Goal: Task Accomplishment & Management: Complete application form

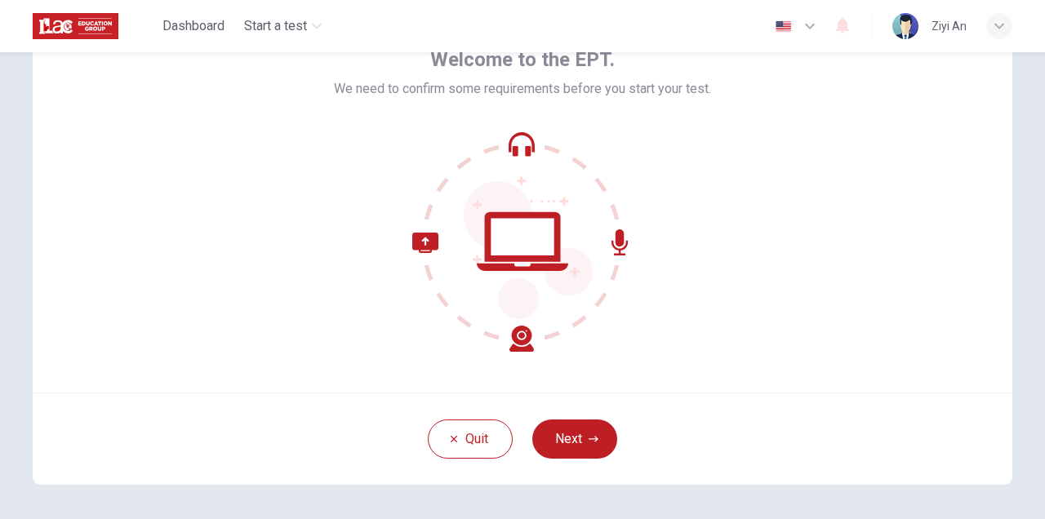
scroll to position [161, 0]
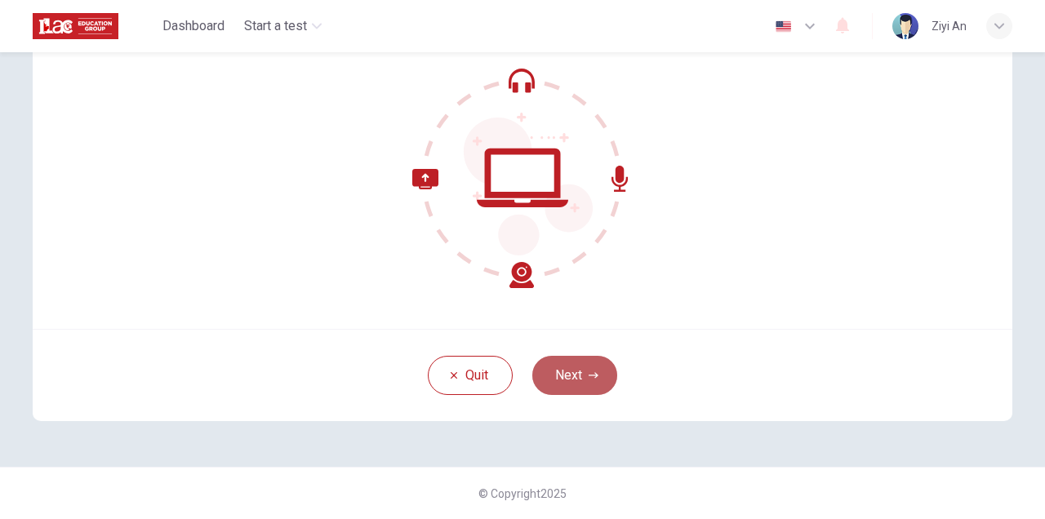
click at [567, 386] on button "Next" at bounding box center [574, 375] width 85 height 39
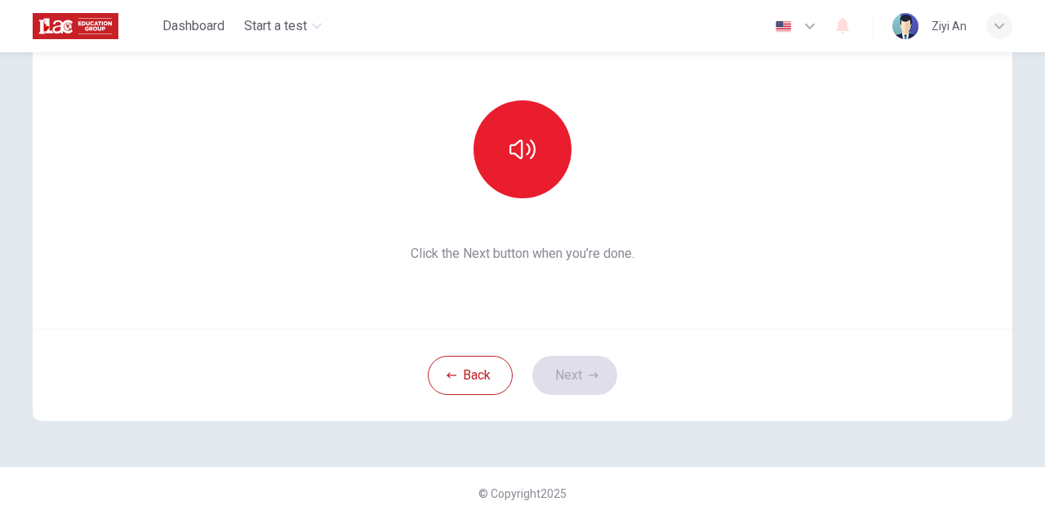
scroll to position [0, 0]
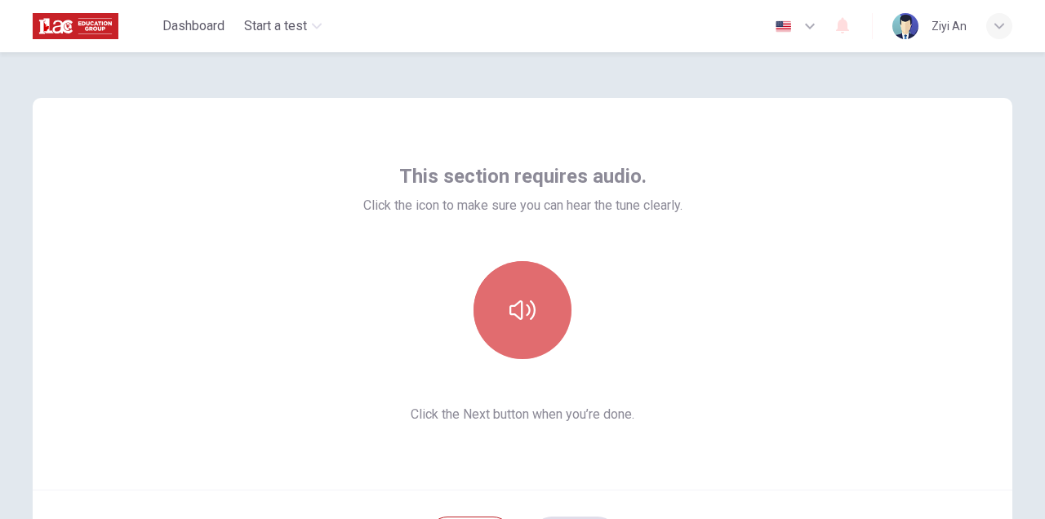
click at [536, 273] on button "button" at bounding box center [522, 310] width 98 height 98
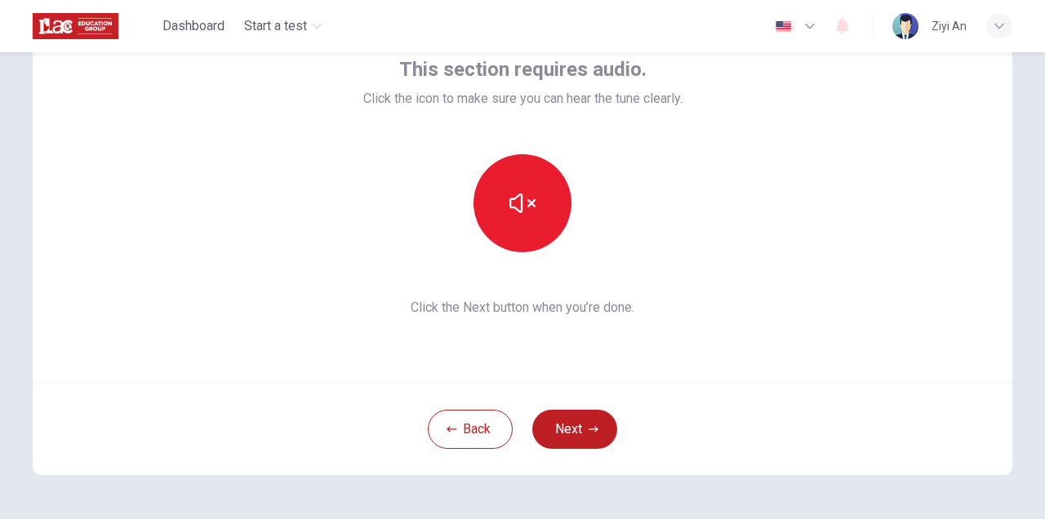
scroll to position [116, 0]
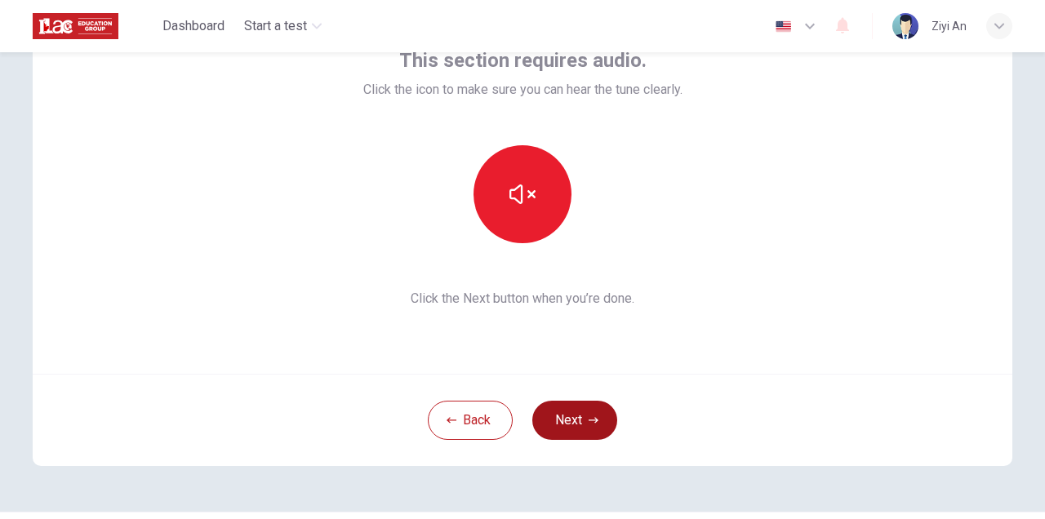
click at [593, 406] on button "Next" at bounding box center [574, 420] width 85 height 39
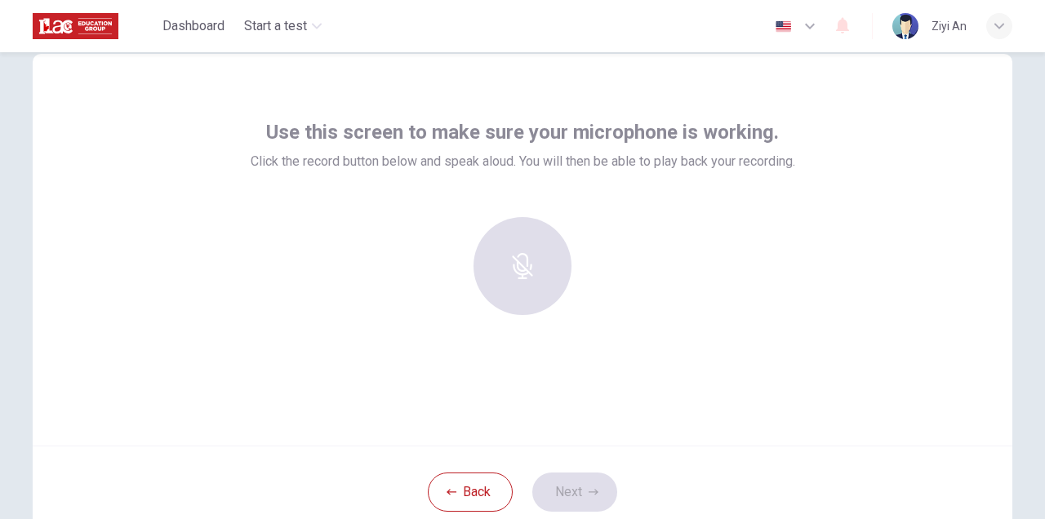
scroll to position [22, 0]
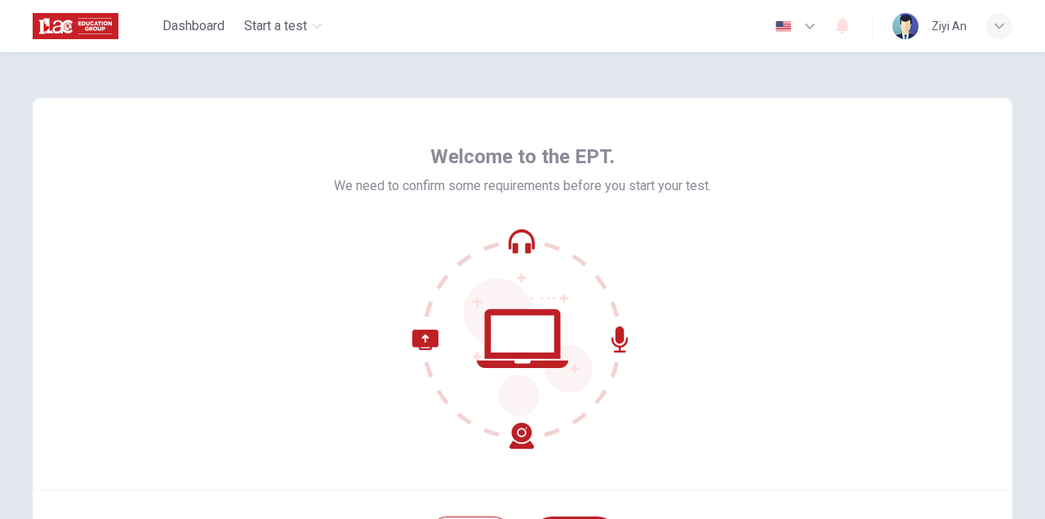
scroll to position [161, 0]
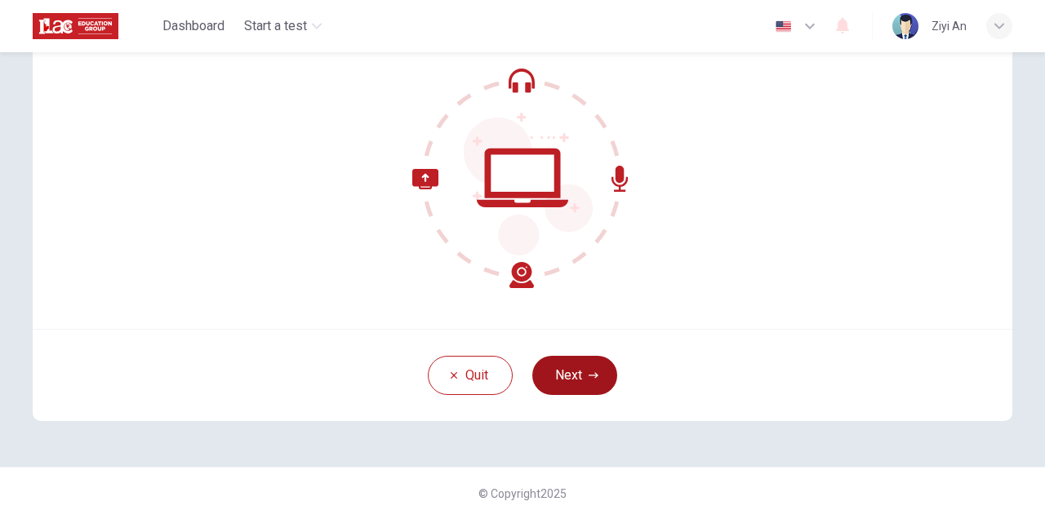
click at [583, 367] on button "Next" at bounding box center [574, 375] width 85 height 39
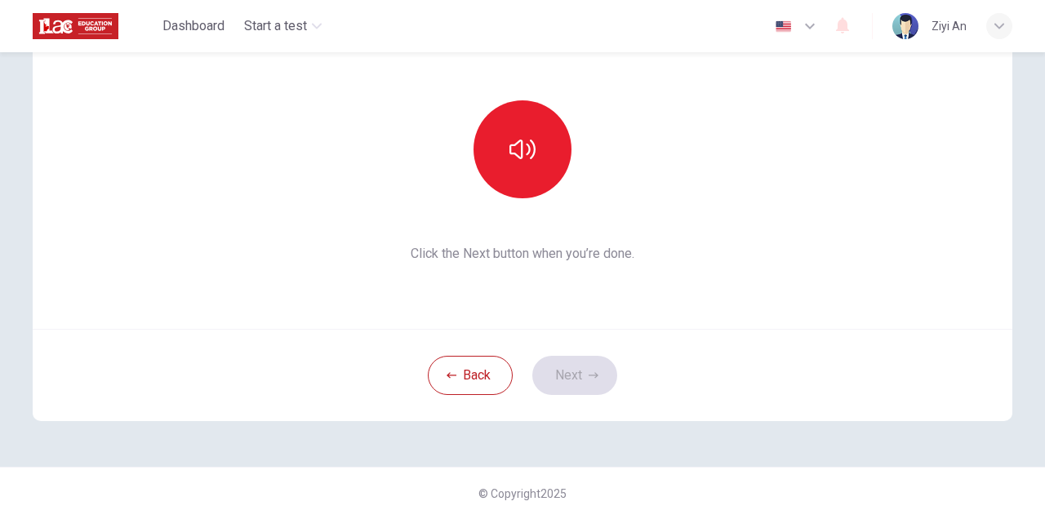
click at [526, 61] on div "This section requires audio. Click the icon to make sure you can hear the tune …" at bounding box center [522, 132] width 319 height 261
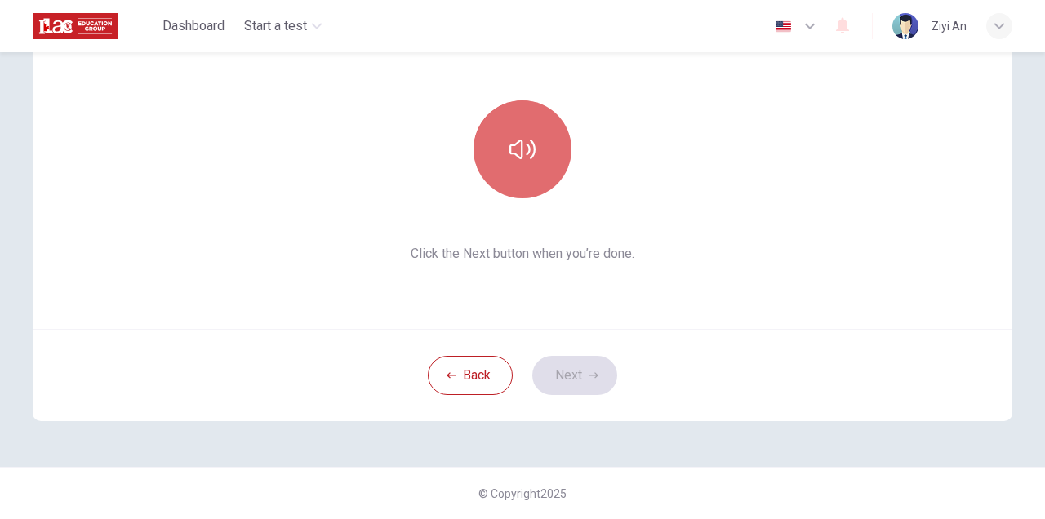
click at [513, 127] on button "button" at bounding box center [522, 149] width 98 height 98
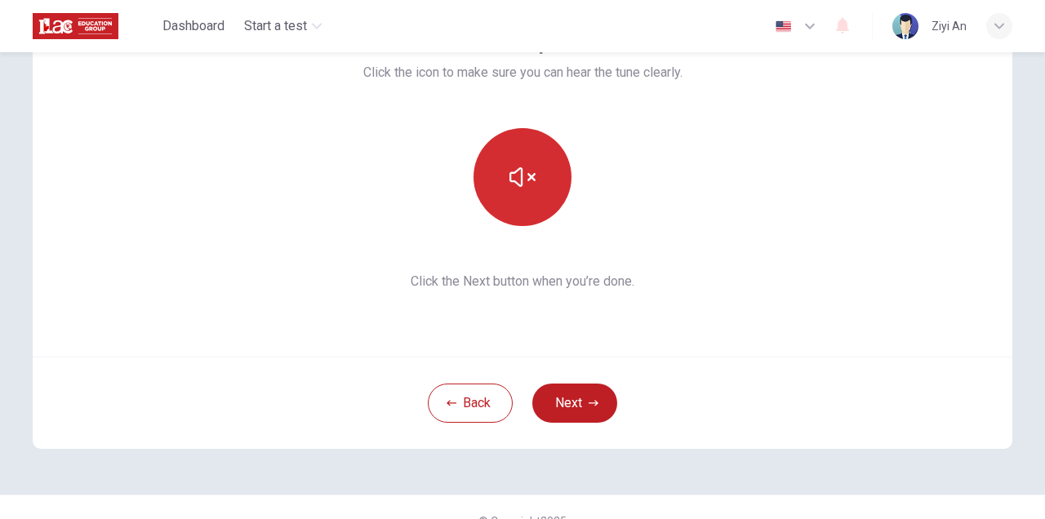
scroll to position [137, 0]
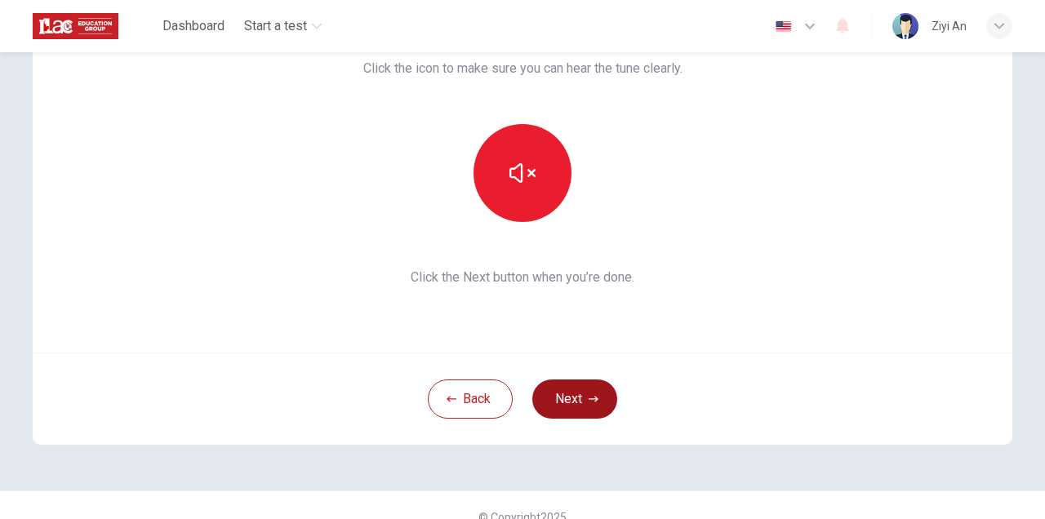
click at [596, 412] on button "Next" at bounding box center [574, 398] width 85 height 39
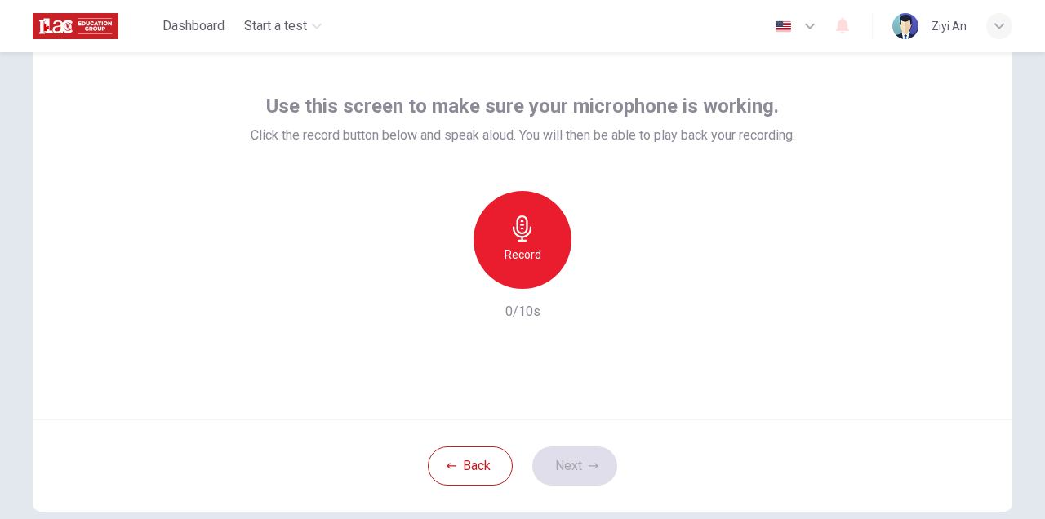
scroll to position [69, 0]
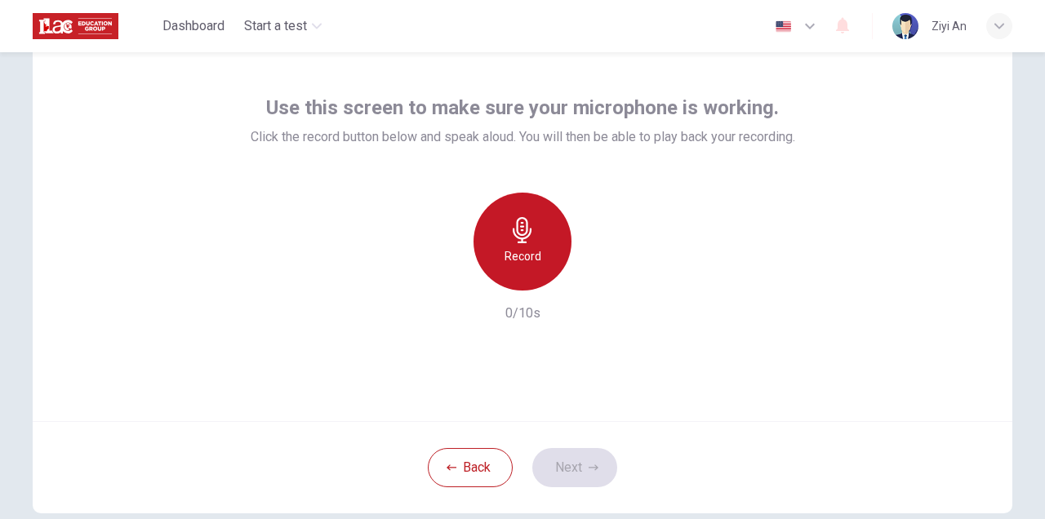
click at [521, 231] on icon "button" at bounding box center [522, 230] width 26 height 26
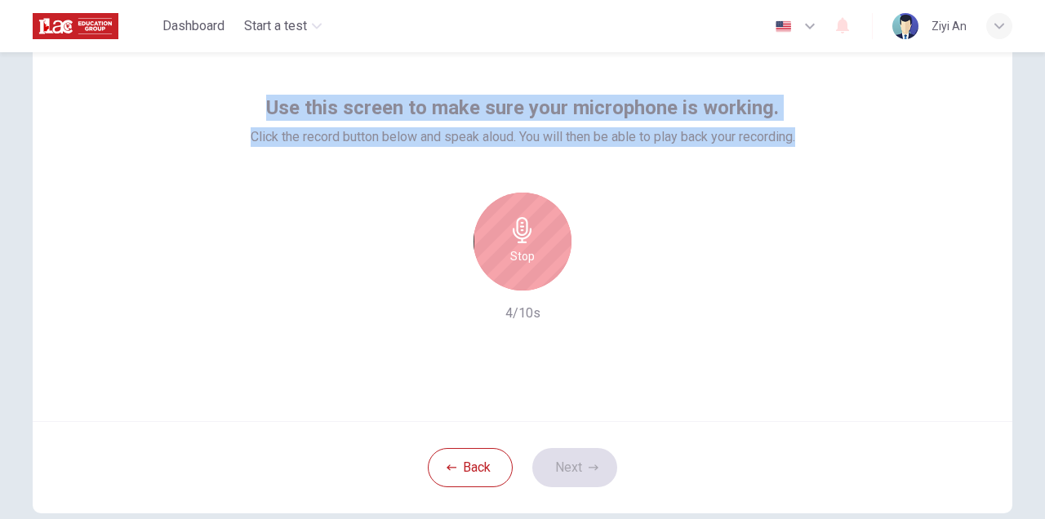
drag, startPoint x: 269, startPoint y: 99, endPoint x: 844, endPoint y: 135, distance: 575.7
click at [844, 135] on div "Use this screen to make sure your microphone is working. Click the record butto…" at bounding box center [522, 225] width 979 height 392
copy div "Use this screen to make sure your microphone is working. Click the record butto…"
click at [836, 148] on div "Use this screen to make sure your microphone is working. Click the record butto…" at bounding box center [522, 225] width 979 height 392
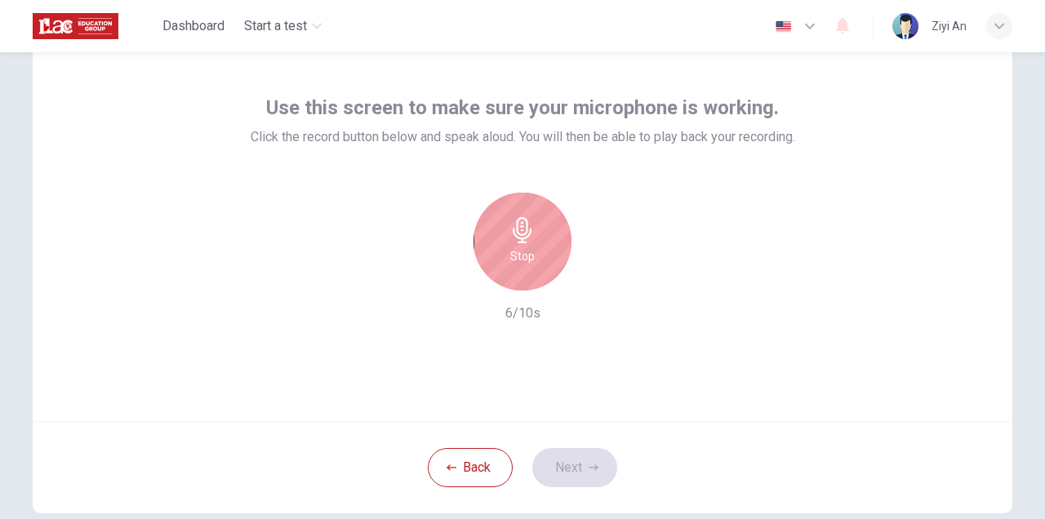
scroll to position [0, 0]
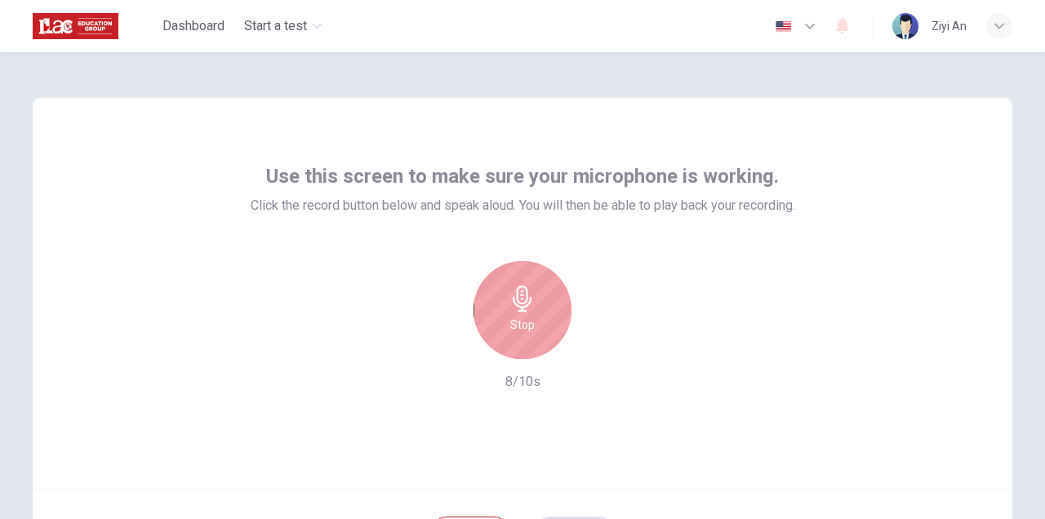
click at [527, 317] on h6 "Stop" at bounding box center [522, 325] width 24 height 20
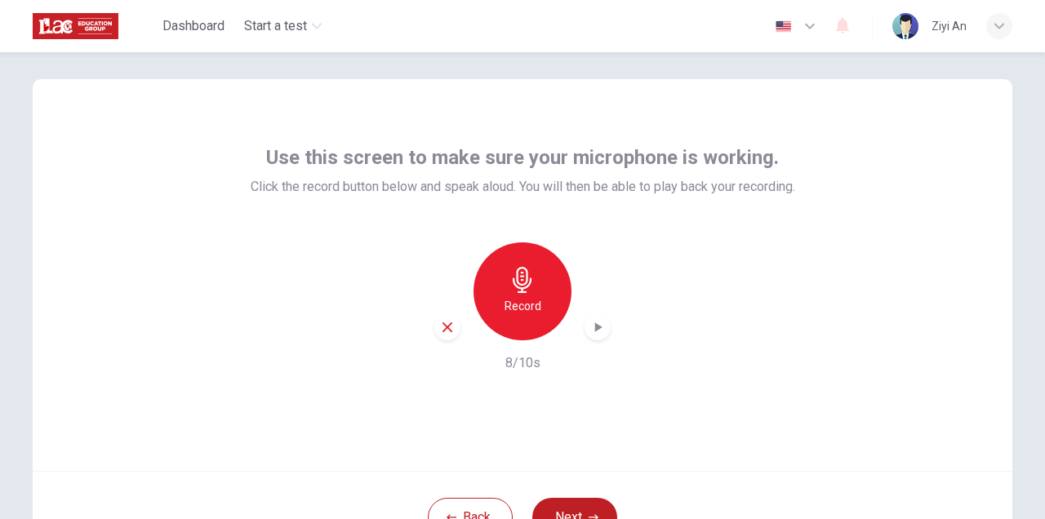
scroll to position [25, 0]
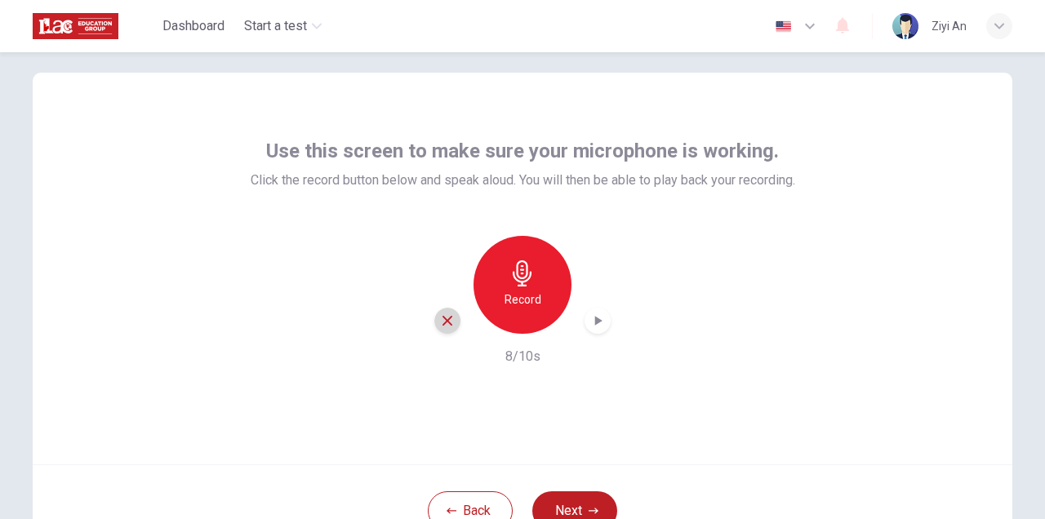
click at [455, 318] on div "button" at bounding box center [447, 321] width 26 height 26
click at [517, 295] on h6 "Record" at bounding box center [522, 300] width 37 height 20
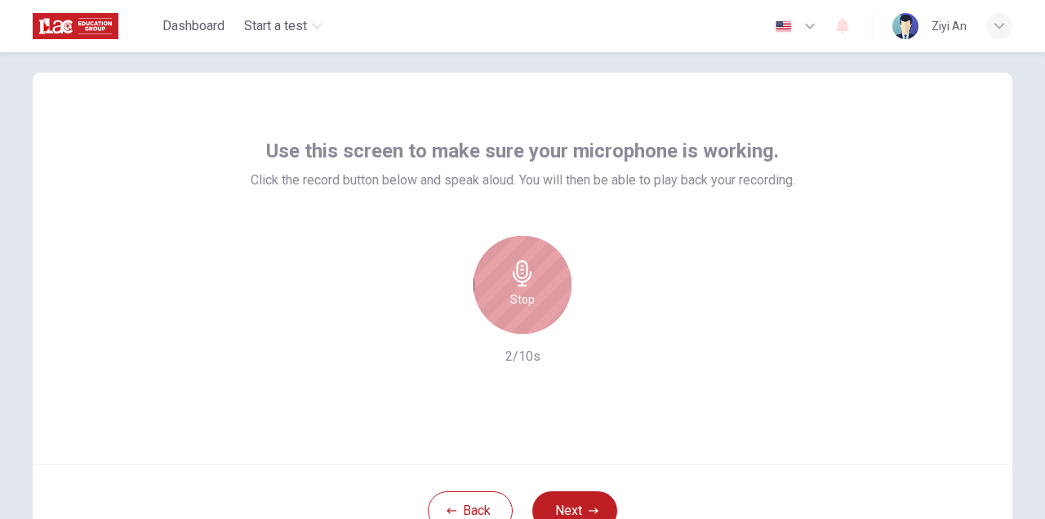
click at [531, 269] on icon "button" at bounding box center [522, 273] width 26 height 26
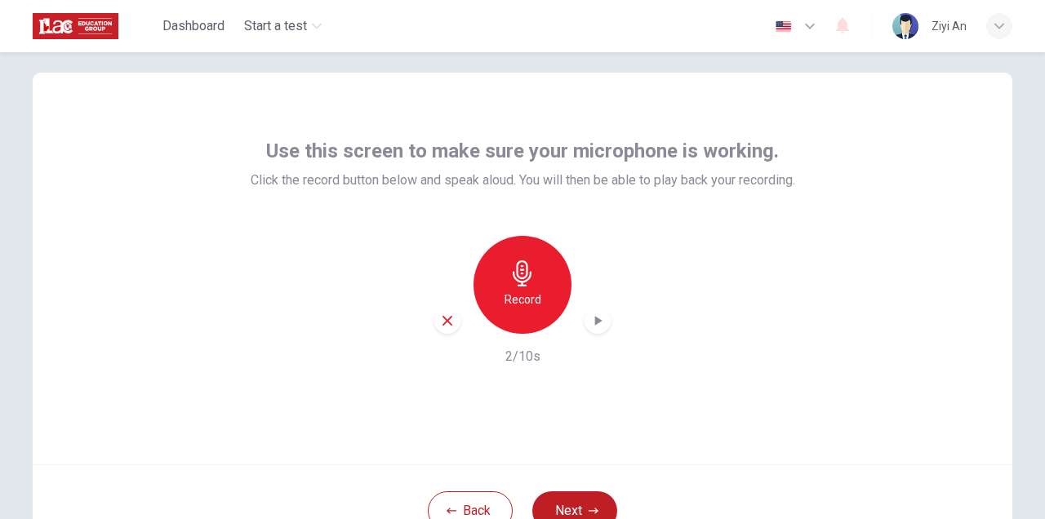
click at [598, 312] on div "button" at bounding box center [597, 321] width 26 height 26
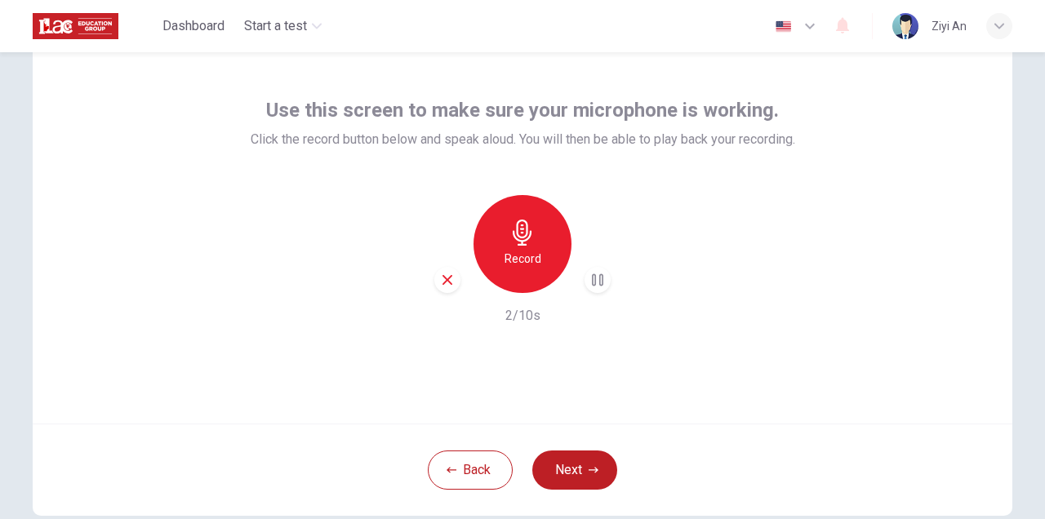
scroll to position [68, 0]
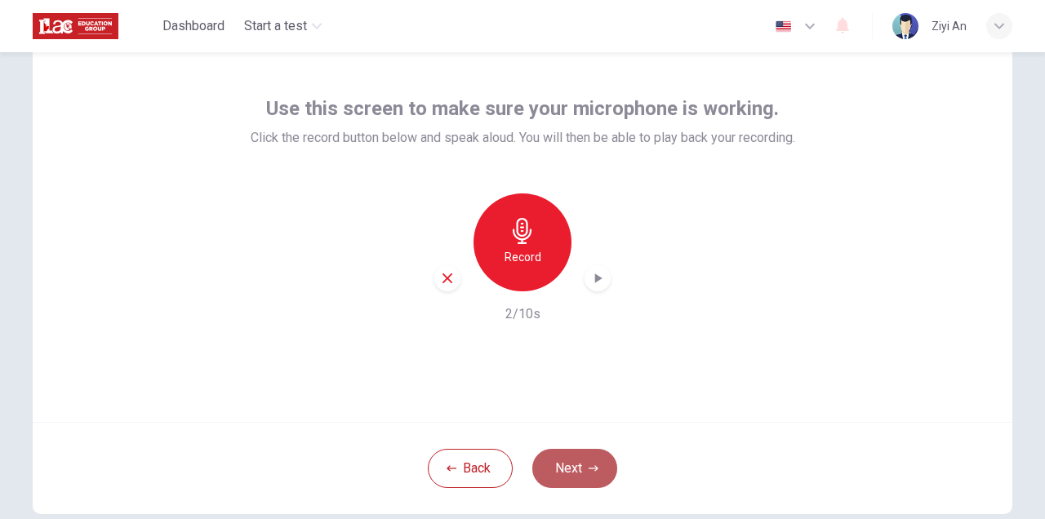
click at [575, 452] on button "Next" at bounding box center [574, 468] width 85 height 39
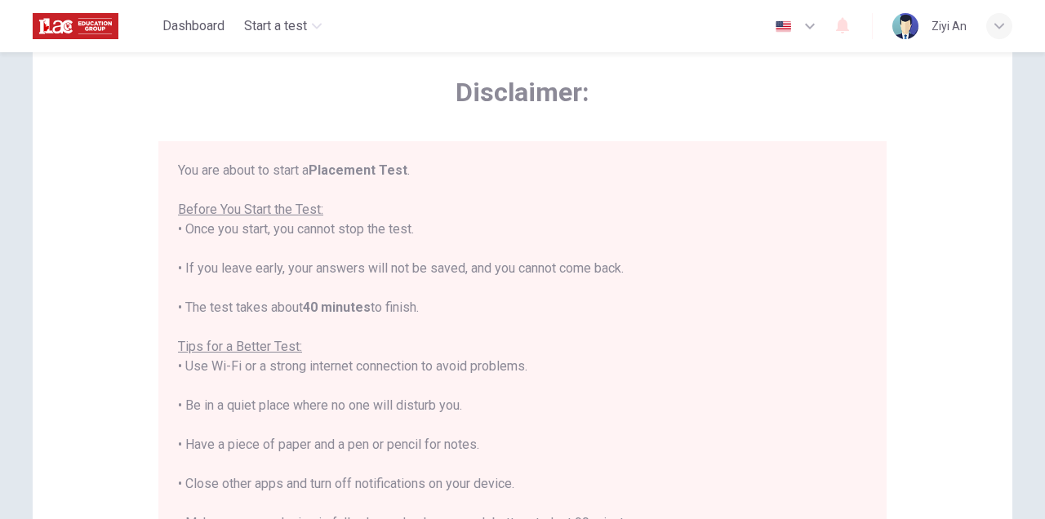
click at [608, 358] on div "You are about to start a Placement Test . Before You Start the Test: • Once you…" at bounding box center [522, 386] width 689 height 450
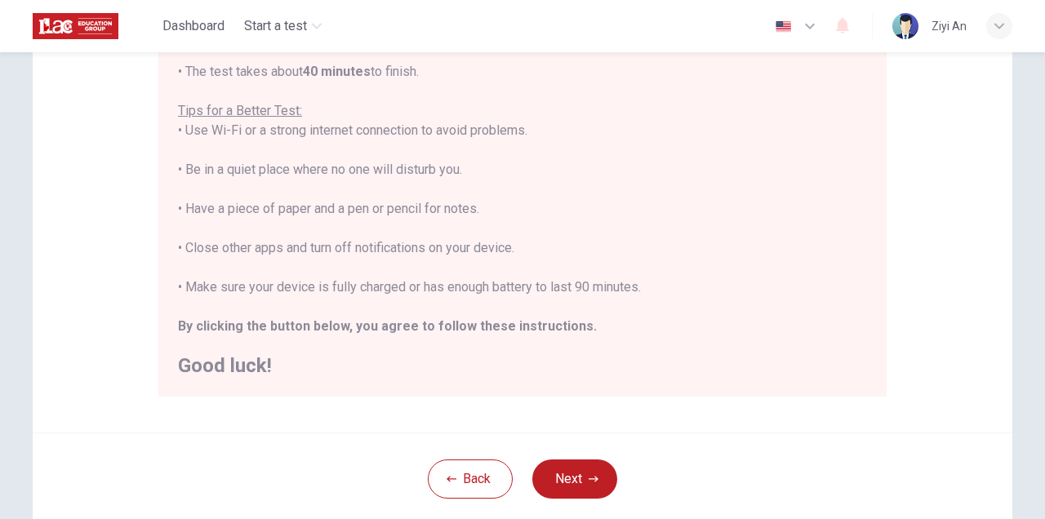
scroll to position [291, 0]
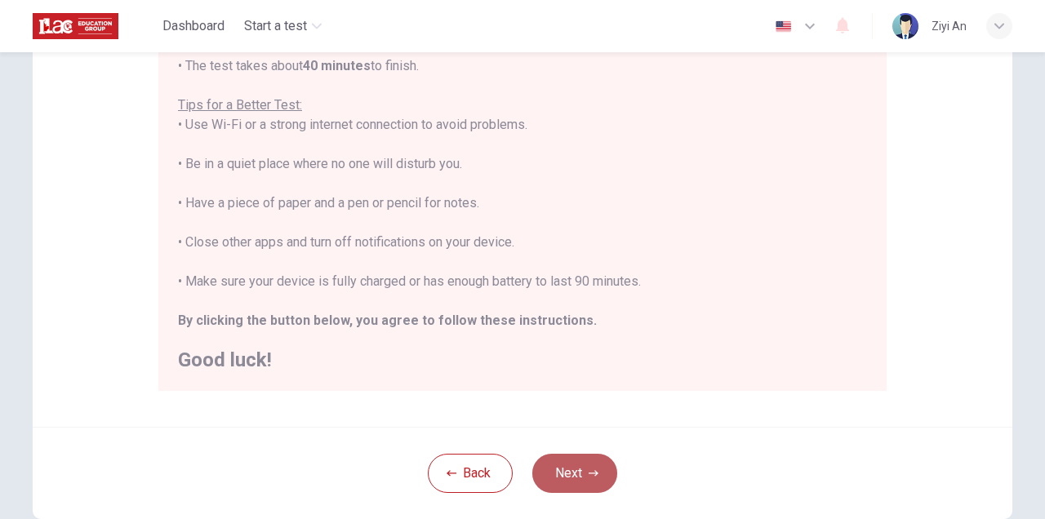
click at [559, 464] on button "Next" at bounding box center [574, 473] width 85 height 39
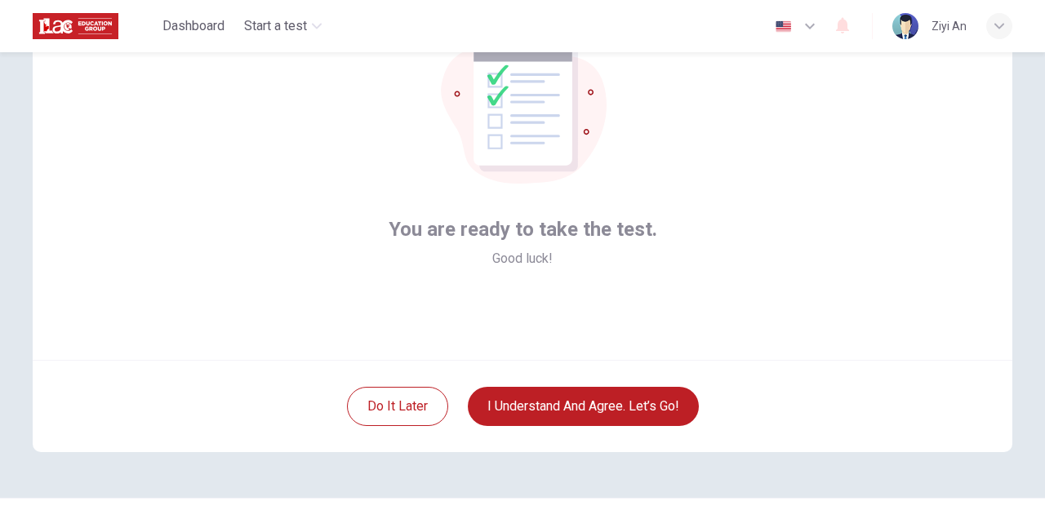
scroll to position [140, 0]
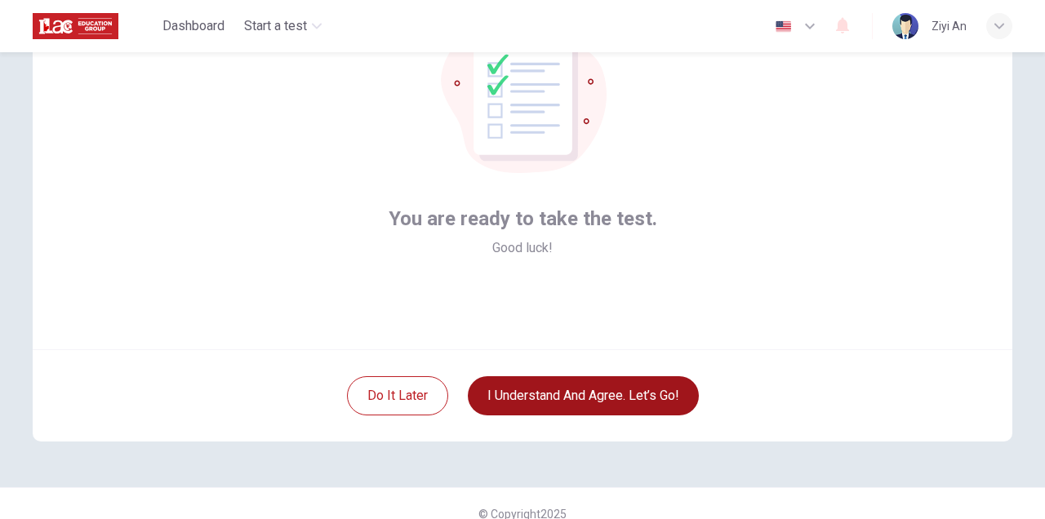
click at [552, 387] on button "I understand and agree. Let’s go!" at bounding box center [583, 395] width 231 height 39
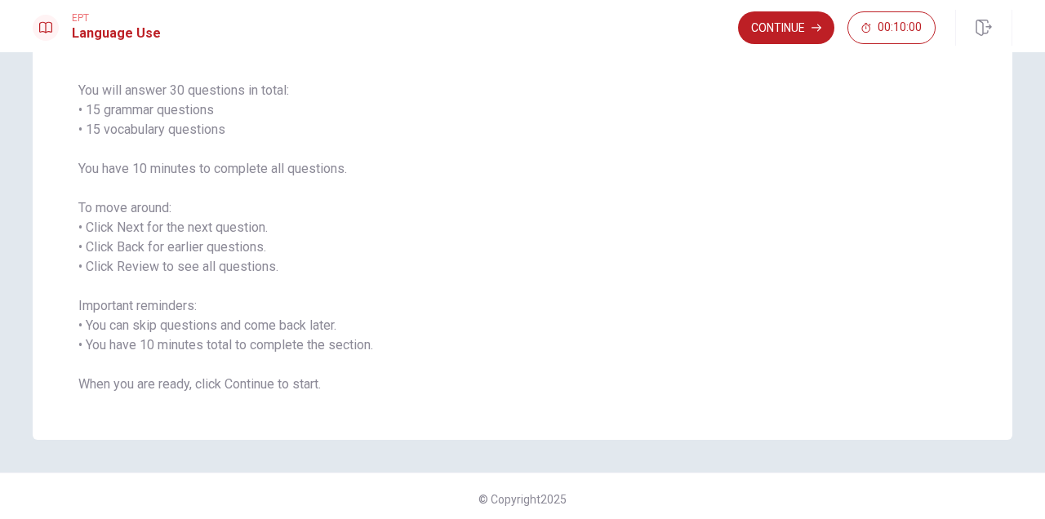
scroll to position [121, 0]
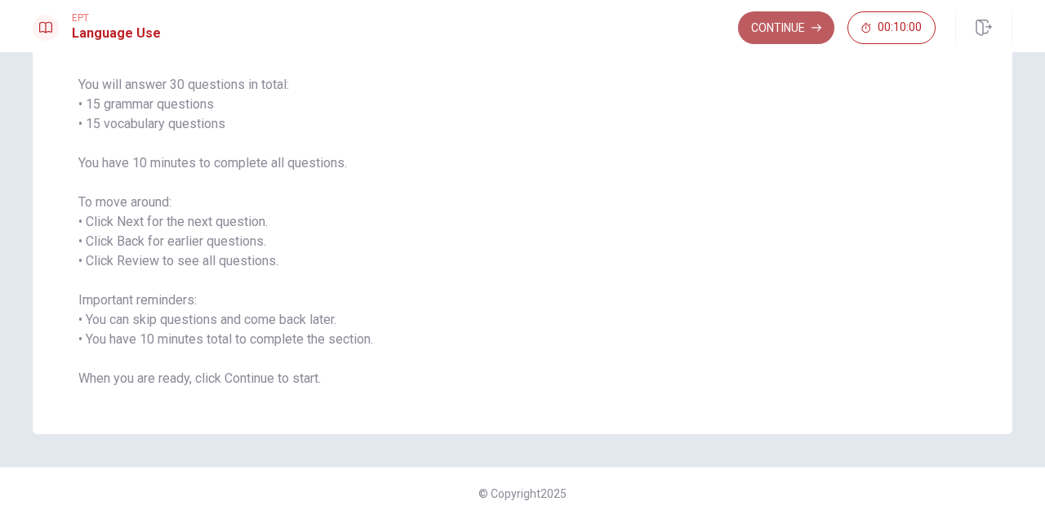
click at [767, 34] on button "Continue" at bounding box center [786, 27] width 96 height 33
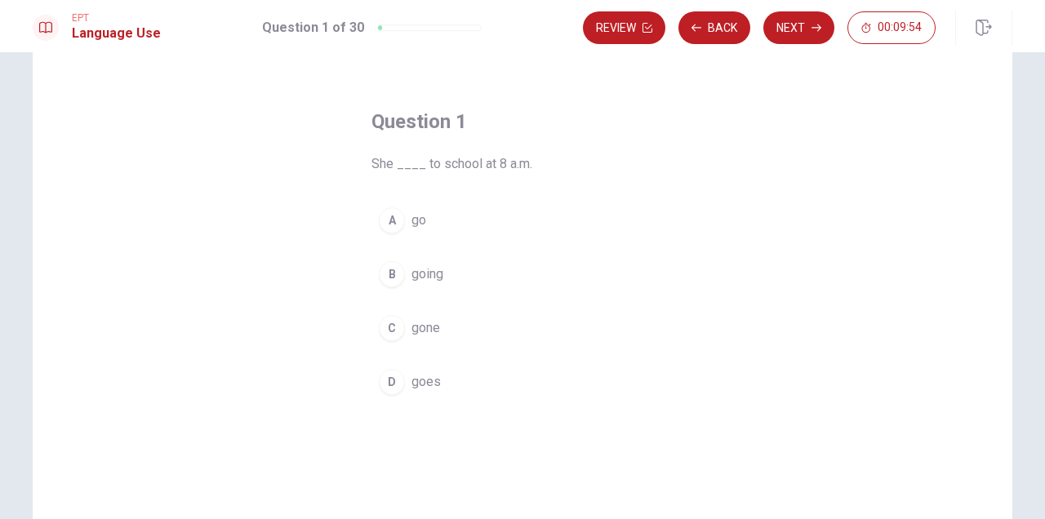
scroll to position [27, 0]
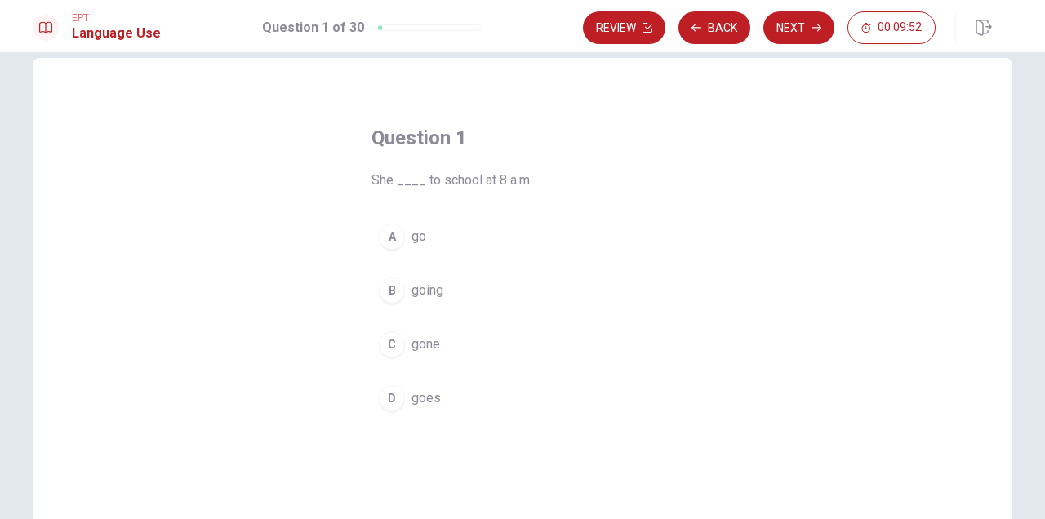
click at [393, 231] on div "A" at bounding box center [392, 237] width 26 height 26
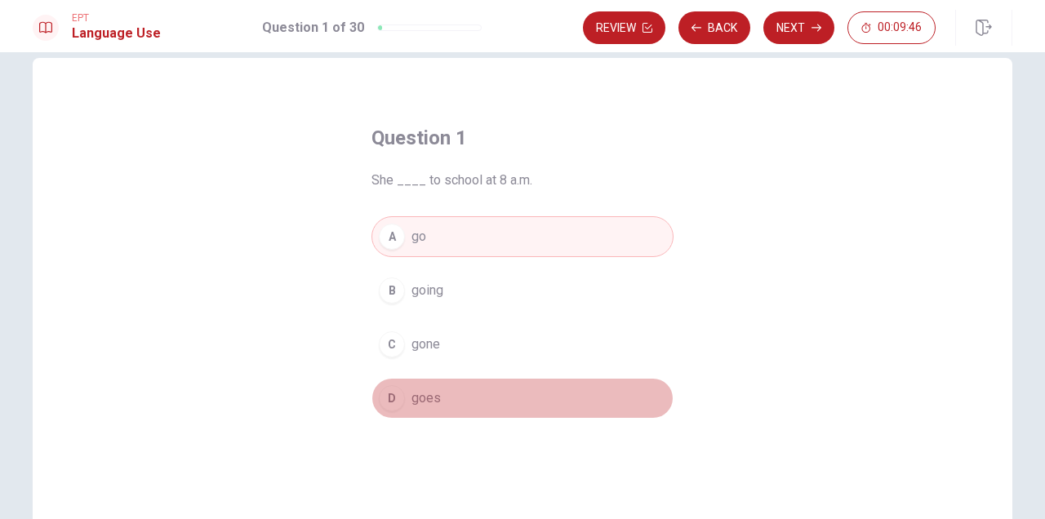
click at [545, 389] on button "D goes" at bounding box center [522, 398] width 302 height 41
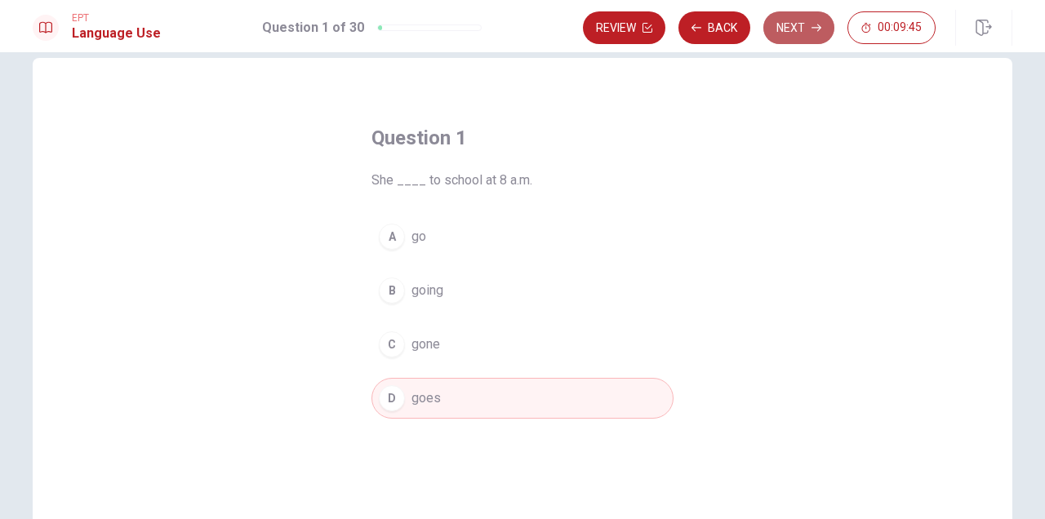
click at [796, 31] on button "Next" at bounding box center [798, 27] width 71 height 33
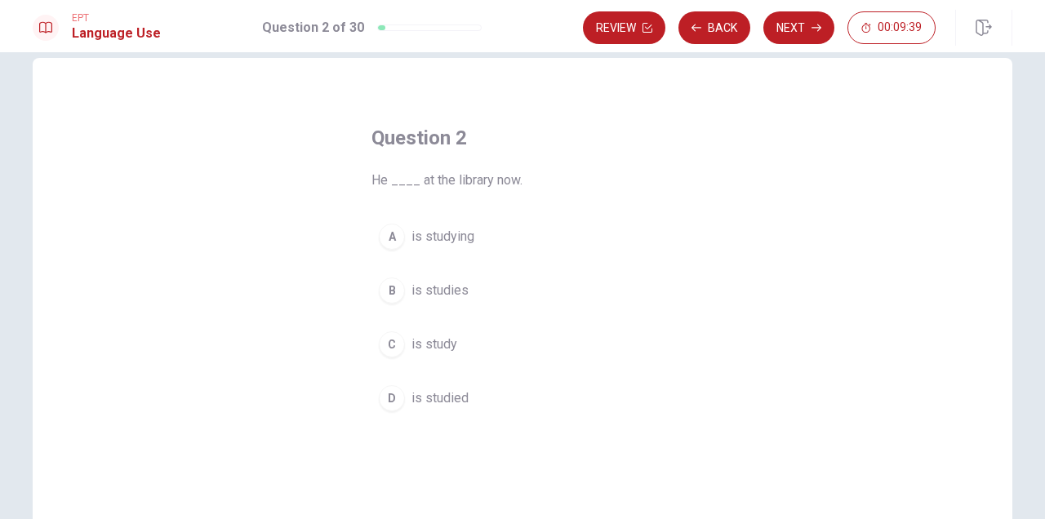
click at [516, 232] on button "A is studying" at bounding box center [522, 236] width 302 height 41
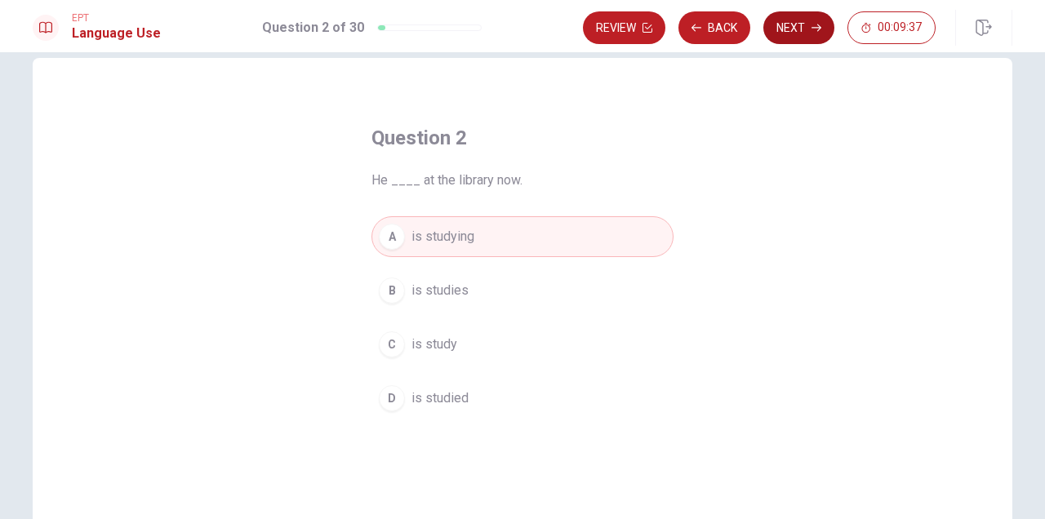
click at [794, 27] on button "Next" at bounding box center [798, 27] width 71 height 33
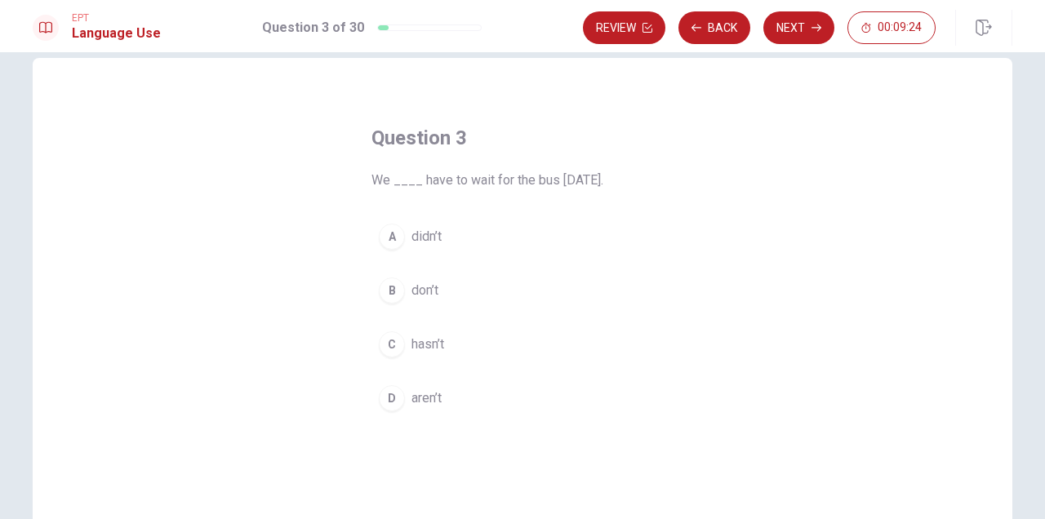
click at [481, 295] on button "B don’t" at bounding box center [522, 290] width 302 height 41
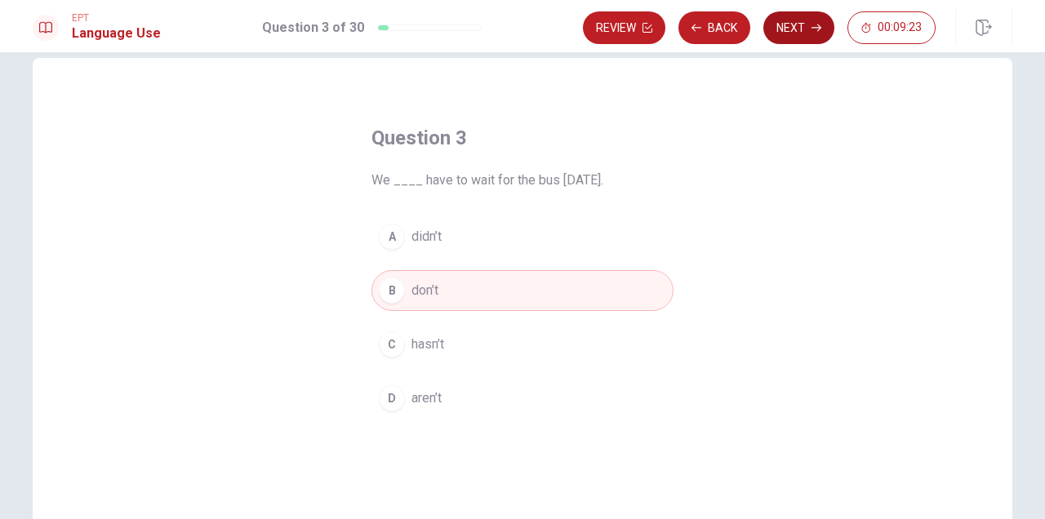
click at [808, 27] on button "Next" at bounding box center [798, 27] width 71 height 33
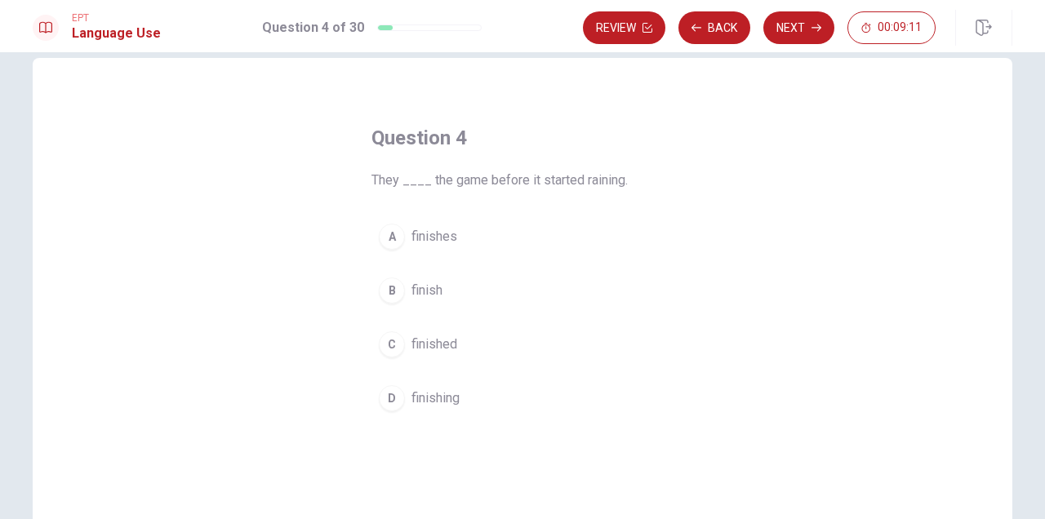
click at [461, 344] on button "C finished" at bounding box center [522, 344] width 302 height 41
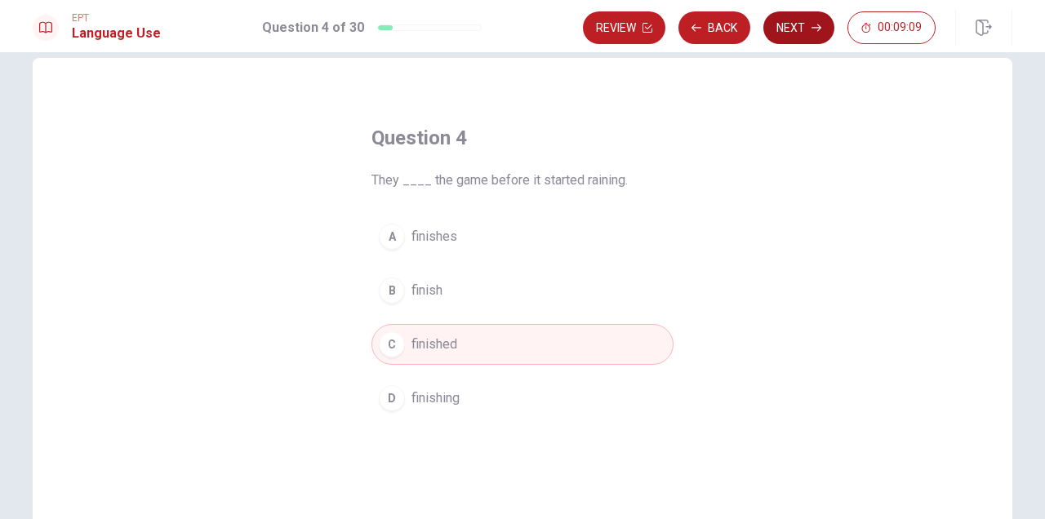
click at [797, 29] on button "Next" at bounding box center [798, 27] width 71 height 33
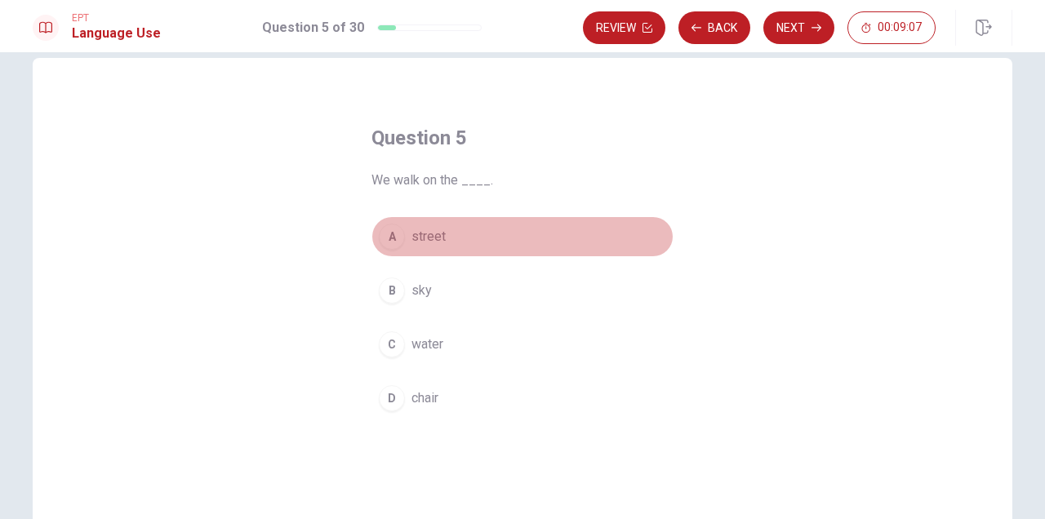
click at [481, 229] on button "A street" at bounding box center [522, 236] width 302 height 41
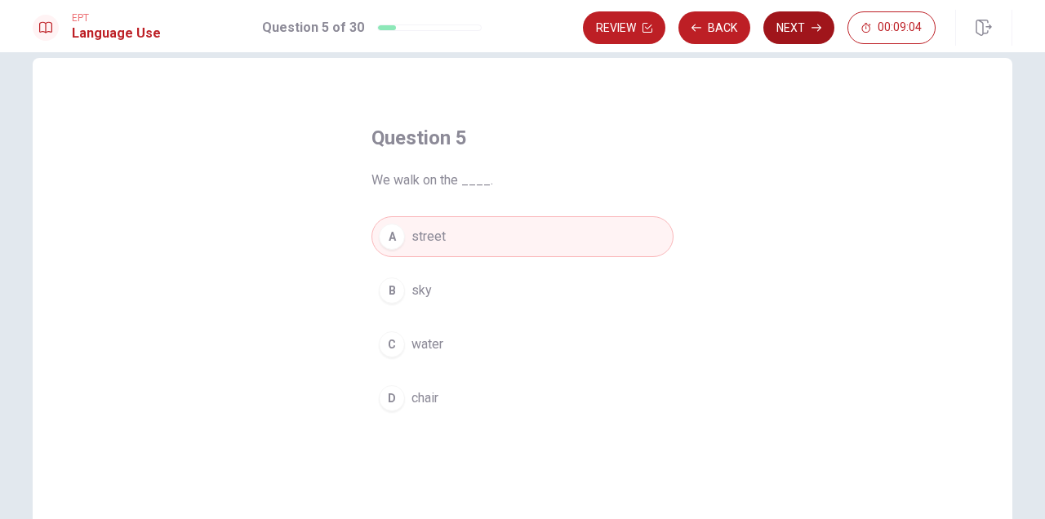
click at [797, 26] on button "Next" at bounding box center [798, 27] width 71 height 33
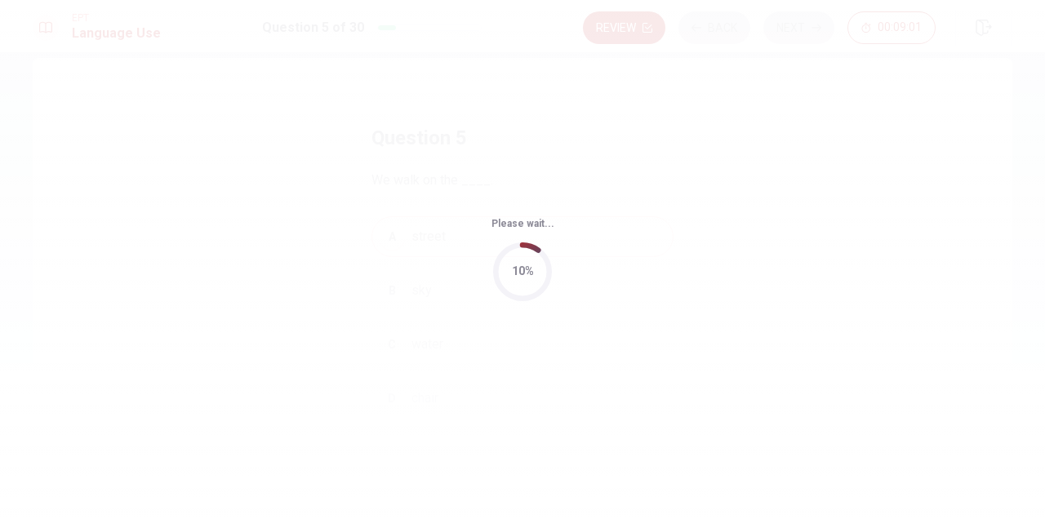
scroll to position [0, 0]
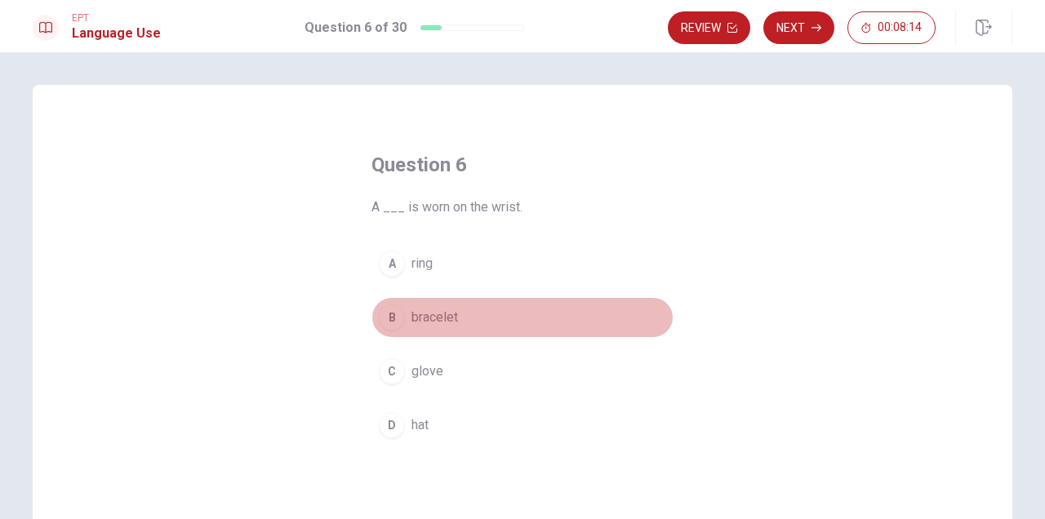
click at [407, 316] on button "B bracelet" at bounding box center [522, 317] width 302 height 41
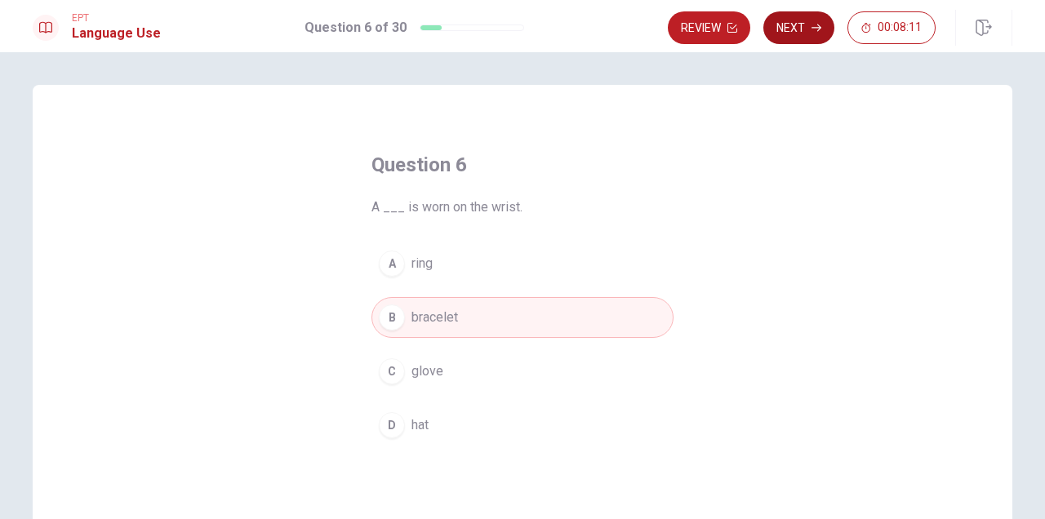
click at [801, 27] on button "Next" at bounding box center [798, 27] width 71 height 33
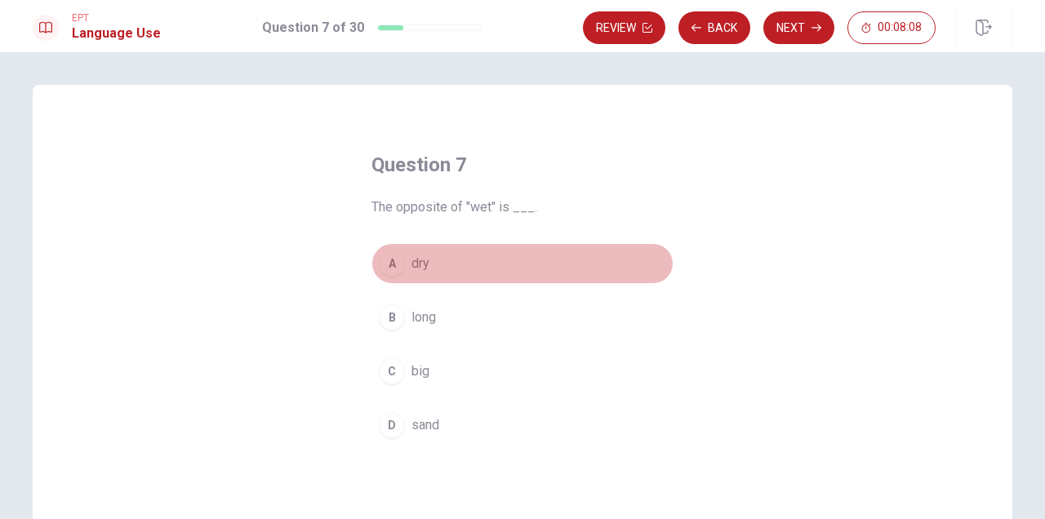
click at [507, 267] on button "A dry" at bounding box center [522, 263] width 302 height 41
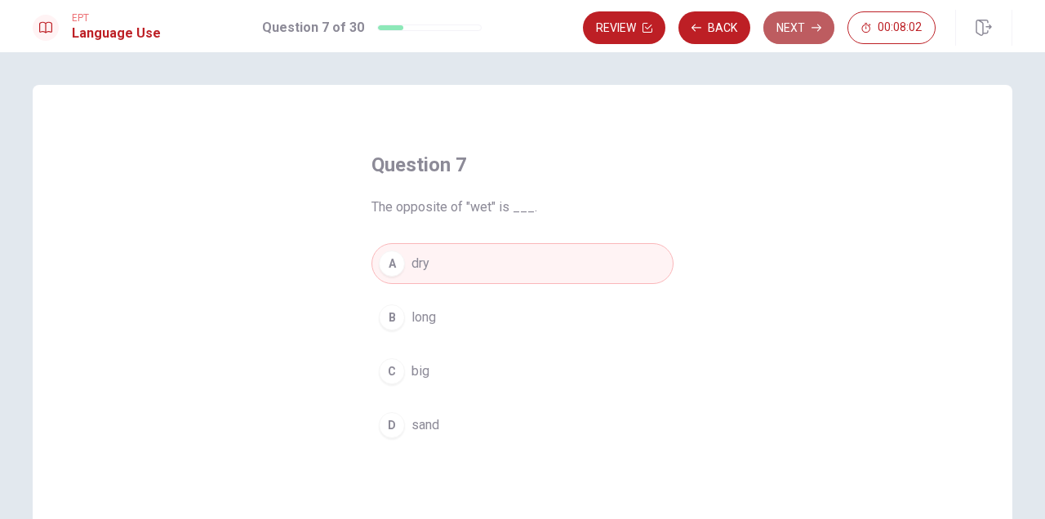
click at [805, 27] on button "Next" at bounding box center [798, 27] width 71 height 33
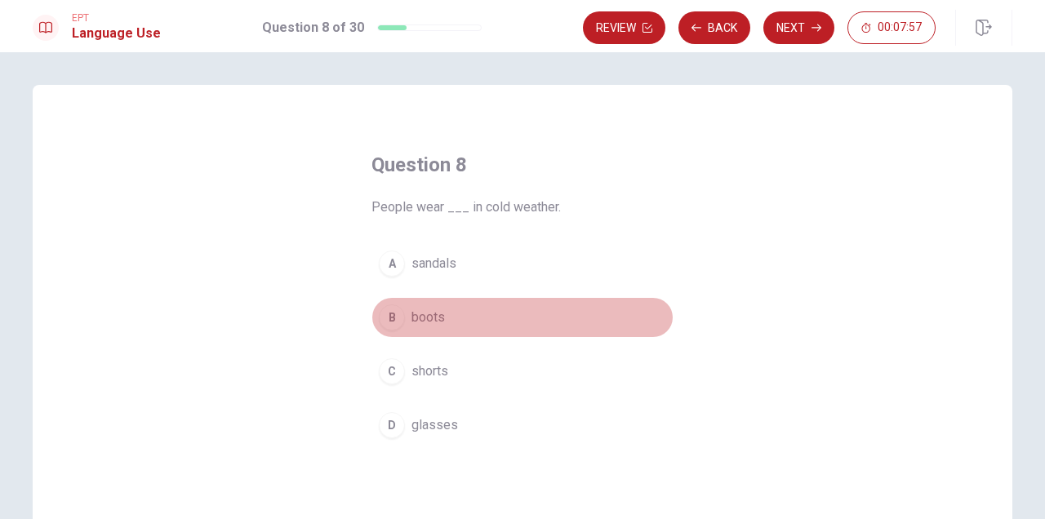
click at [570, 308] on button "B boots" at bounding box center [522, 317] width 302 height 41
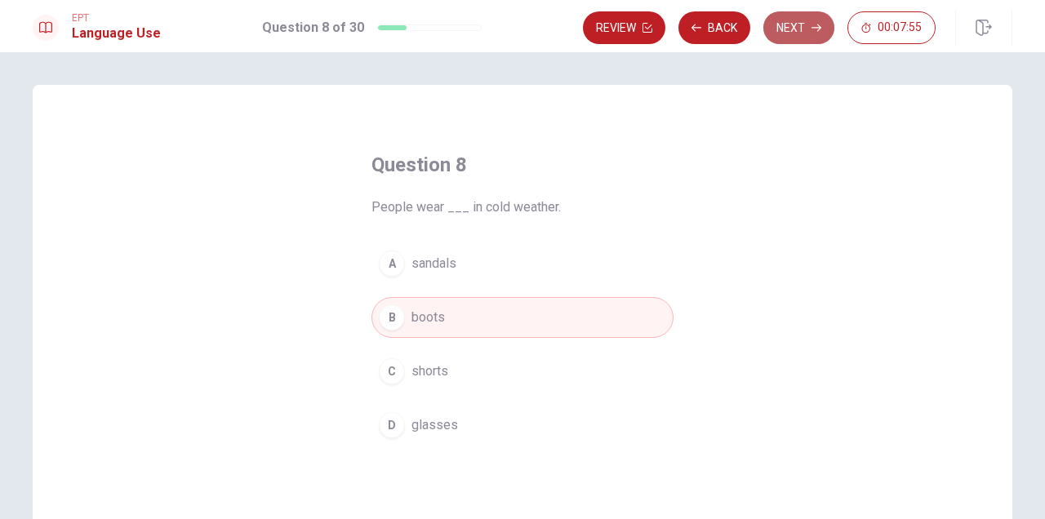
click at [792, 36] on button "Next" at bounding box center [798, 27] width 71 height 33
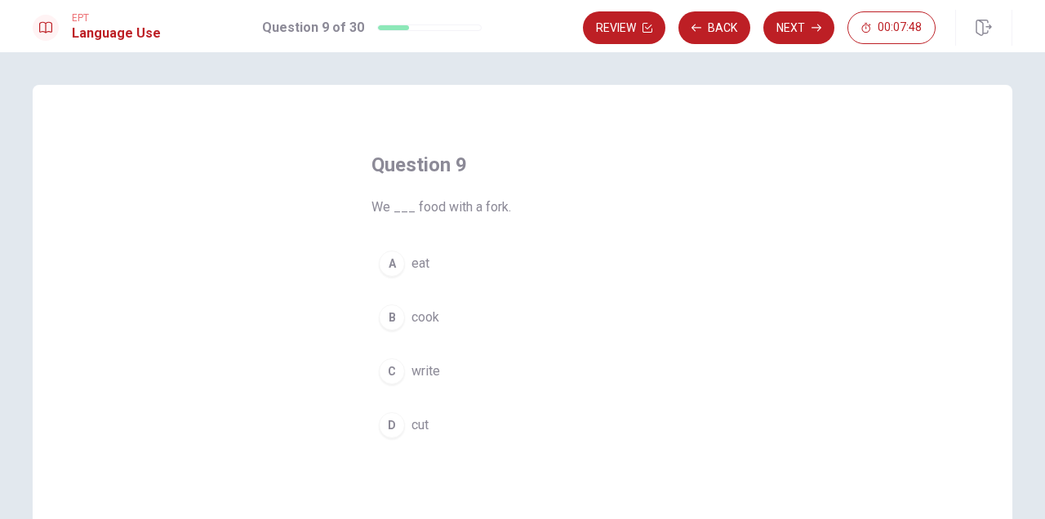
click at [504, 267] on button "A eat" at bounding box center [522, 263] width 302 height 41
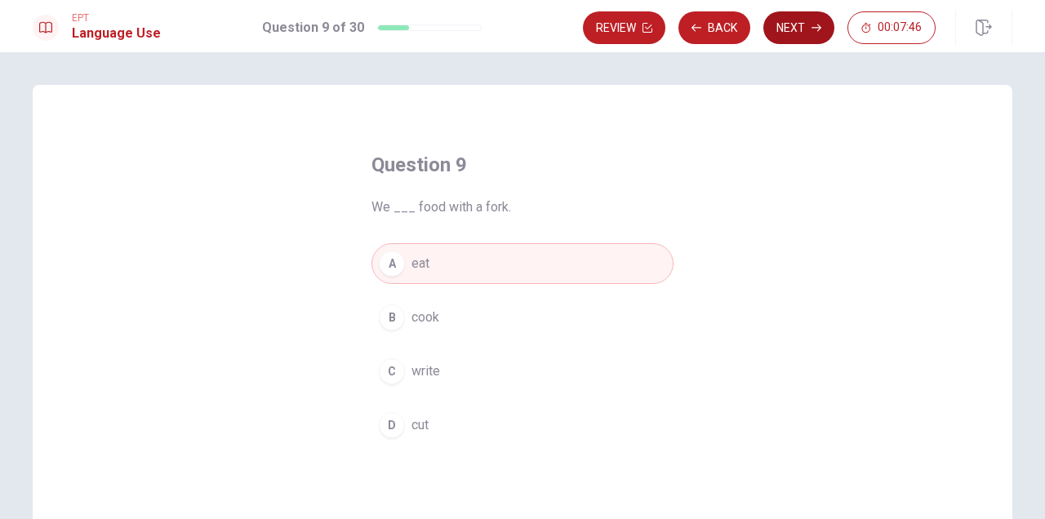
click at [803, 29] on button "Next" at bounding box center [798, 27] width 71 height 33
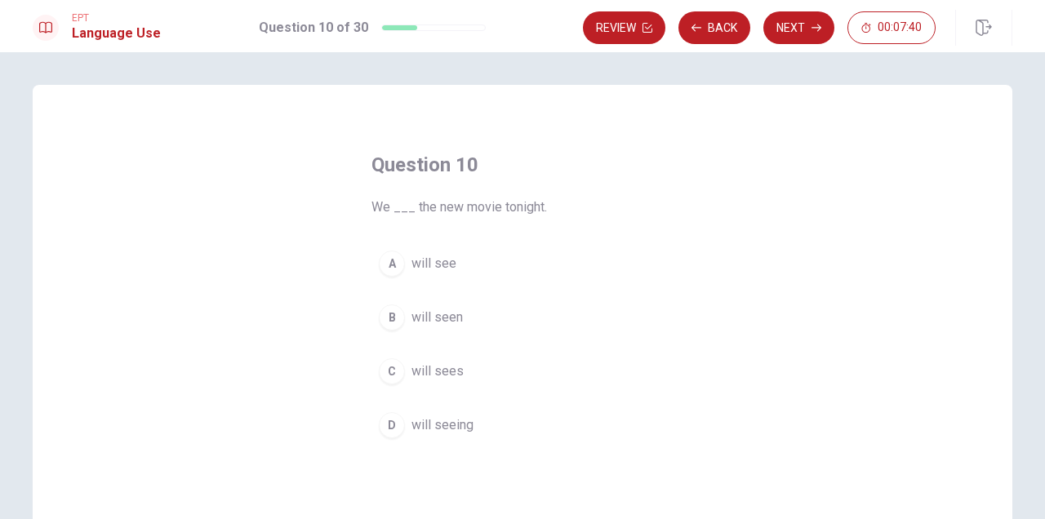
click at [523, 260] on button "A will see" at bounding box center [522, 263] width 302 height 41
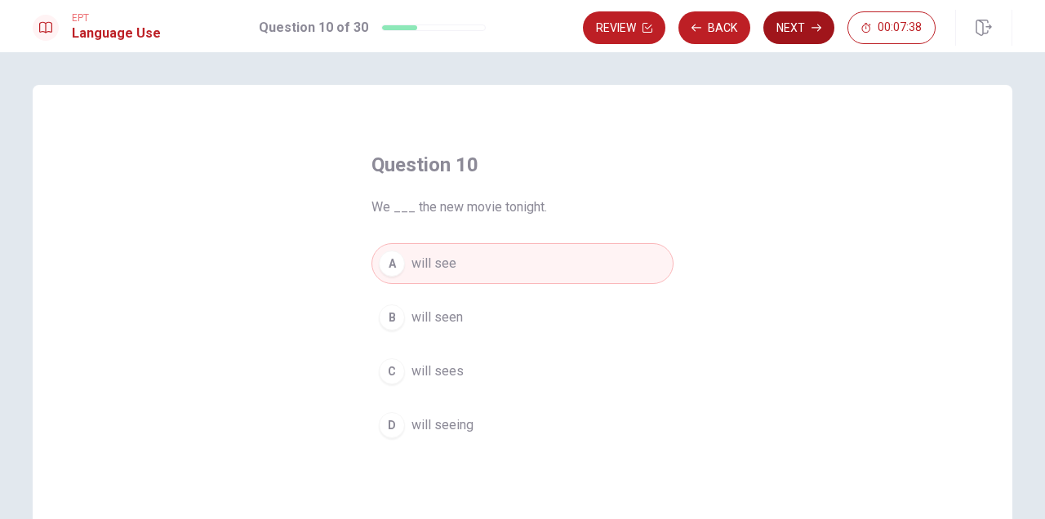
click at [792, 33] on button "Next" at bounding box center [798, 27] width 71 height 33
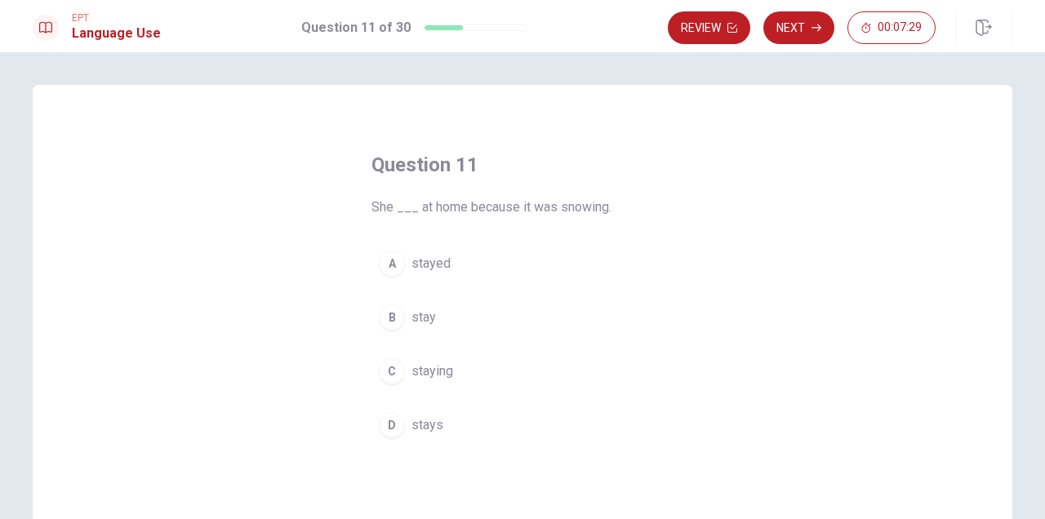
click at [470, 269] on button "A stayed" at bounding box center [522, 263] width 302 height 41
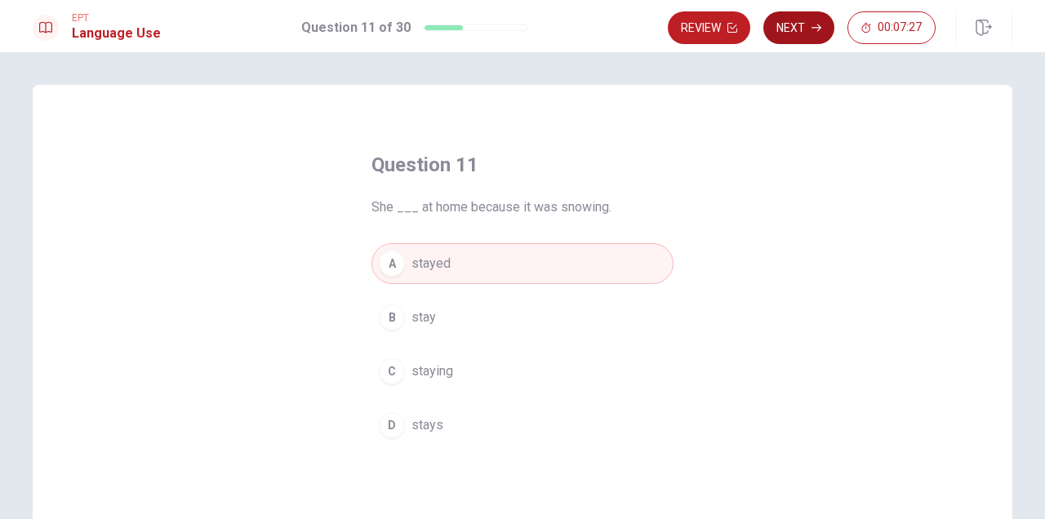
click at [797, 32] on button "Next" at bounding box center [798, 27] width 71 height 33
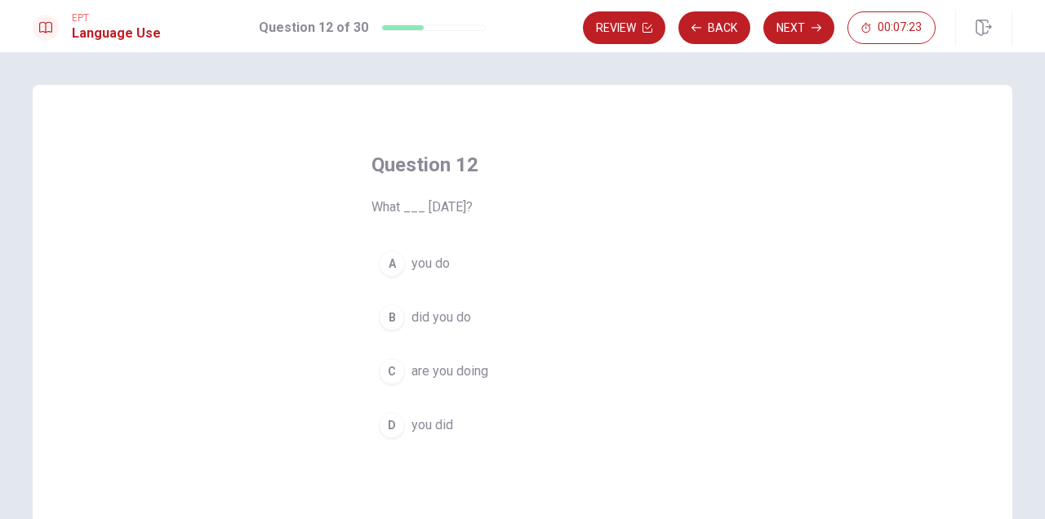
click at [469, 317] on span "did you do" at bounding box center [441, 318] width 60 height 20
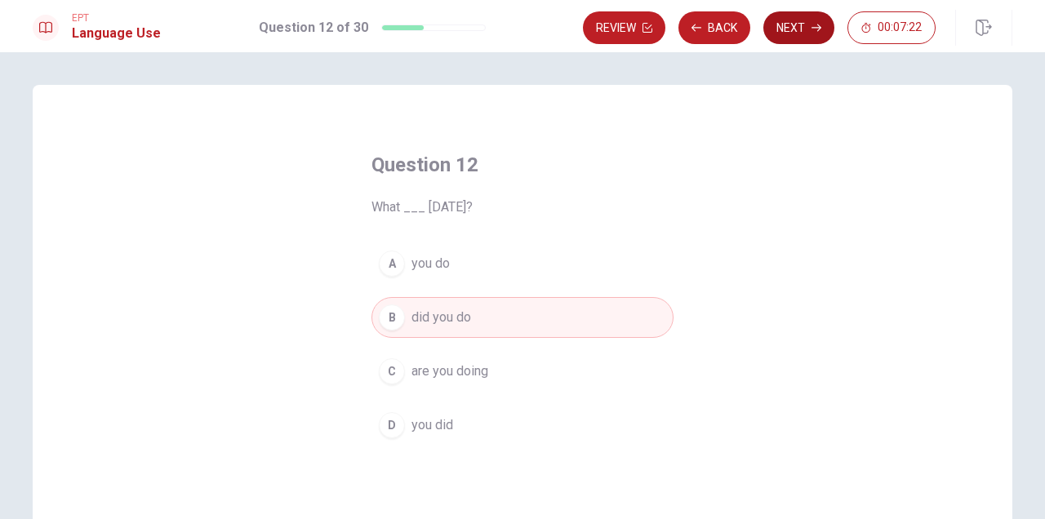
click at [796, 28] on button "Next" at bounding box center [798, 27] width 71 height 33
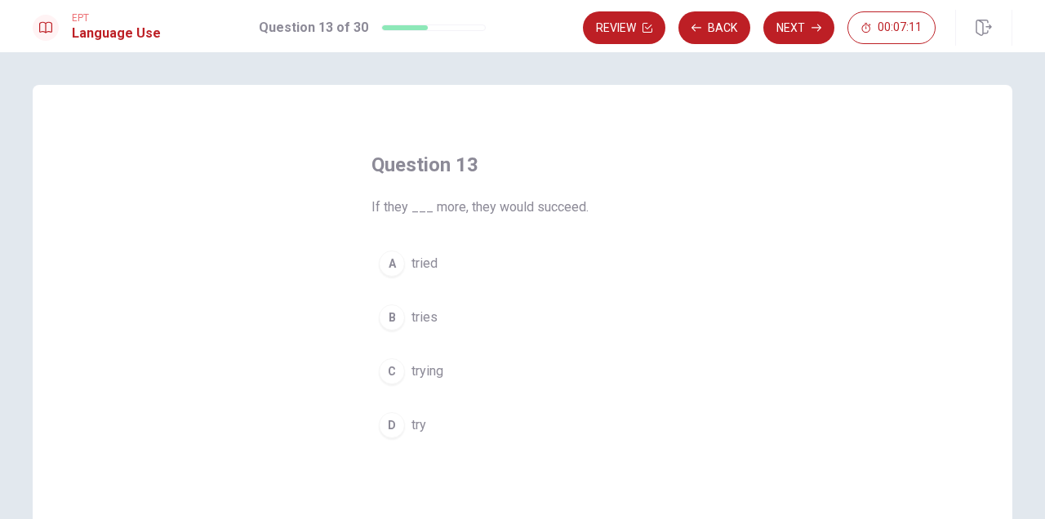
click at [473, 265] on button "A tried" at bounding box center [522, 263] width 302 height 41
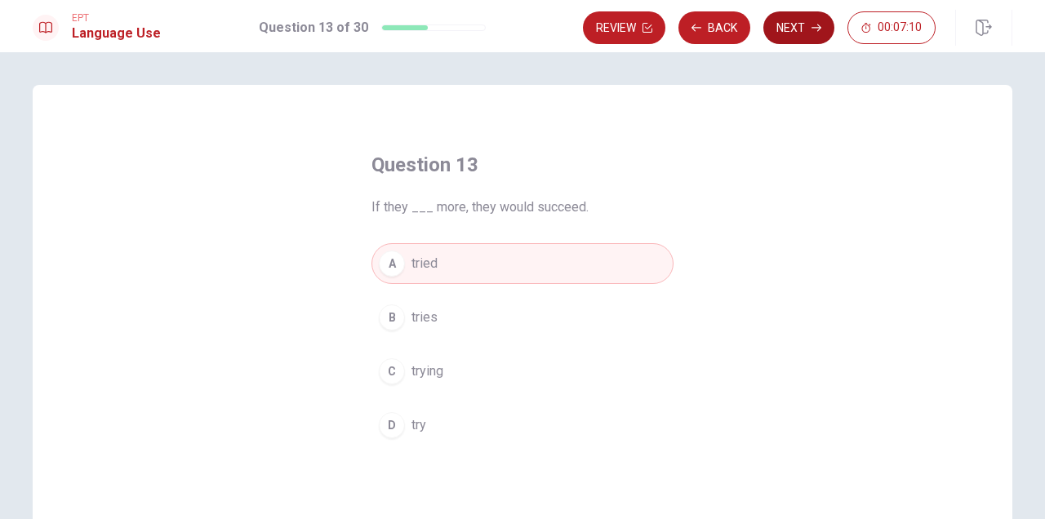
click at [783, 27] on button "Next" at bounding box center [798, 27] width 71 height 33
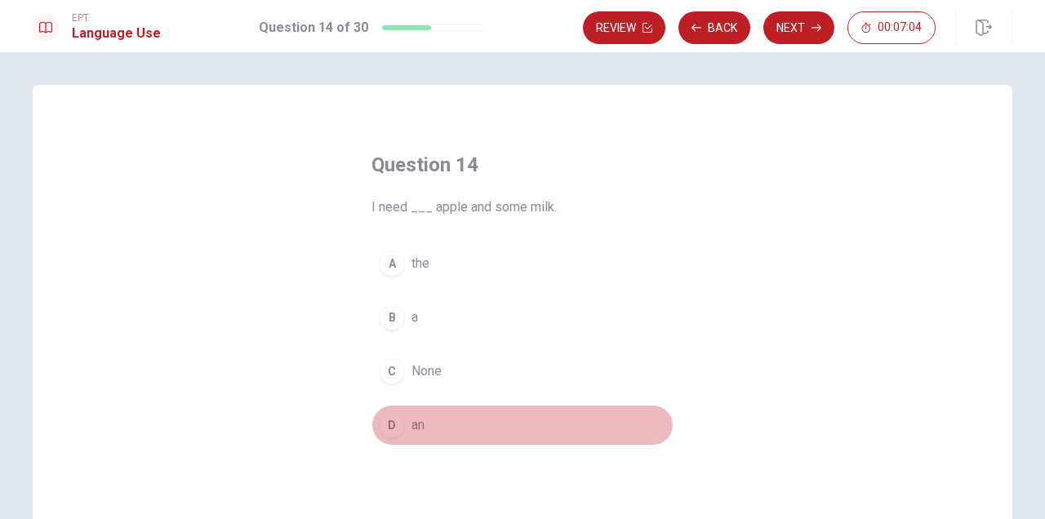
click at [450, 424] on button "D an" at bounding box center [522, 425] width 302 height 41
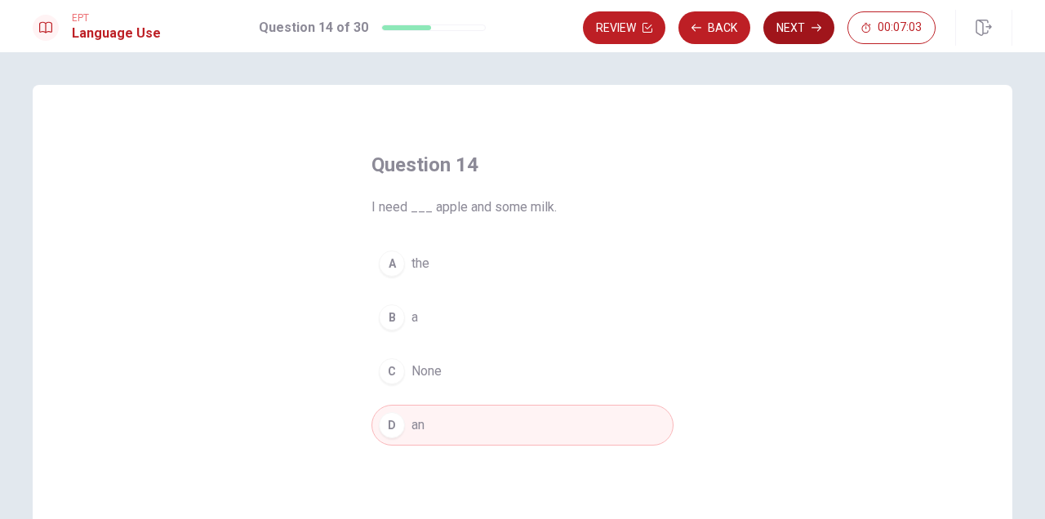
click at [797, 22] on button "Next" at bounding box center [798, 27] width 71 height 33
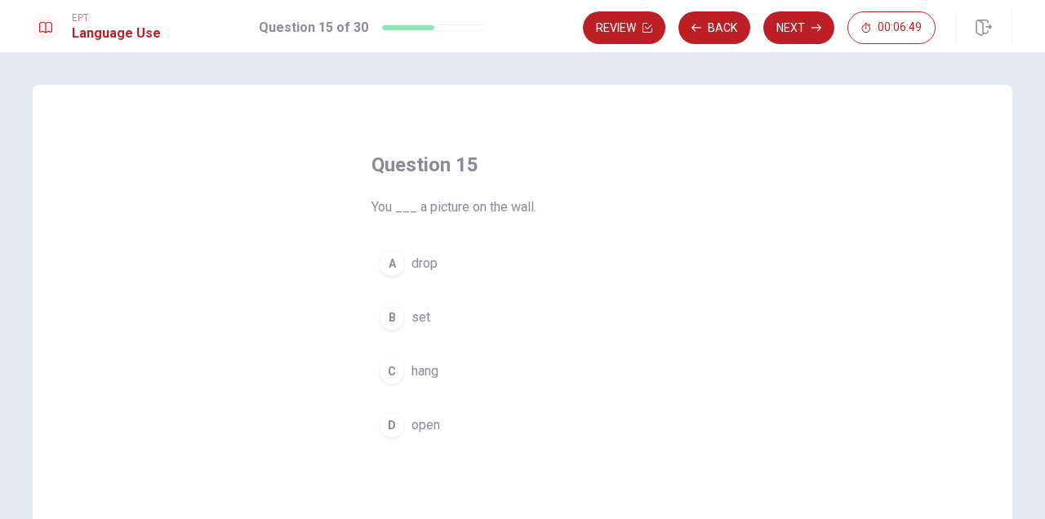
click at [480, 362] on button "C hang" at bounding box center [522, 371] width 302 height 41
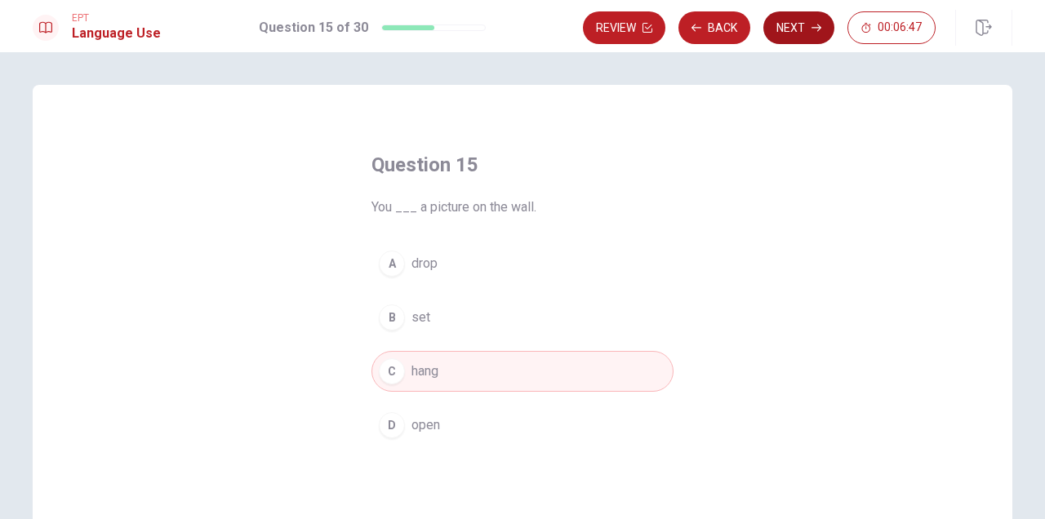
click at [803, 29] on button "Next" at bounding box center [798, 27] width 71 height 33
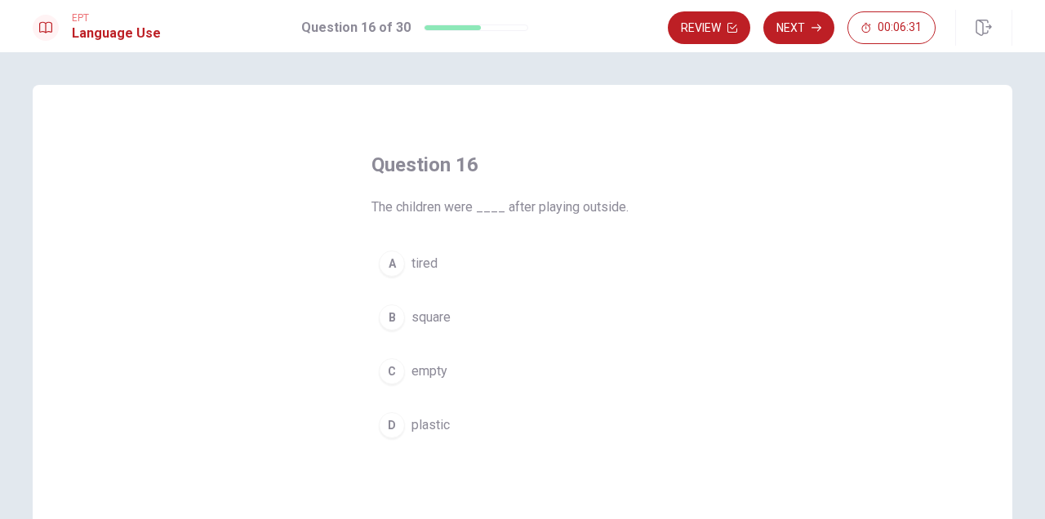
click at [477, 262] on button "A tired" at bounding box center [522, 263] width 302 height 41
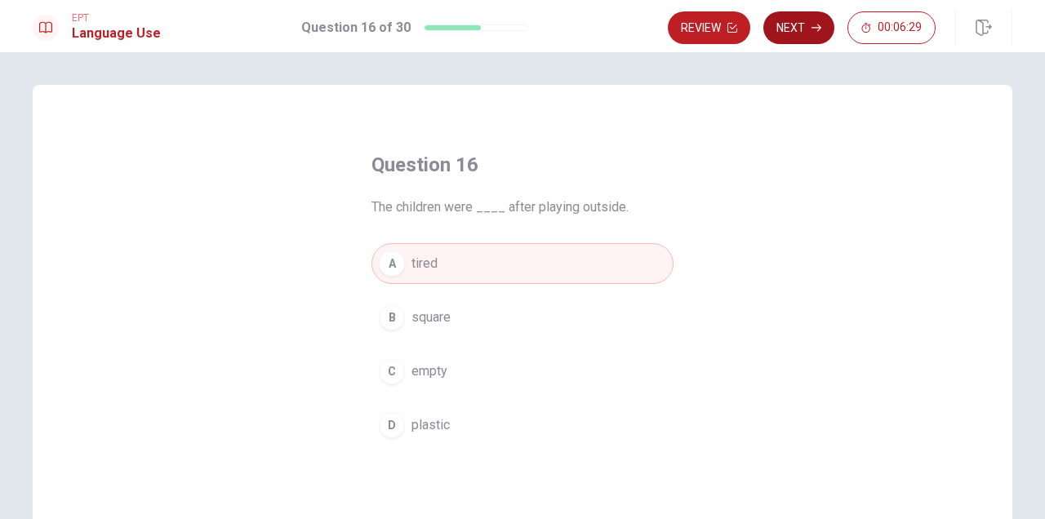
click at [812, 24] on icon "button" at bounding box center [816, 28] width 10 height 10
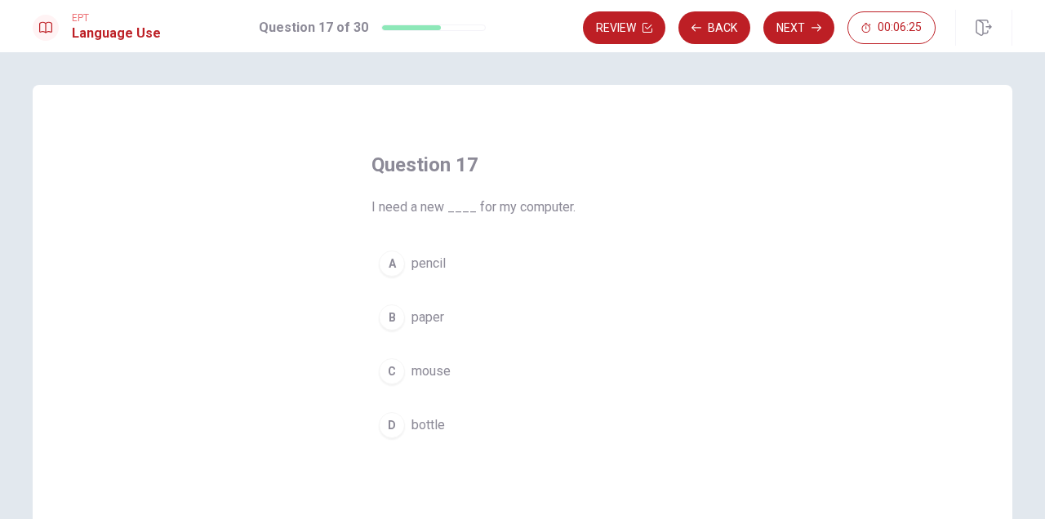
click at [508, 372] on button "C mouse" at bounding box center [522, 371] width 302 height 41
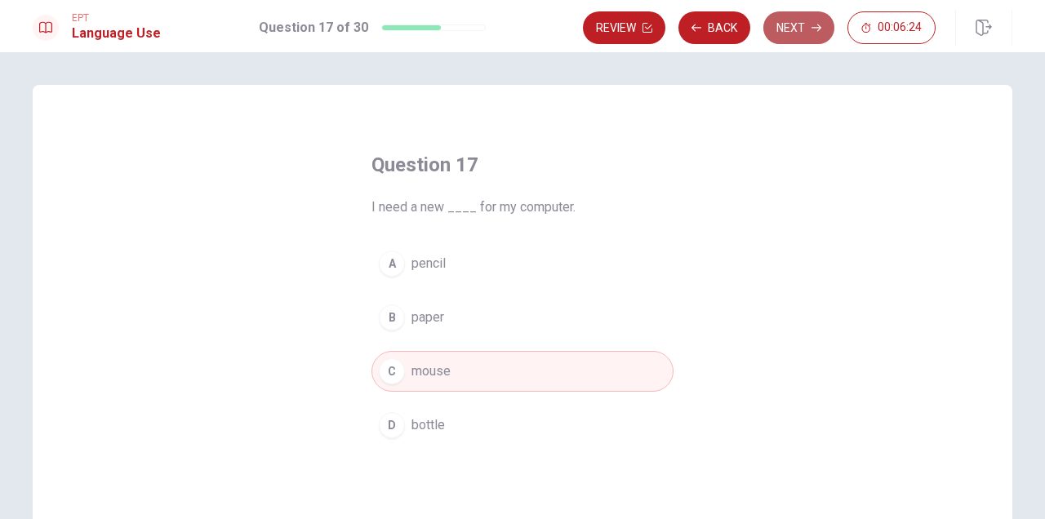
click at [788, 32] on button "Next" at bounding box center [798, 27] width 71 height 33
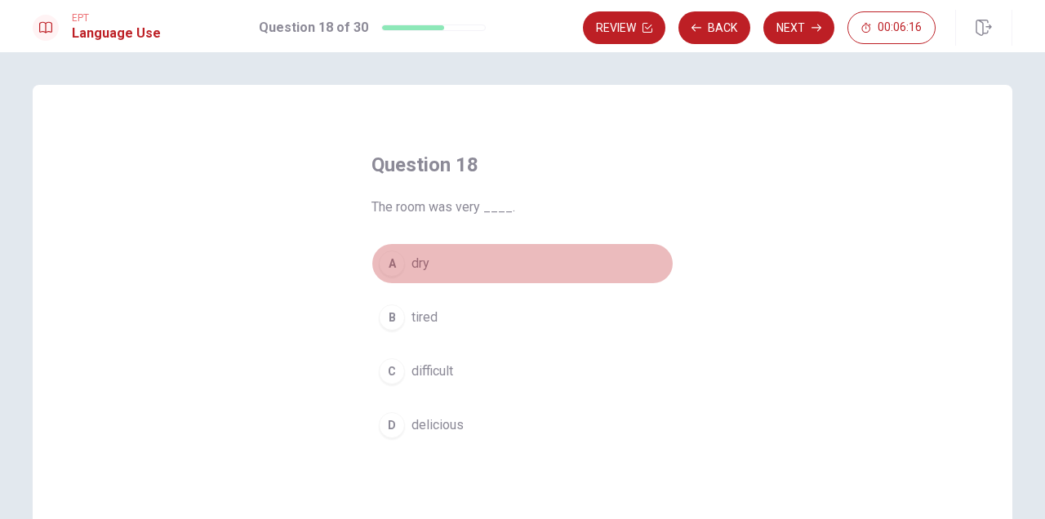
click at [458, 264] on button "A dry" at bounding box center [522, 263] width 302 height 41
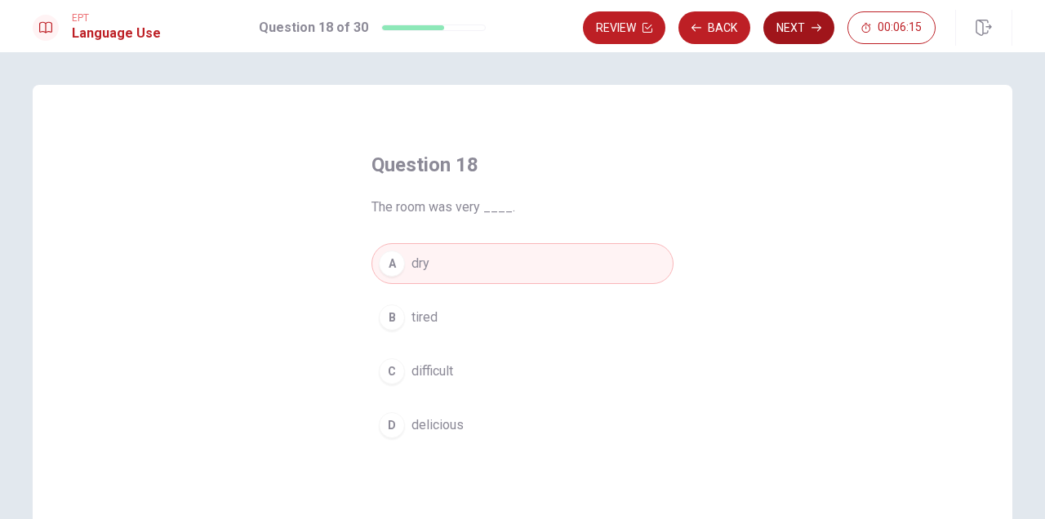
click at [807, 36] on button "Next" at bounding box center [798, 27] width 71 height 33
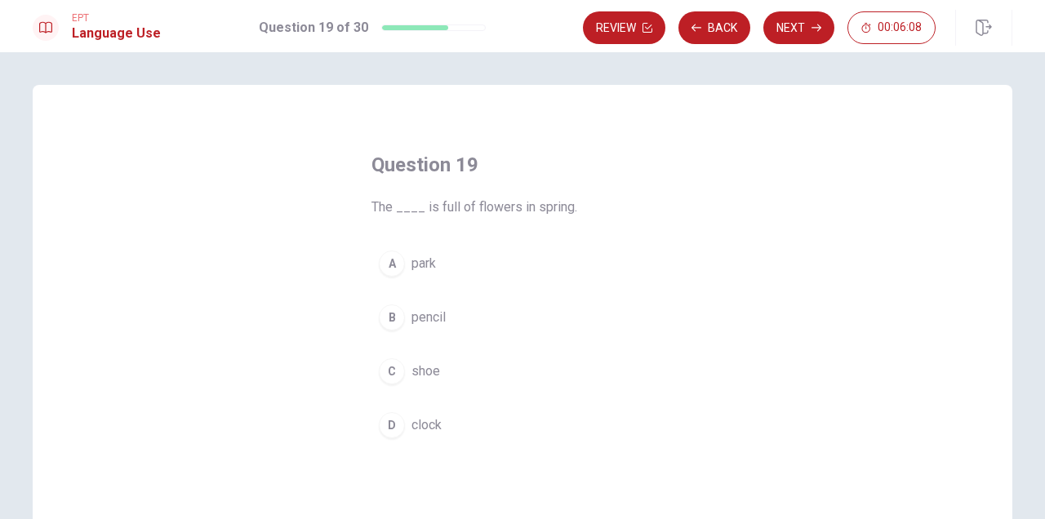
click at [455, 260] on button "A park" at bounding box center [522, 263] width 302 height 41
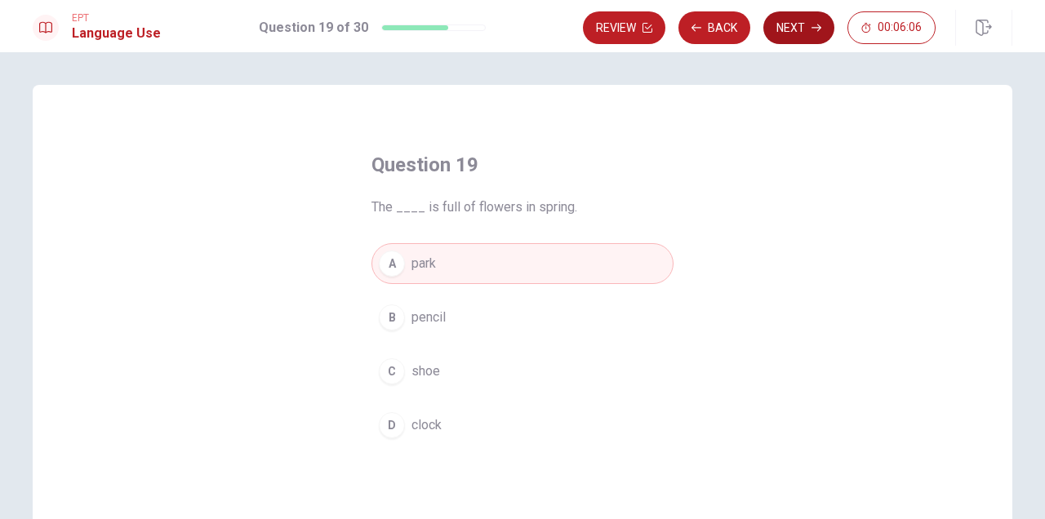
click at [793, 34] on button "Next" at bounding box center [798, 27] width 71 height 33
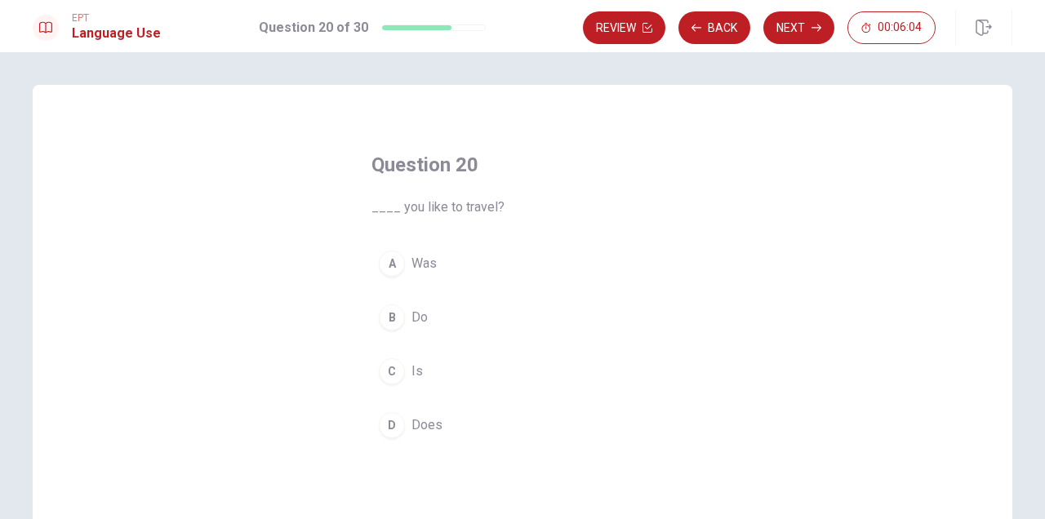
click at [438, 311] on button "B Do" at bounding box center [522, 317] width 302 height 41
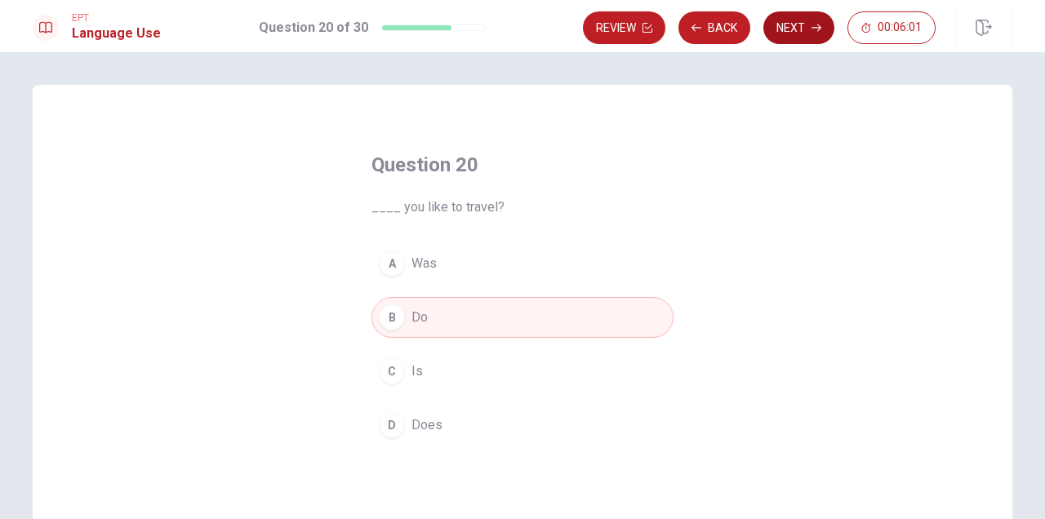
click at [788, 28] on button "Next" at bounding box center [798, 27] width 71 height 33
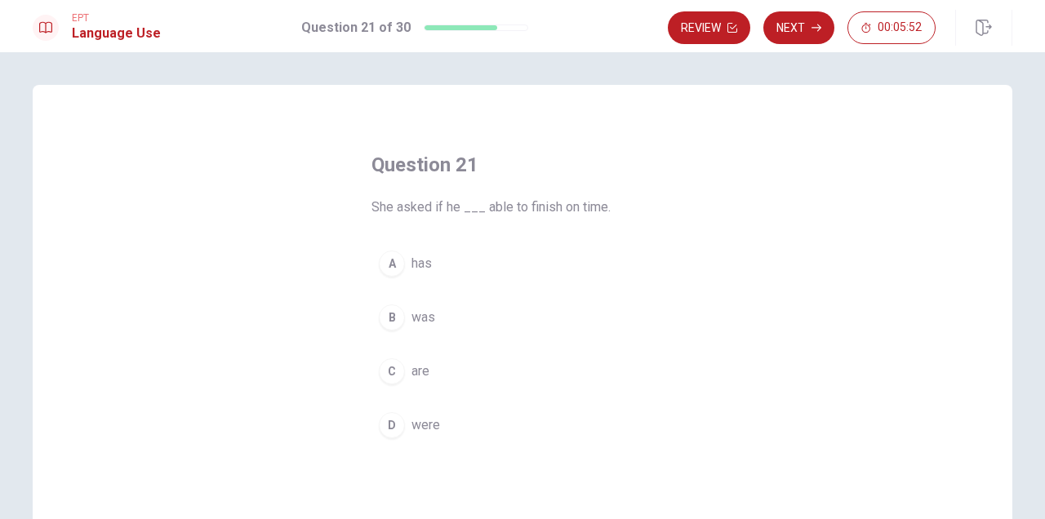
click at [445, 319] on button "B was" at bounding box center [522, 317] width 302 height 41
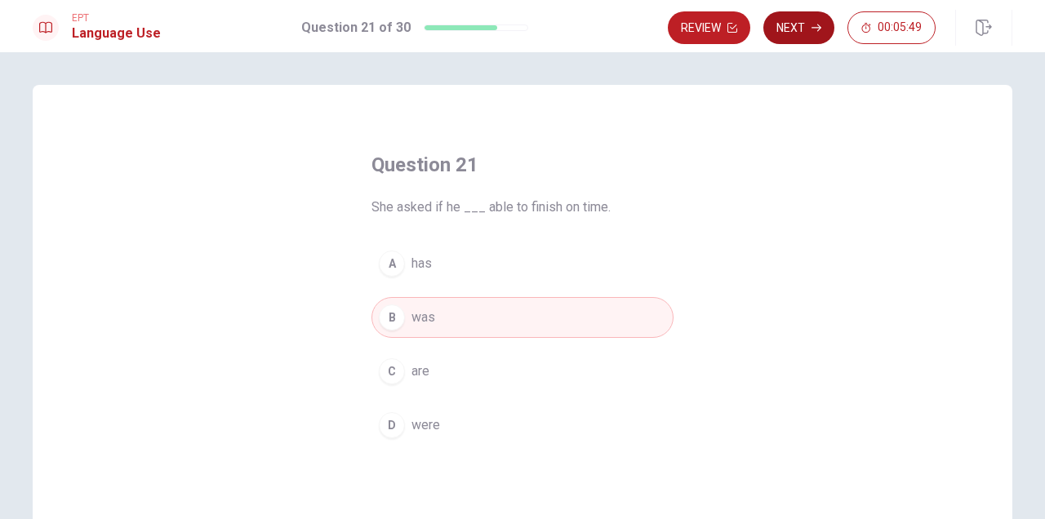
click at [812, 28] on icon "button" at bounding box center [816, 27] width 10 height 7
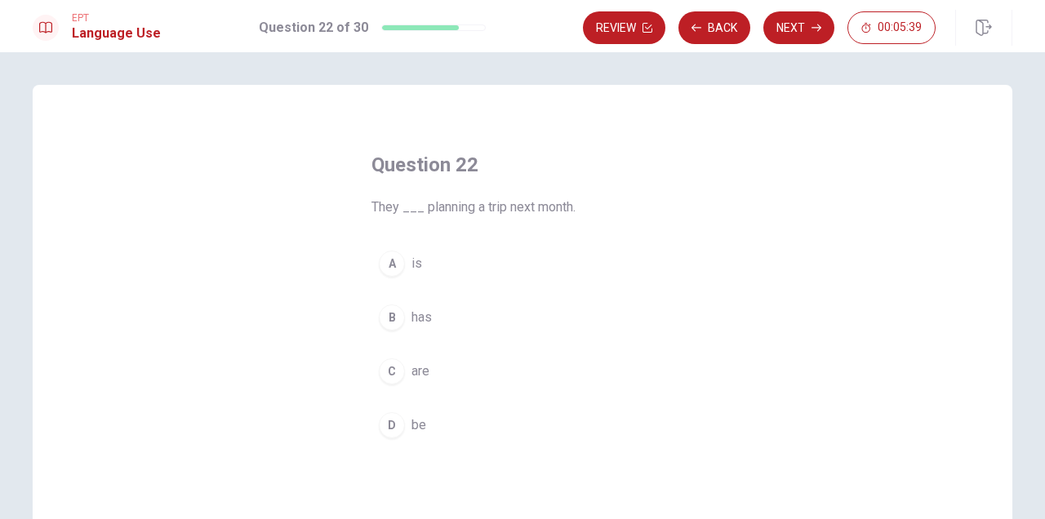
click at [453, 377] on button "C are" at bounding box center [522, 371] width 302 height 41
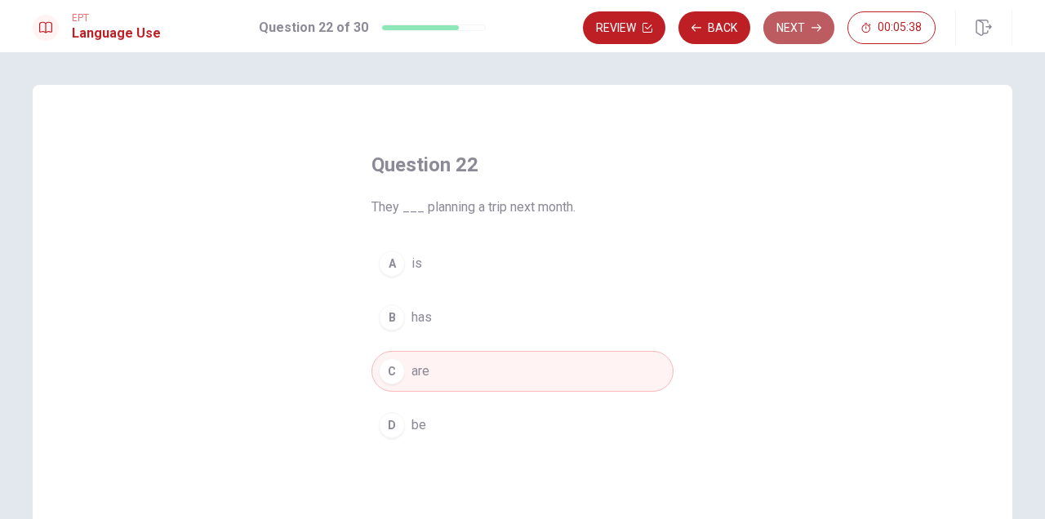
click at [797, 26] on button "Next" at bounding box center [798, 27] width 71 height 33
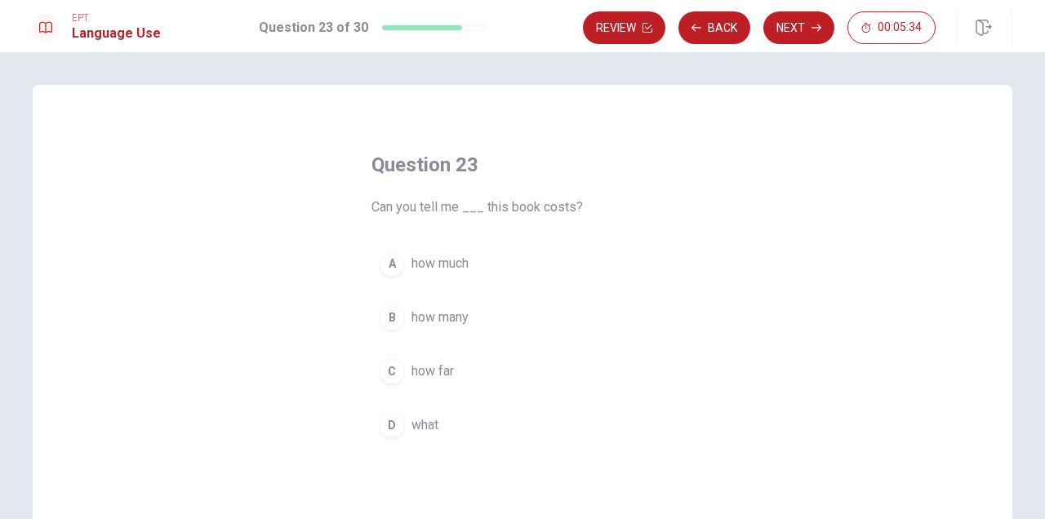
click at [510, 269] on button "A how much" at bounding box center [522, 263] width 302 height 41
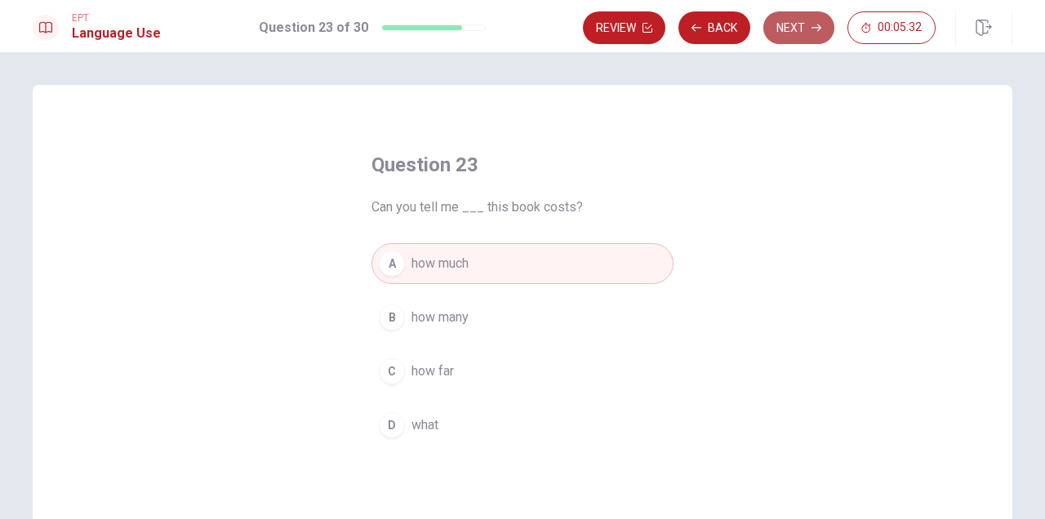
click at [795, 29] on button "Next" at bounding box center [798, 27] width 71 height 33
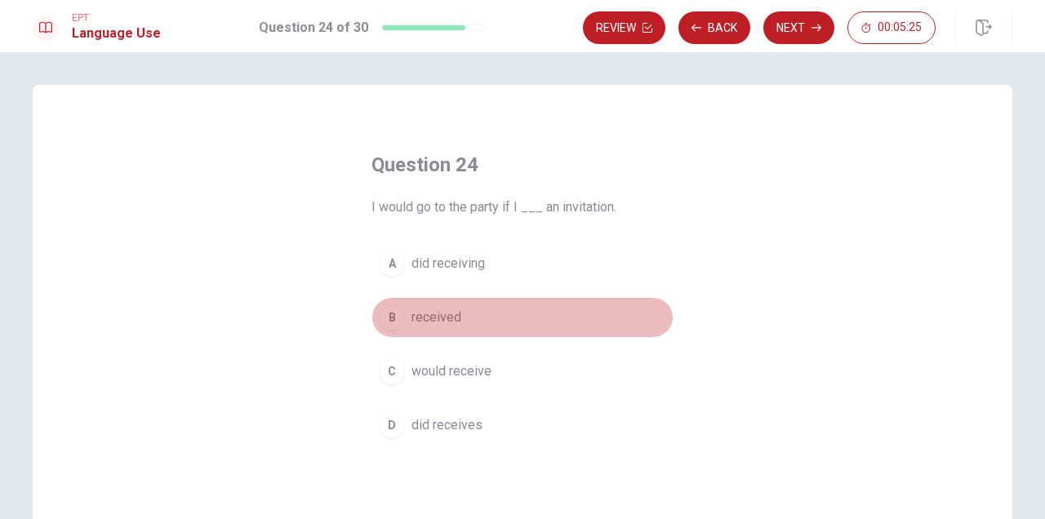
click at [440, 314] on span "received" at bounding box center [436, 318] width 50 height 20
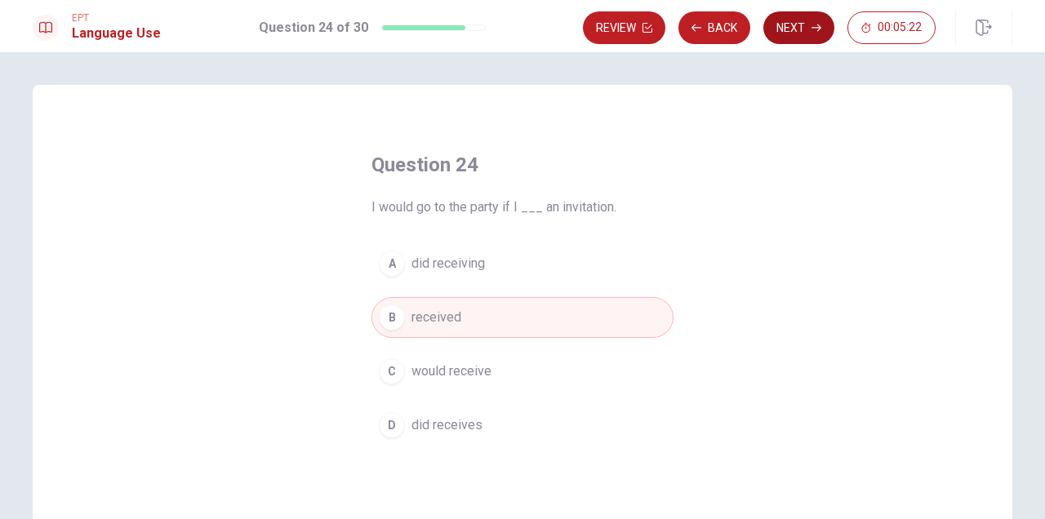
click at [795, 33] on button "Next" at bounding box center [798, 27] width 71 height 33
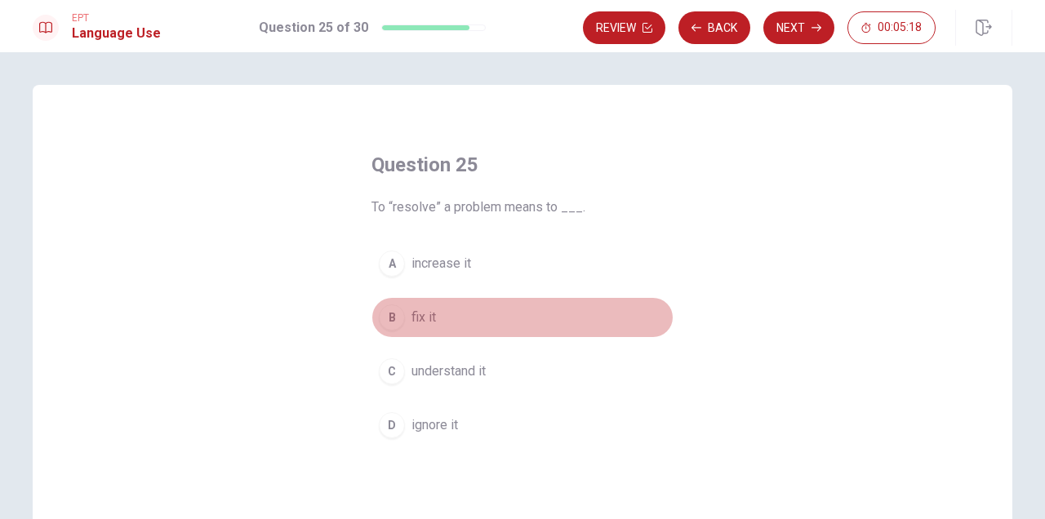
click at [464, 315] on button "B fix it" at bounding box center [522, 317] width 302 height 41
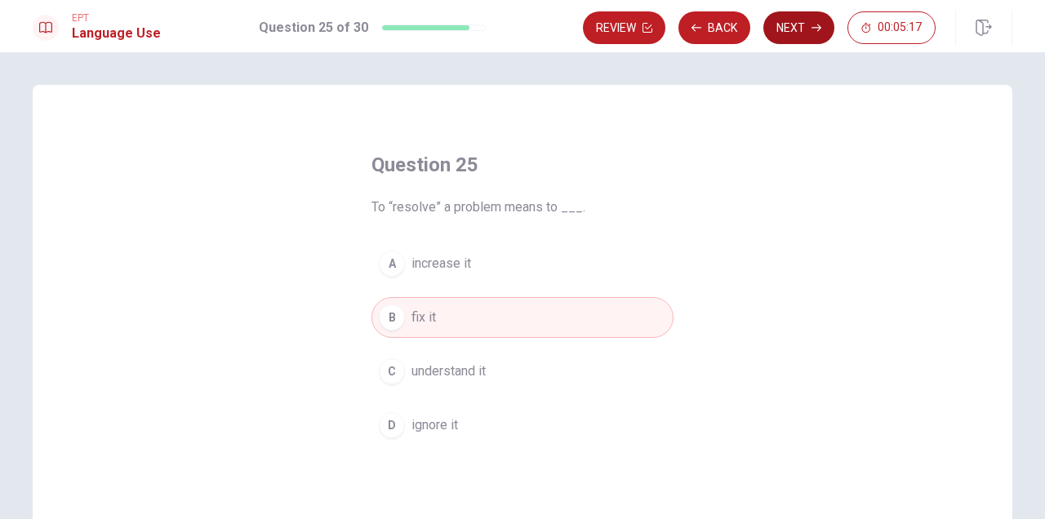
click at [805, 32] on button "Next" at bounding box center [798, 27] width 71 height 33
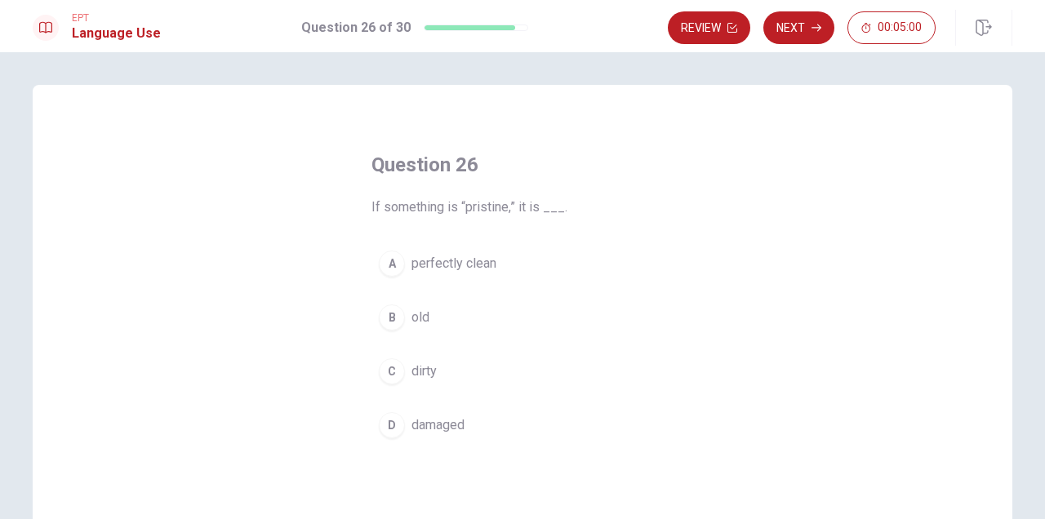
click at [496, 260] on button "A perfectly clean" at bounding box center [522, 263] width 302 height 41
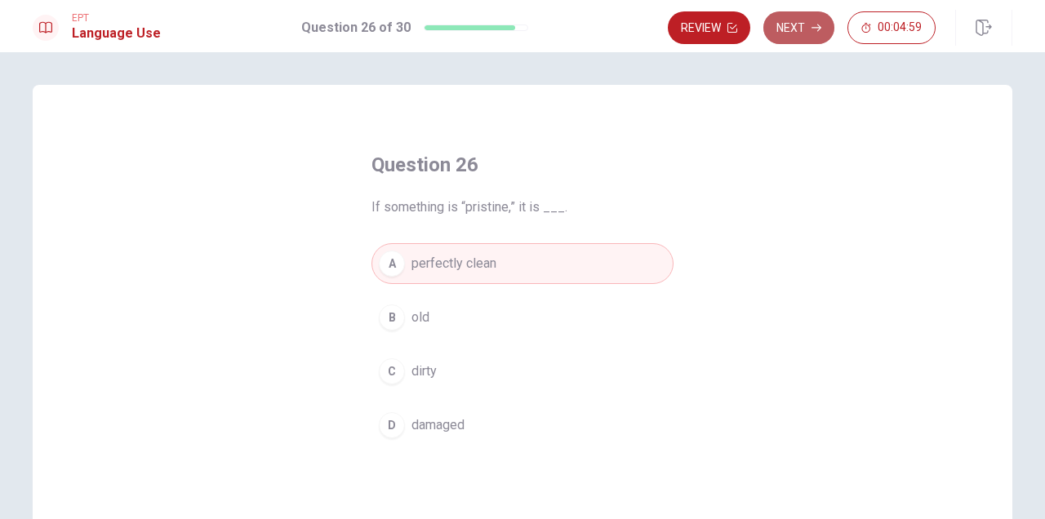
click at [811, 27] on icon "button" at bounding box center [816, 28] width 10 height 10
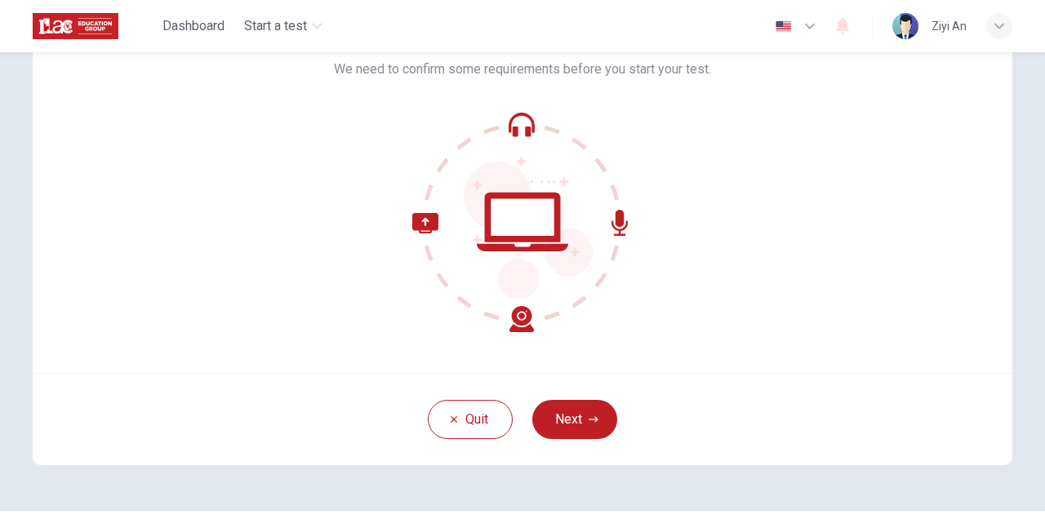
scroll to position [161, 0]
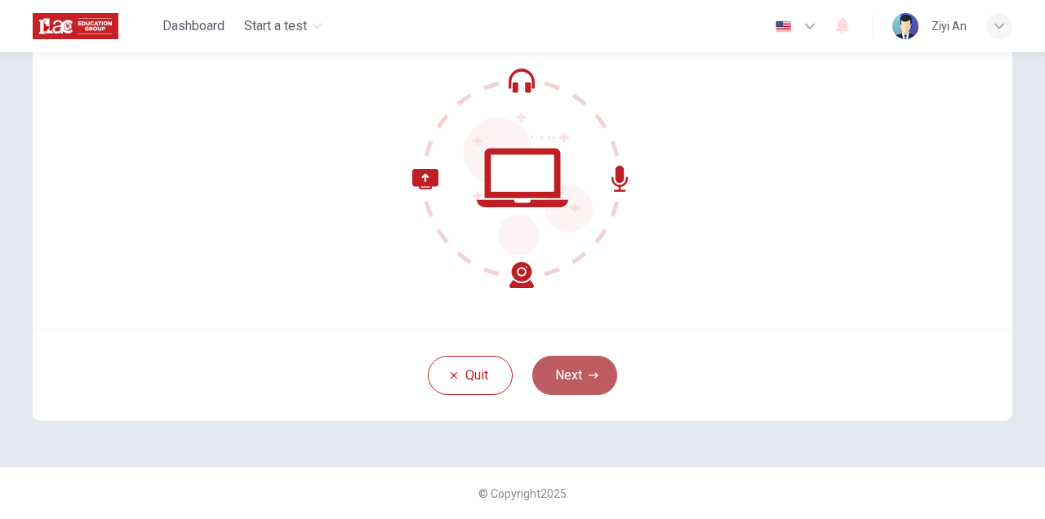
click at [598, 375] on button "Next" at bounding box center [574, 375] width 85 height 39
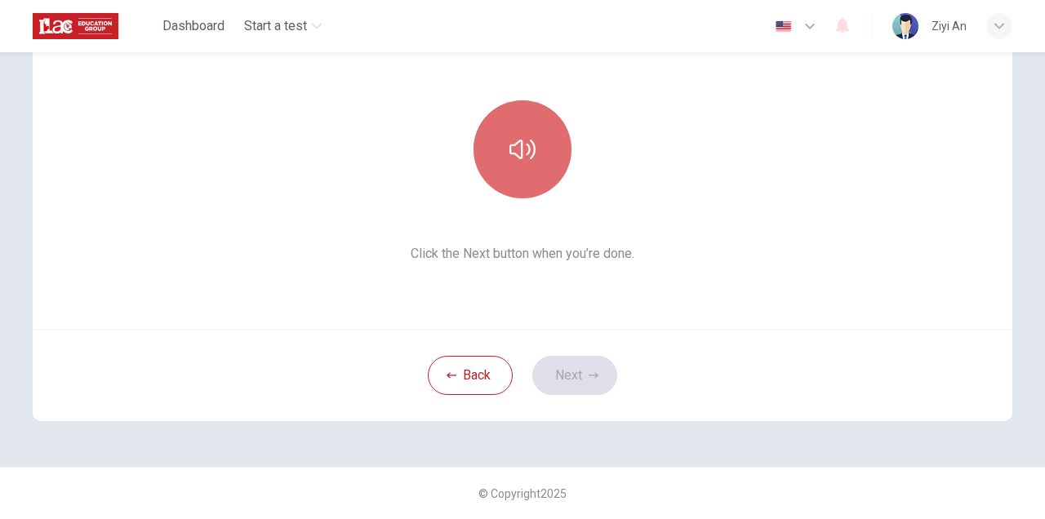
click at [530, 153] on icon "button" at bounding box center [522, 149] width 26 height 26
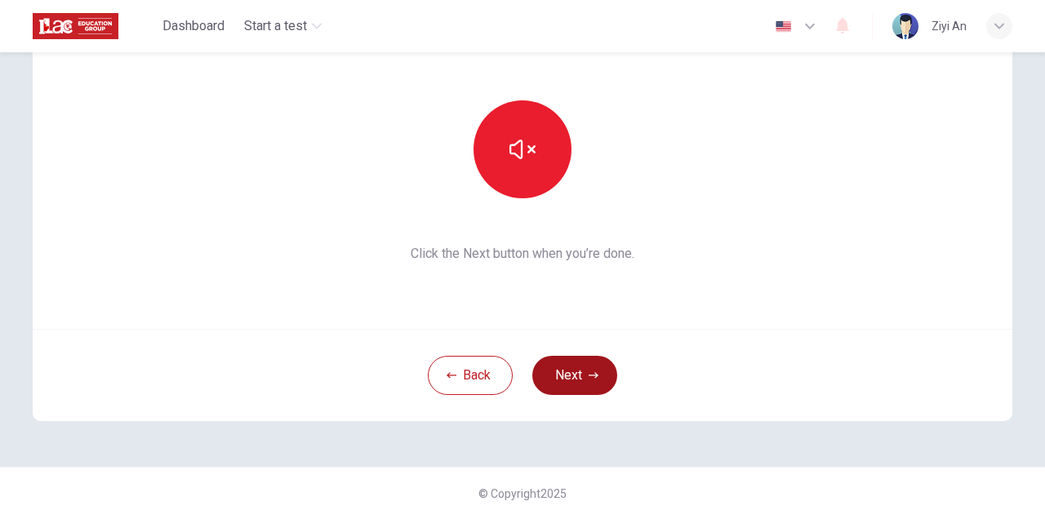
click at [592, 367] on button "Next" at bounding box center [574, 375] width 85 height 39
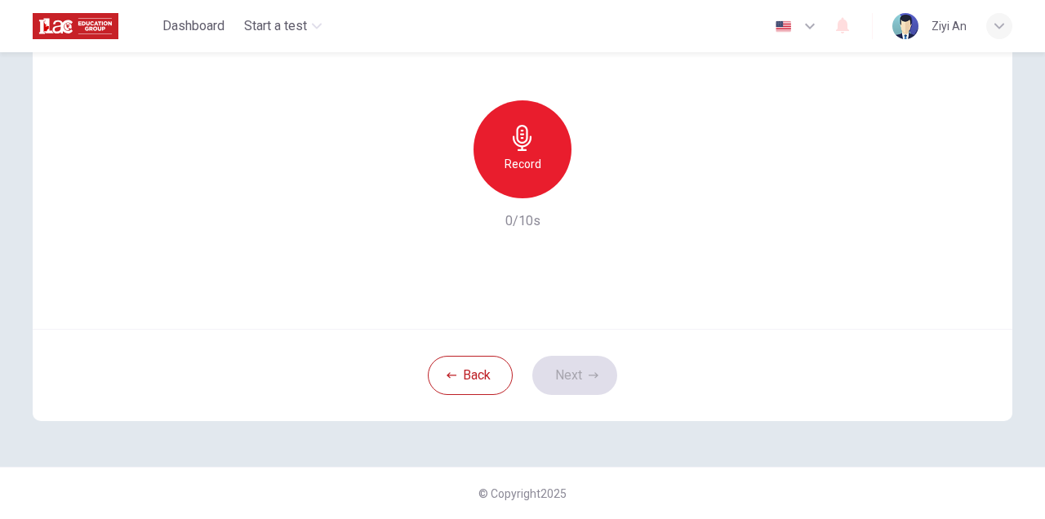
click at [535, 182] on div "Record" at bounding box center [522, 149] width 98 height 98
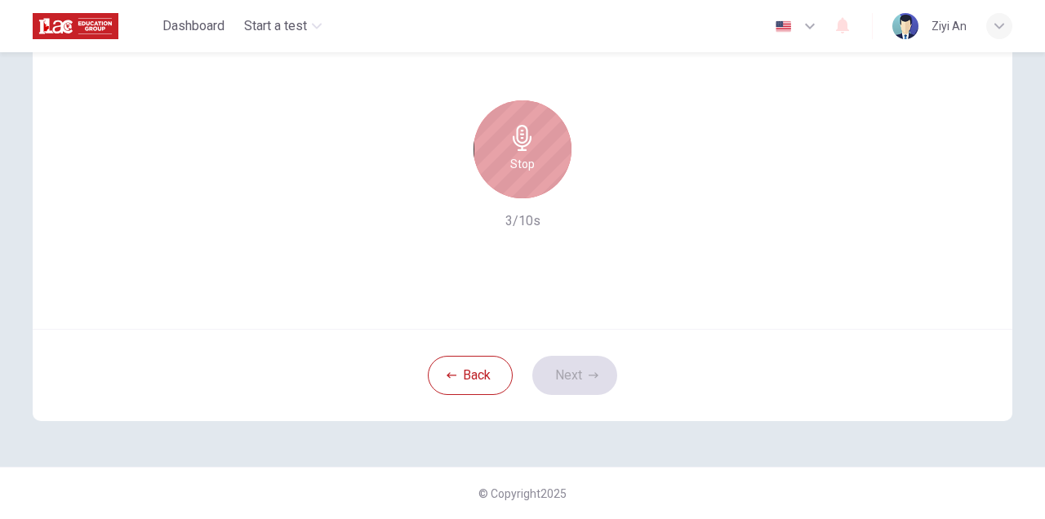
click at [518, 165] on h6 "Stop" at bounding box center [522, 164] width 24 height 20
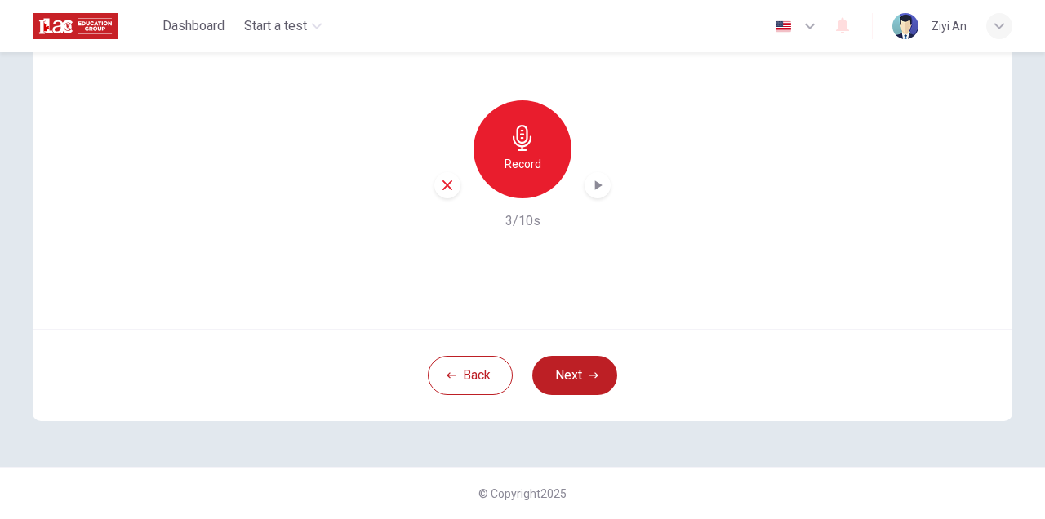
click at [607, 168] on div "Record" at bounding box center [522, 149] width 176 height 98
click at [603, 175] on div "button" at bounding box center [597, 185] width 26 height 26
click at [577, 366] on button "Next" at bounding box center [574, 375] width 85 height 39
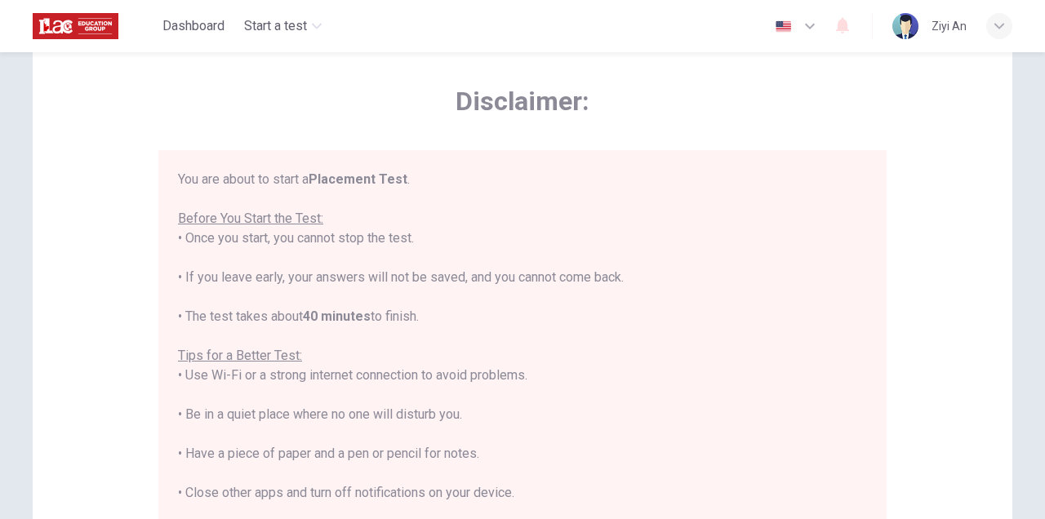
scroll to position [19, 0]
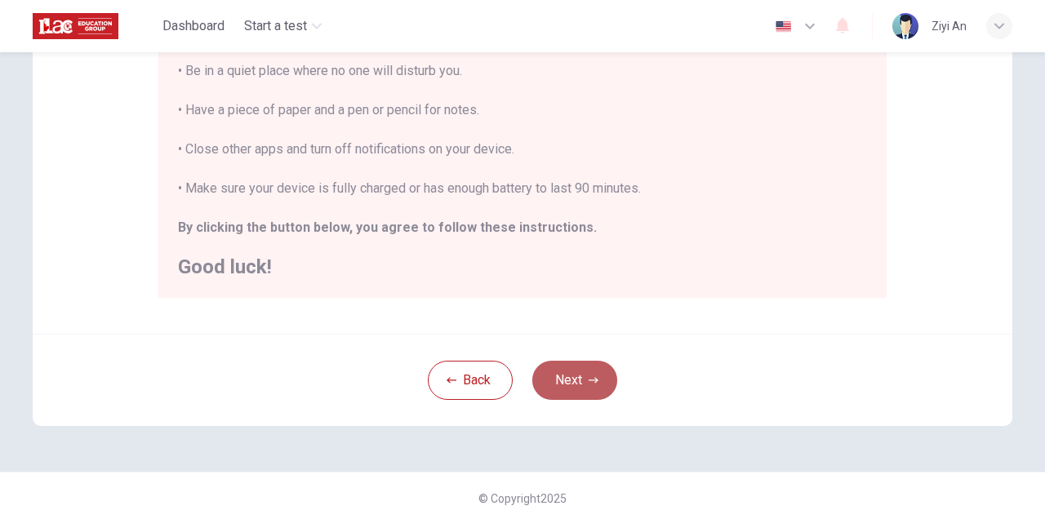
click at [591, 366] on button "Next" at bounding box center [574, 380] width 85 height 39
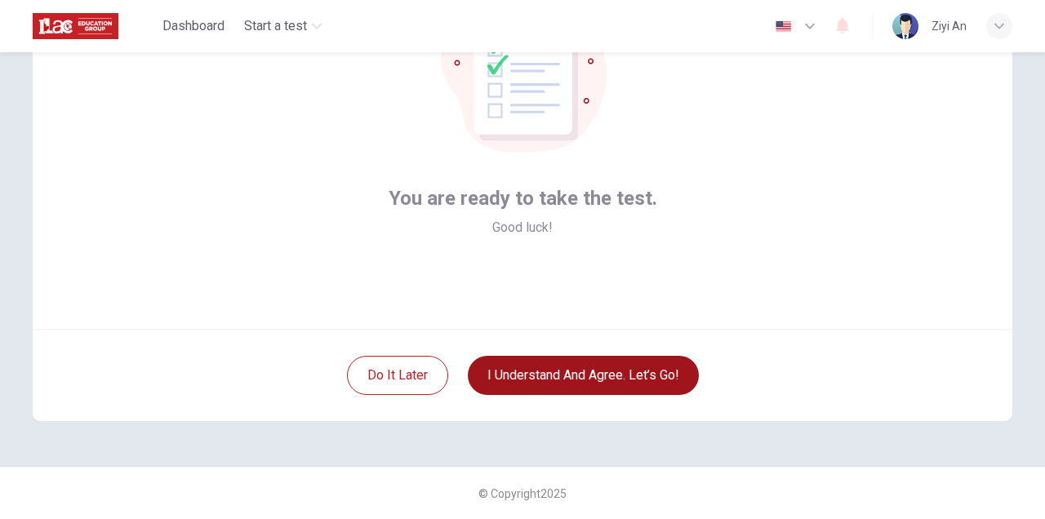
click at [591, 366] on button "I understand and agree. Let’s go!" at bounding box center [583, 375] width 231 height 39
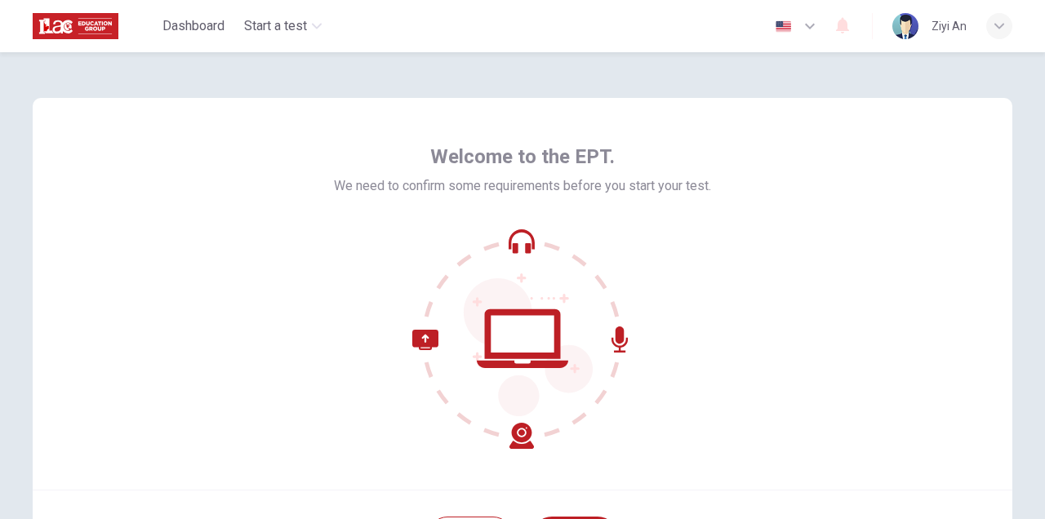
scroll to position [161, 0]
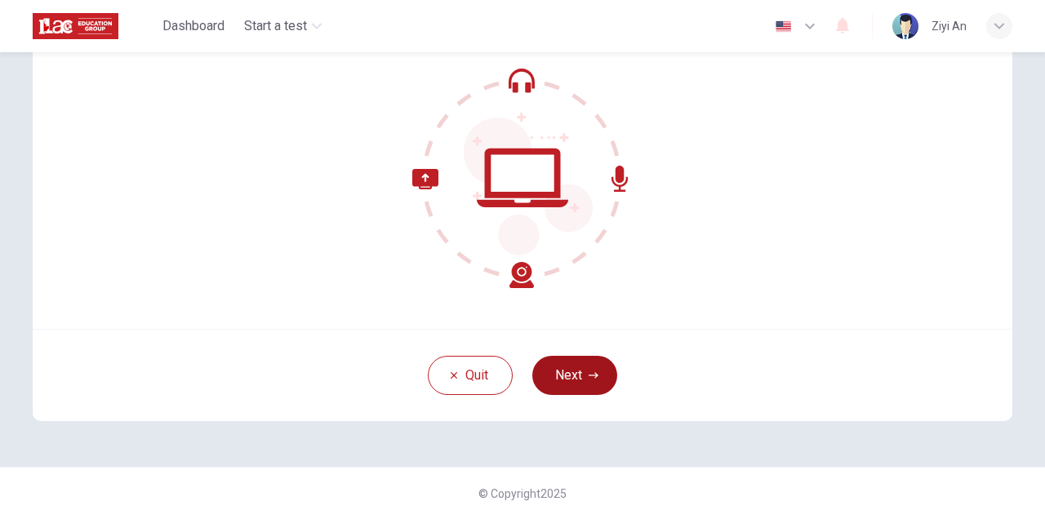
click at [574, 366] on button "Next" at bounding box center [574, 375] width 85 height 39
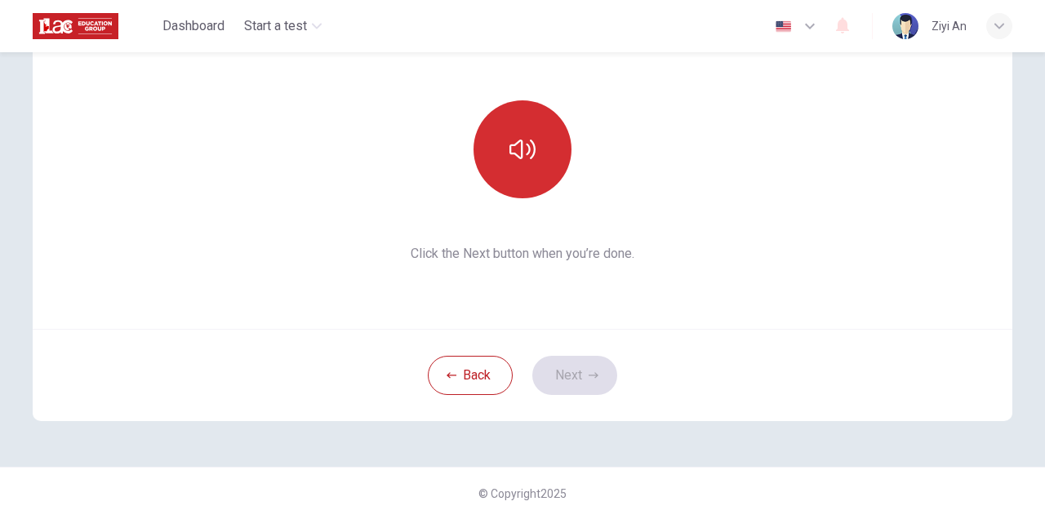
click at [521, 173] on button "button" at bounding box center [522, 149] width 98 height 98
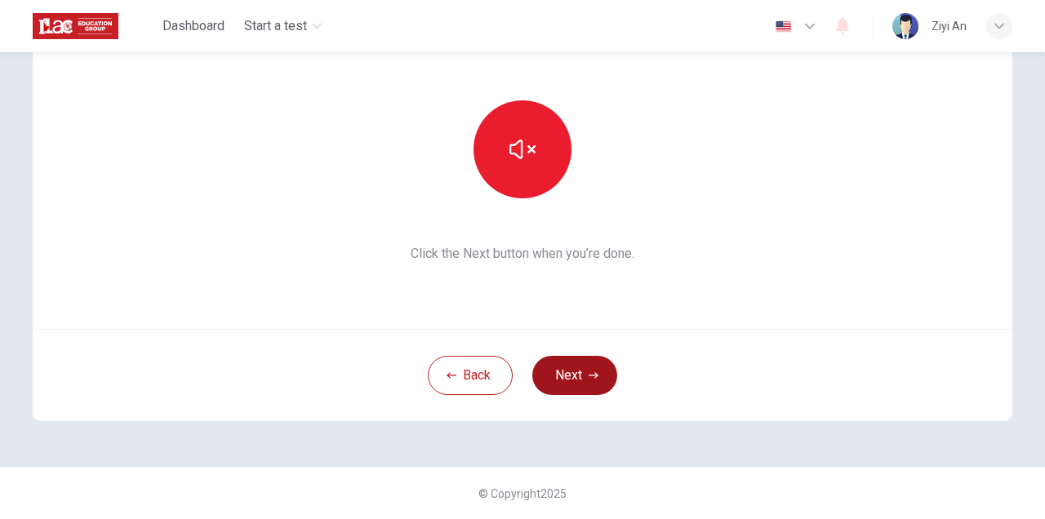
click at [570, 379] on button "Next" at bounding box center [574, 375] width 85 height 39
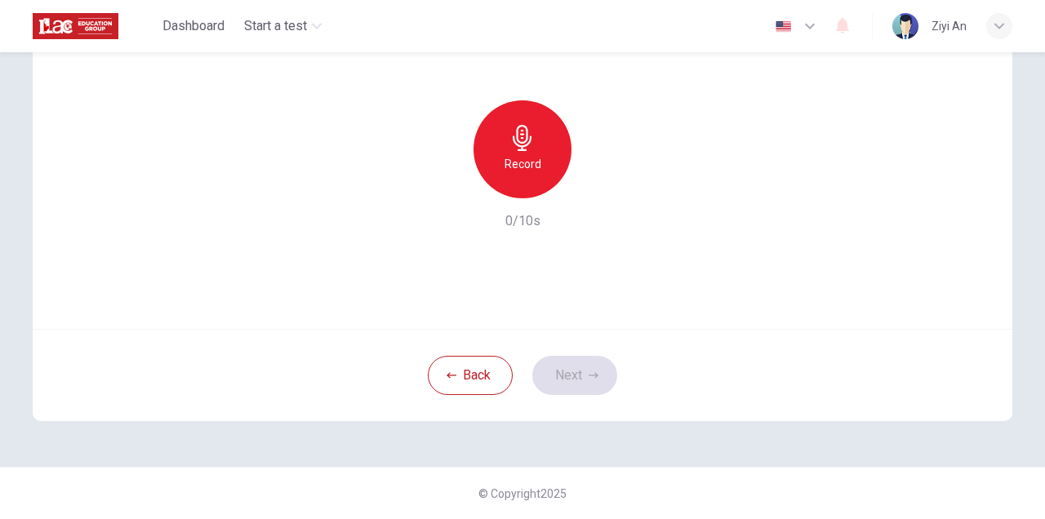
click at [527, 166] on h6 "Record" at bounding box center [522, 164] width 37 height 20
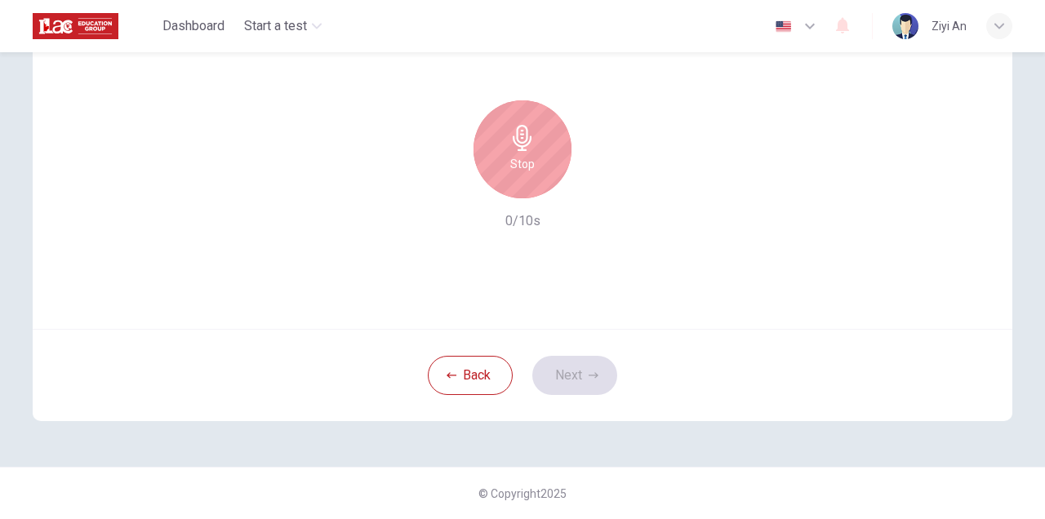
click at [527, 166] on h6 "Stop" at bounding box center [522, 164] width 24 height 20
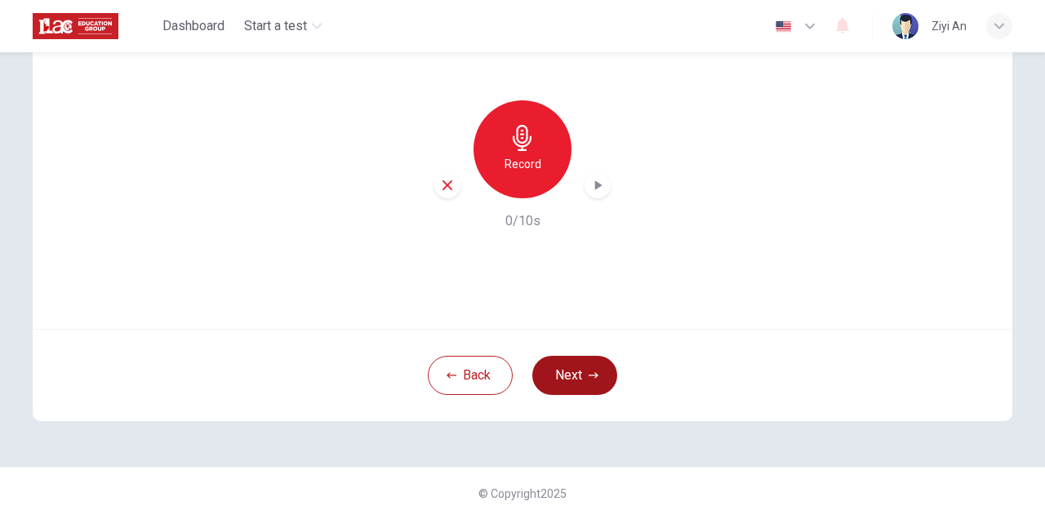
click at [570, 375] on button "Next" at bounding box center [574, 375] width 85 height 39
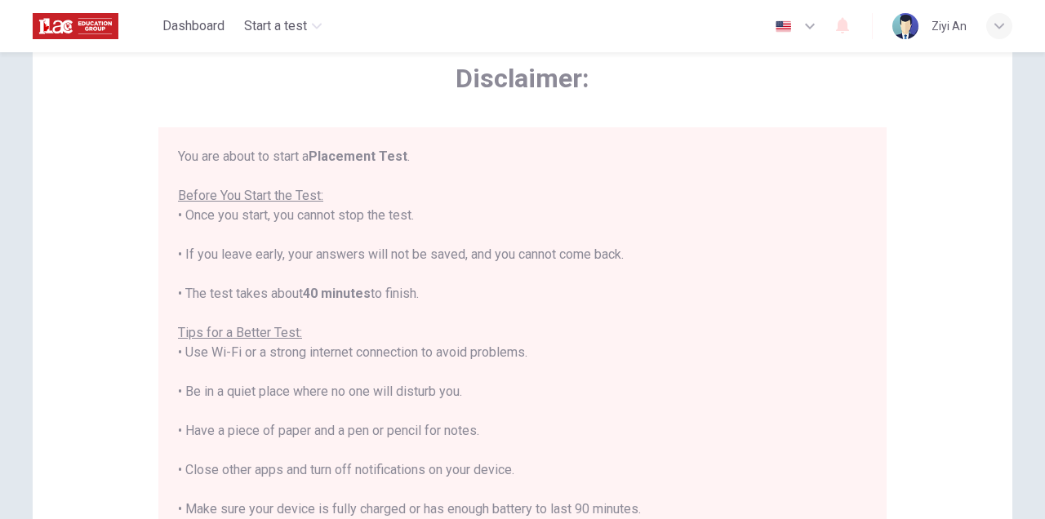
scroll to position [388, 0]
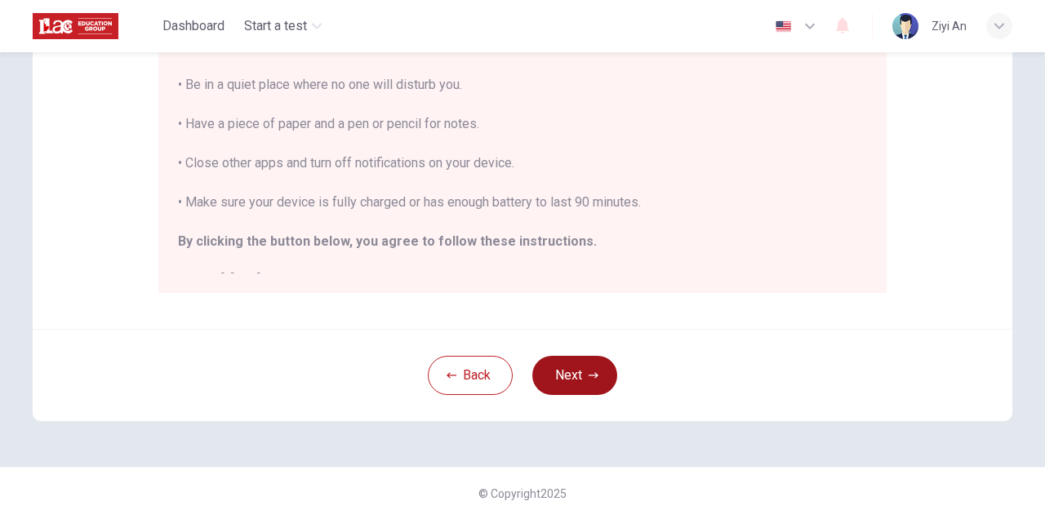
click at [592, 377] on icon "button" at bounding box center [593, 376] width 10 height 10
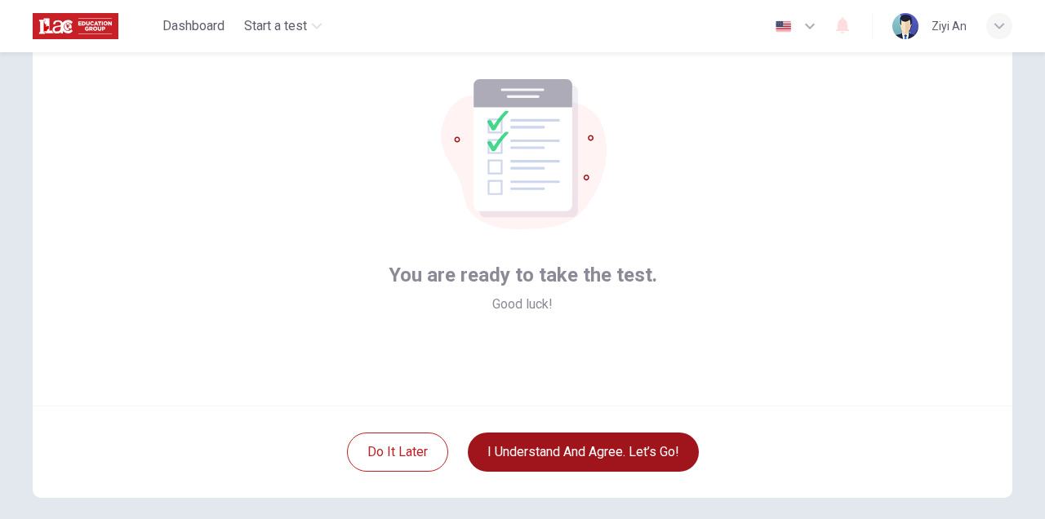
scroll to position [161, 0]
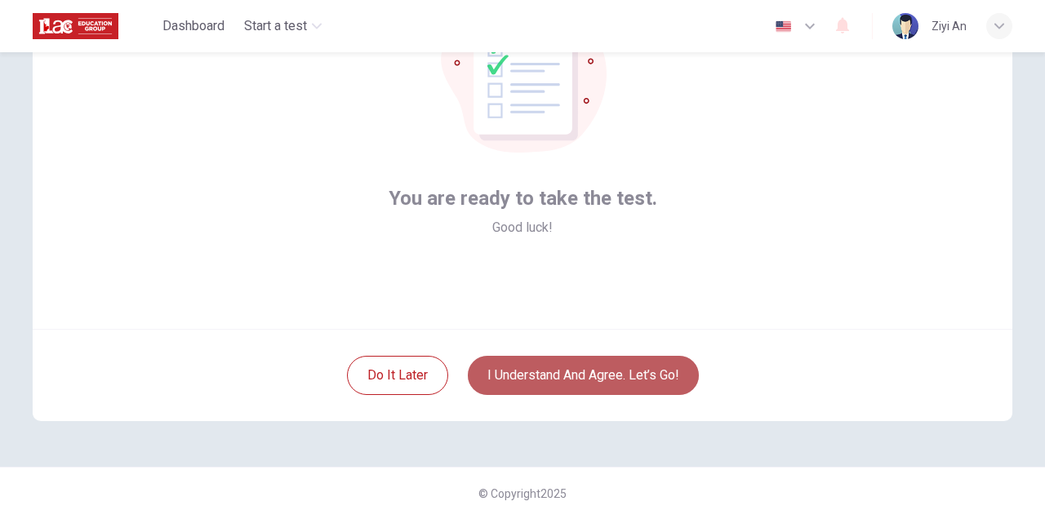
click at [589, 375] on button "I understand and agree. Let’s go!" at bounding box center [583, 375] width 231 height 39
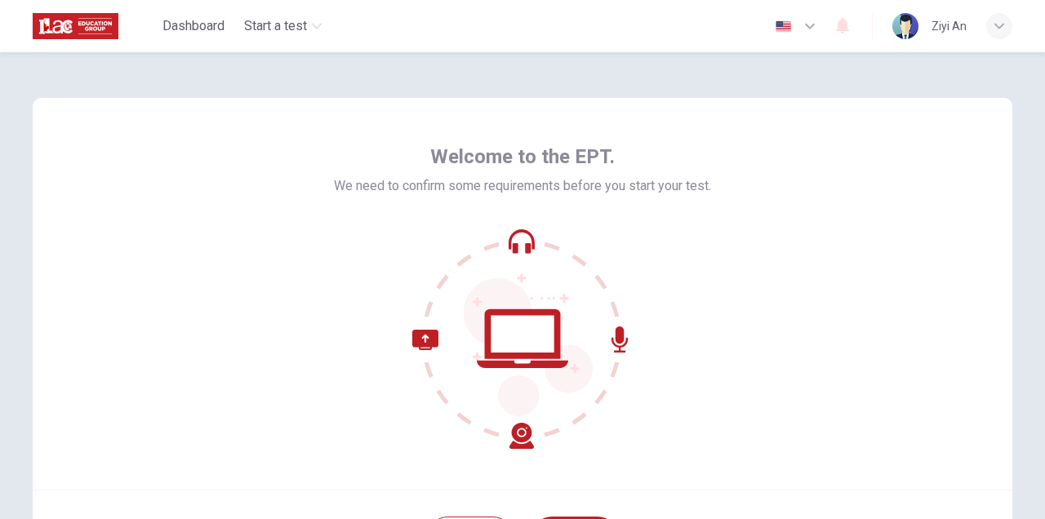
scroll to position [161, 0]
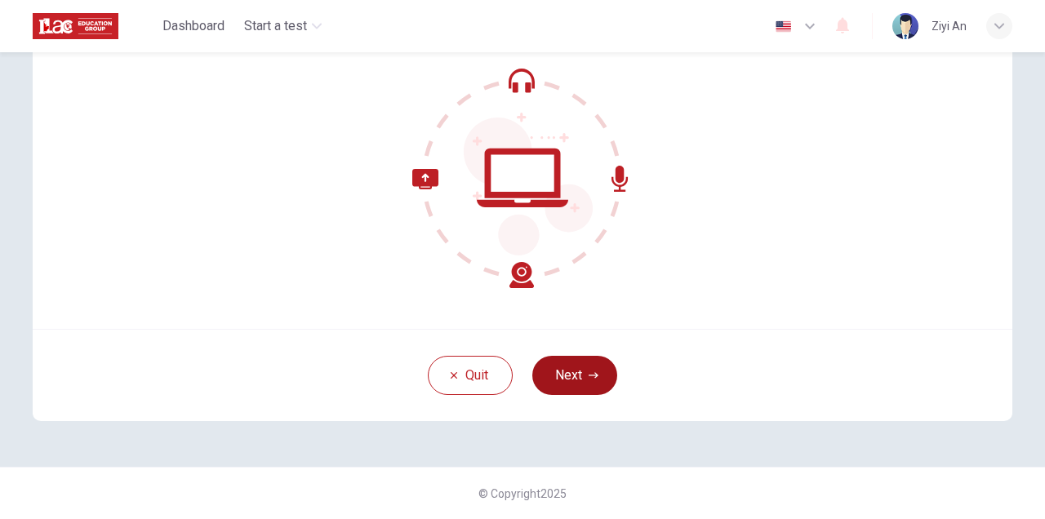
click at [602, 372] on button "Next" at bounding box center [574, 375] width 85 height 39
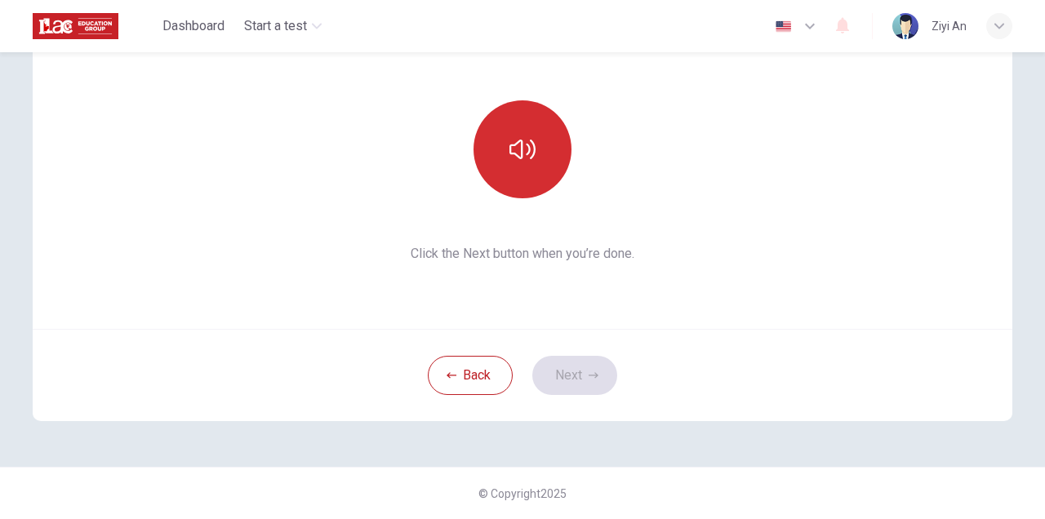
click at [522, 166] on button "button" at bounding box center [522, 149] width 98 height 98
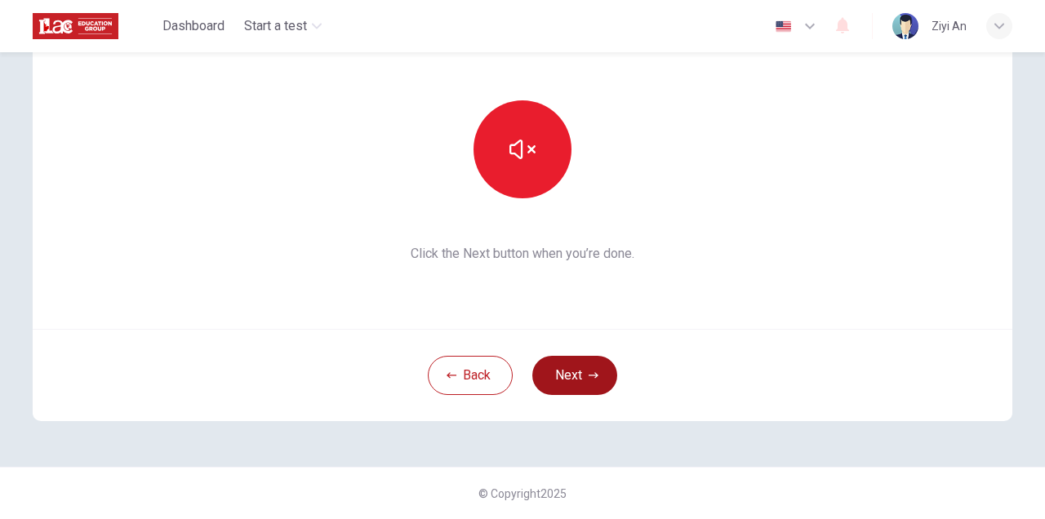
click at [566, 375] on button "Next" at bounding box center [574, 375] width 85 height 39
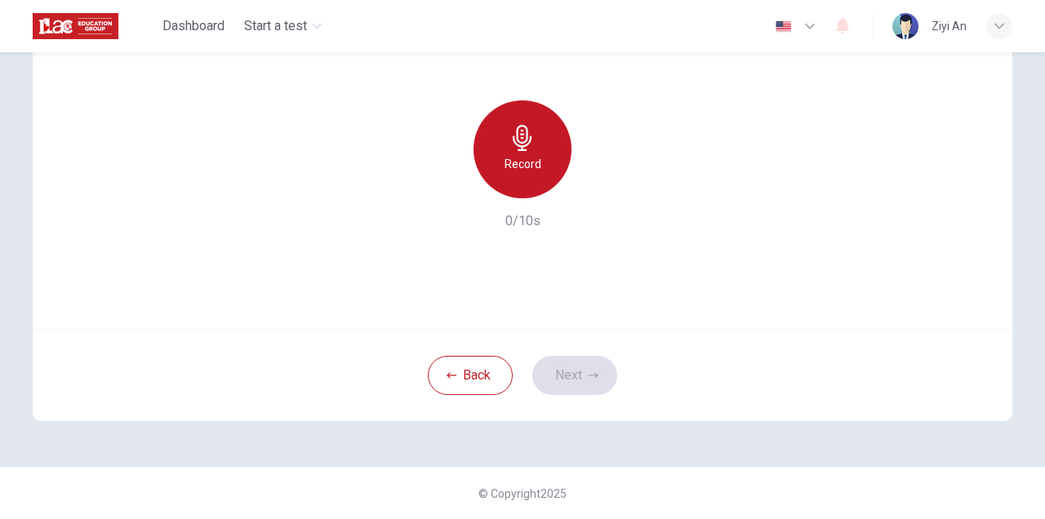
click at [520, 135] on icon "button" at bounding box center [522, 138] width 26 height 26
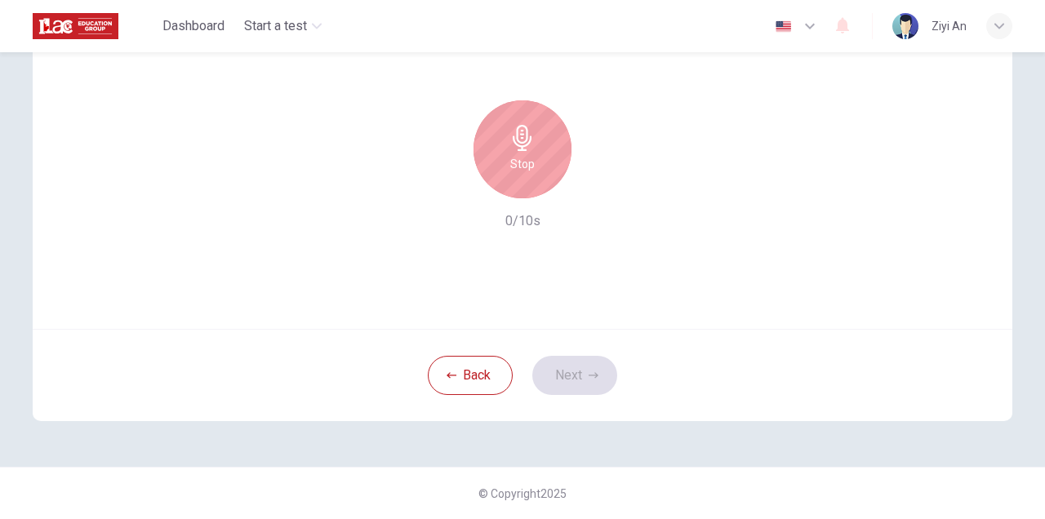
click at [520, 135] on icon "button" at bounding box center [522, 138] width 26 height 26
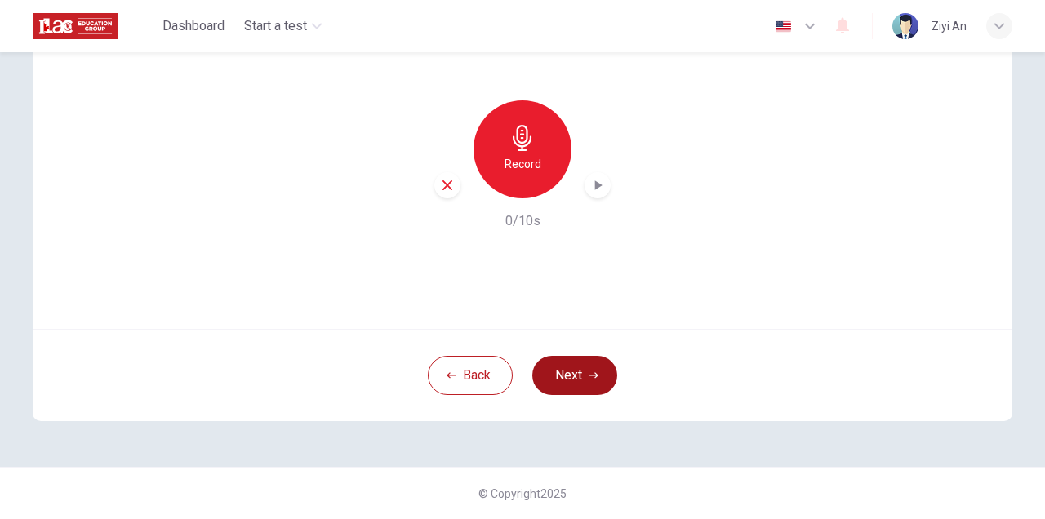
click at [588, 374] on icon "button" at bounding box center [593, 376] width 10 height 10
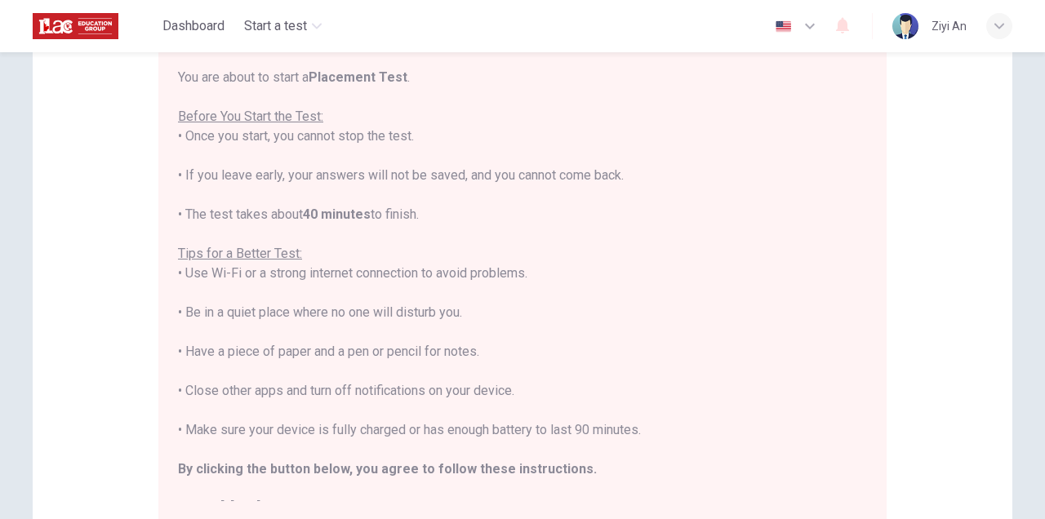
scroll to position [19, 0]
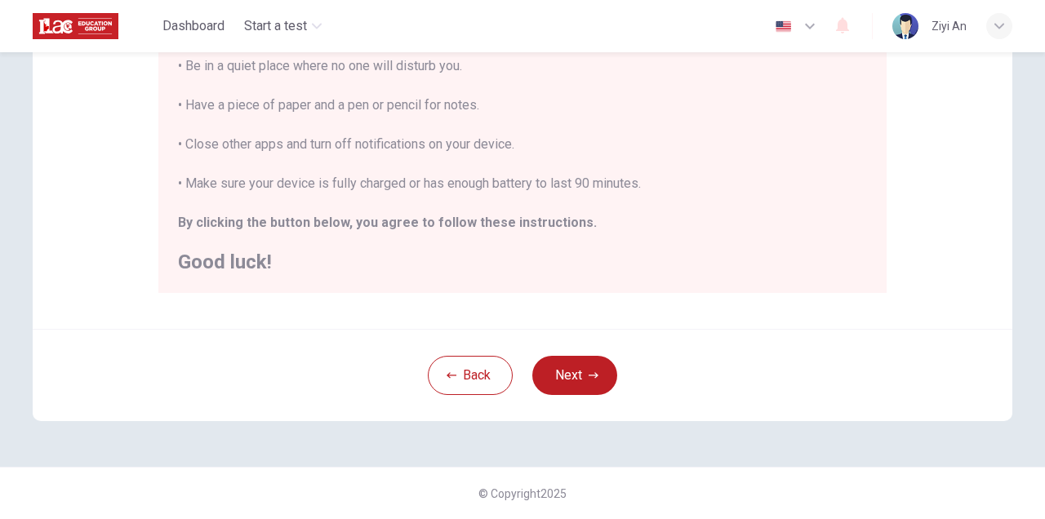
click at [592, 369] on button "Next" at bounding box center [574, 375] width 85 height 39
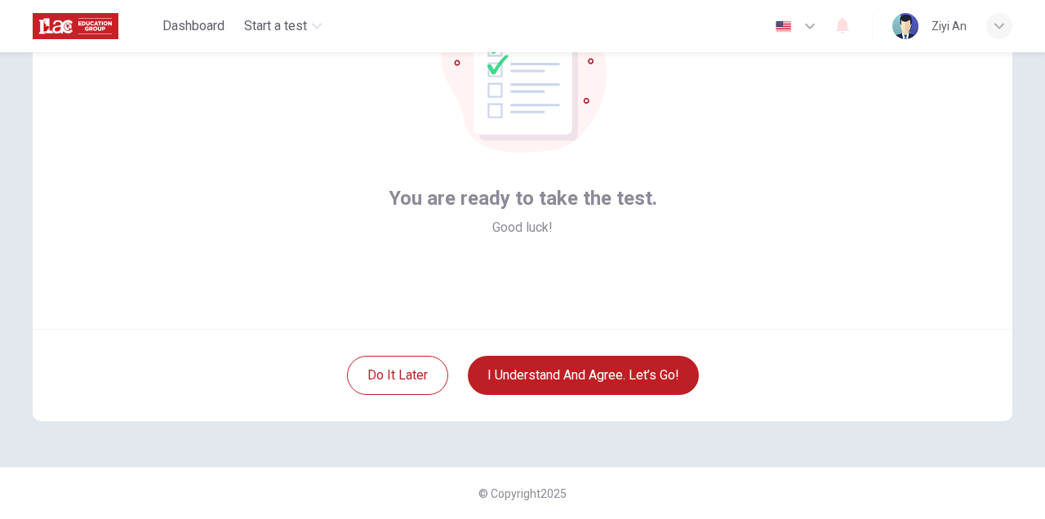
scroll to position [161, 0]
click at [592, 369] on button "I understand and agree. Let’s go!" at bounding box center [583, 375] width 231 height 39
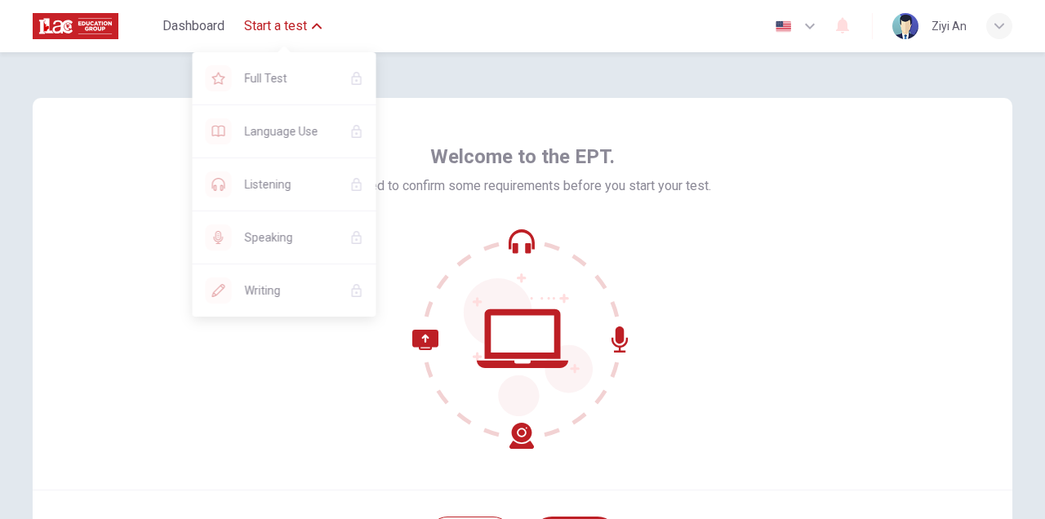
click at [290, 20] on span "Start a test" at bounding box center [275, 26] width 63 height 20
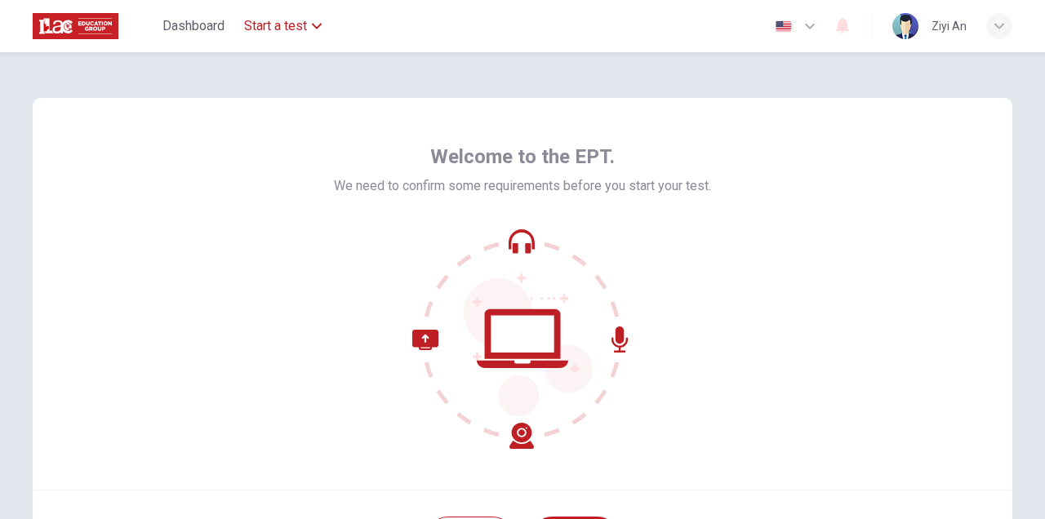
click at [290, 20] on span "Start a test" at bounding box center [275, 26] width 63 height 20
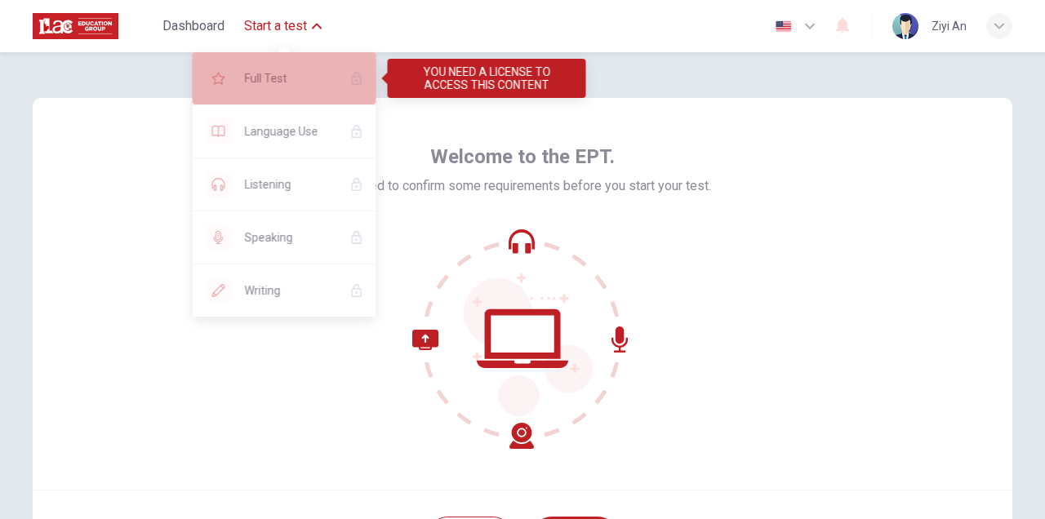
click at [273, 76] on span "Full Test" at bounding box center [291, 79] width 92 height 20
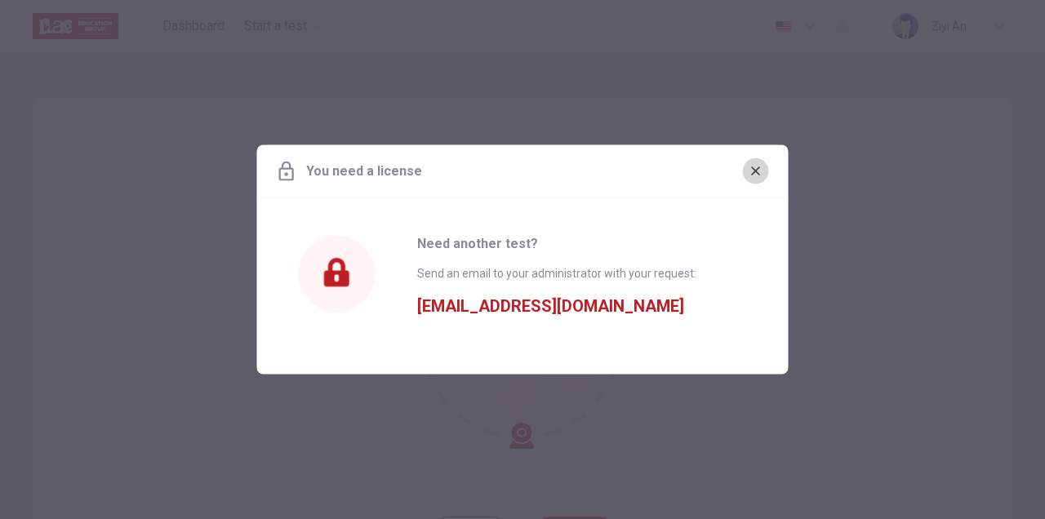
click at [749, 167] on icon "button" at bounding box center [755, 171] width 13 height 13
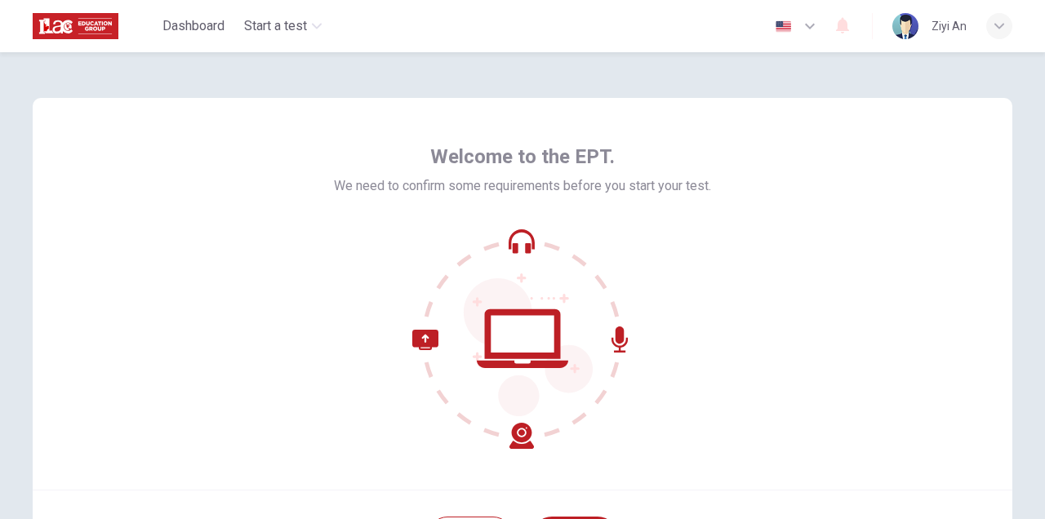
click at [99, 32] on img at bounding box center [76, 26] width 86 height 33
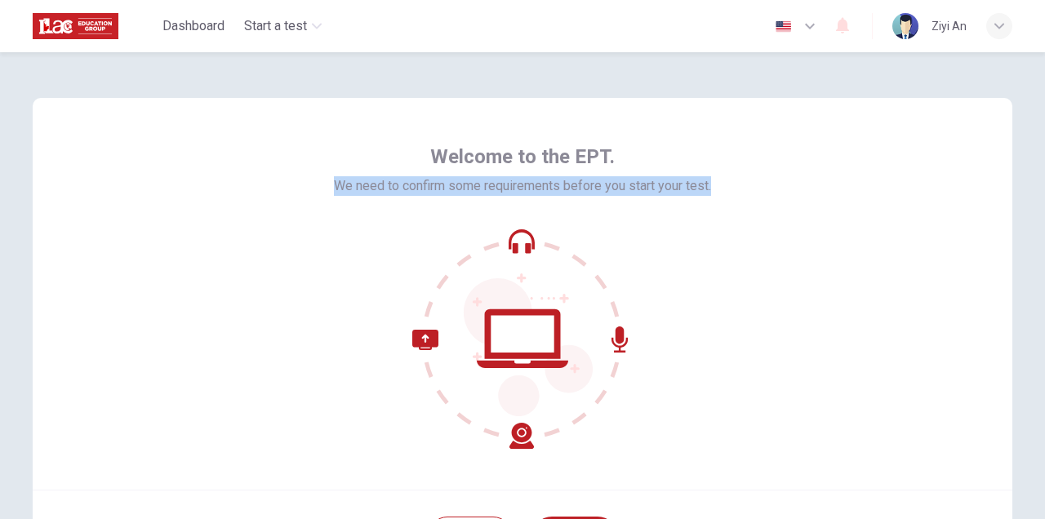
drag, startPoint x: 322, startPoint y: 180, endPoint x: 752, endPoint y: 189, distance: 430.2
click at [752, 189] on div "Welcome to the EPT. We need to confirm some requirements before you start your …" at bounding box center [522, 294] width 979 height 392
copy span "We need to confirm some requirements before you start your test."
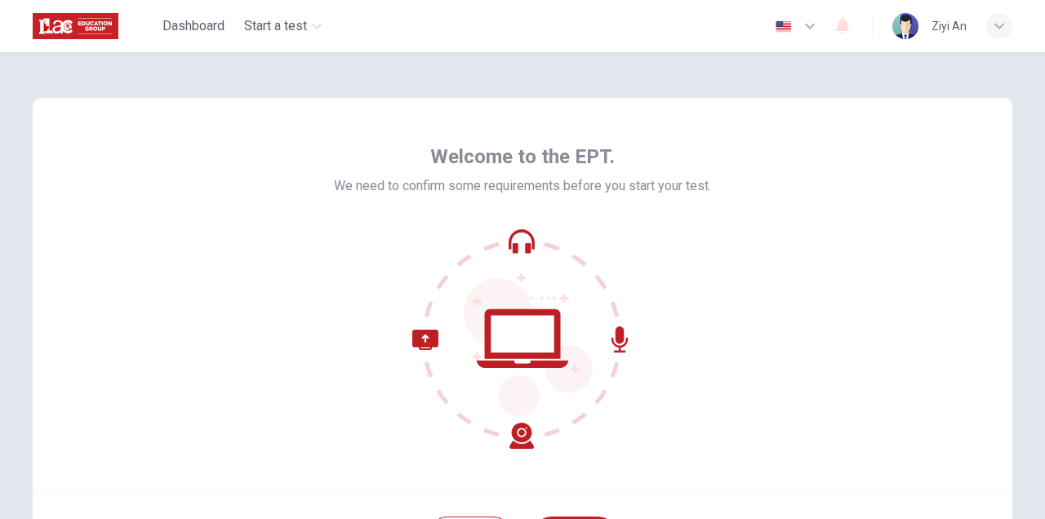
click at [679, 235] on div at bounding box center [522, 339] width 377 height 220
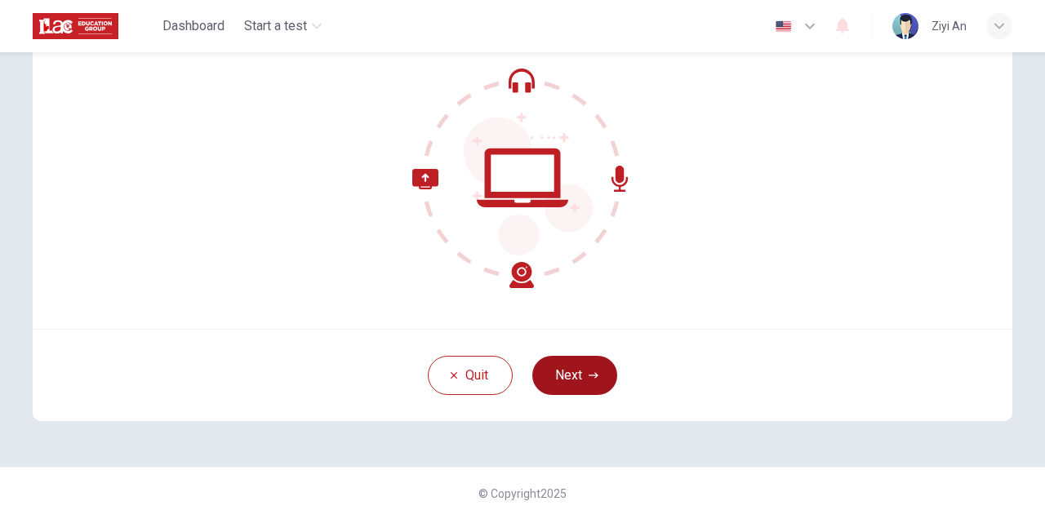
click at [575, 378] on button "Next" at bounding box center [574, 375] width 85 height 39
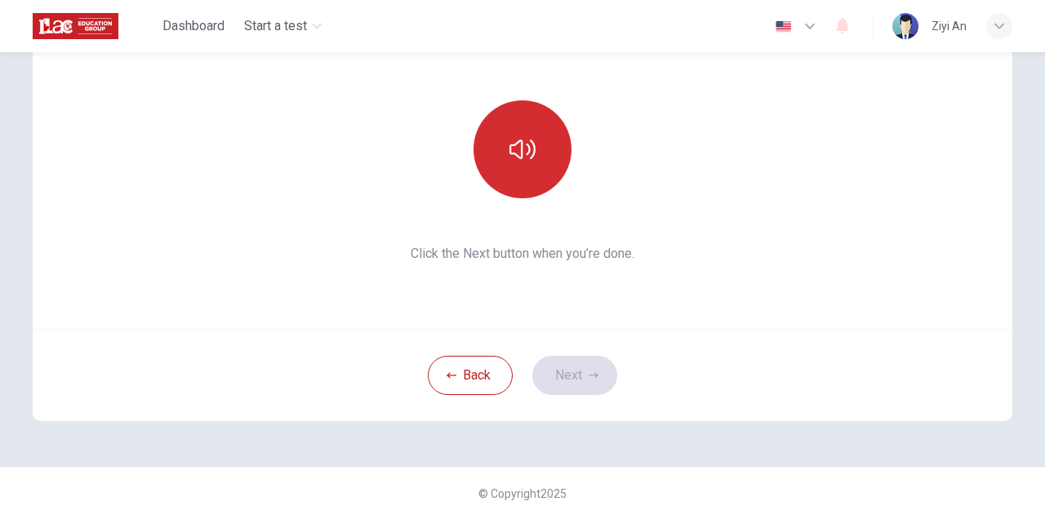
click at [539, 174] on button "button" at bounding box center [522, 149] width 98 height 98
click at [539, 172] on button "button" at bounding box center [522, 149] width 98 height 98
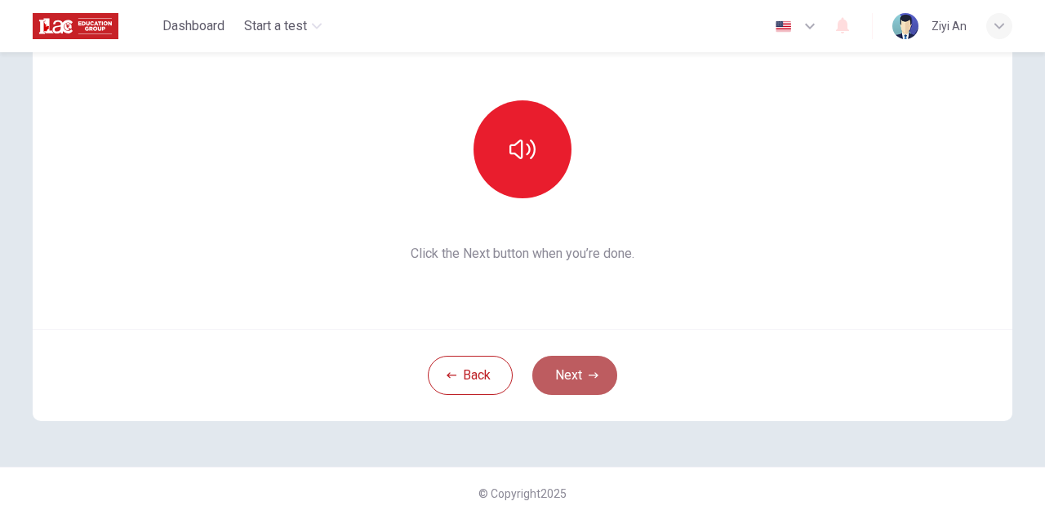
click at [581, 380] on button "Next" at bounding box center [574, 375] width 85 height 39
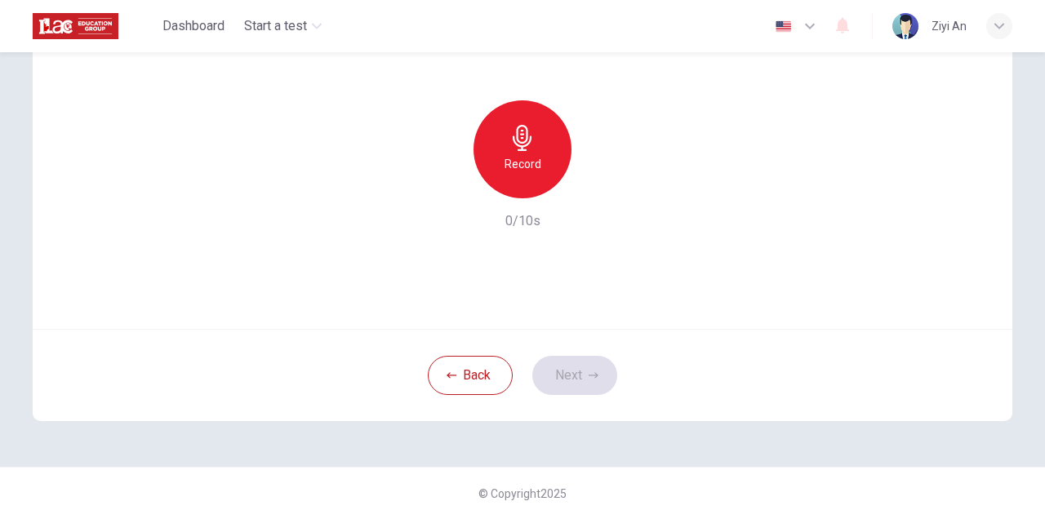
click at [529, 170] on h6 "Record" at bounding box center [522, 164] width 37 height 20
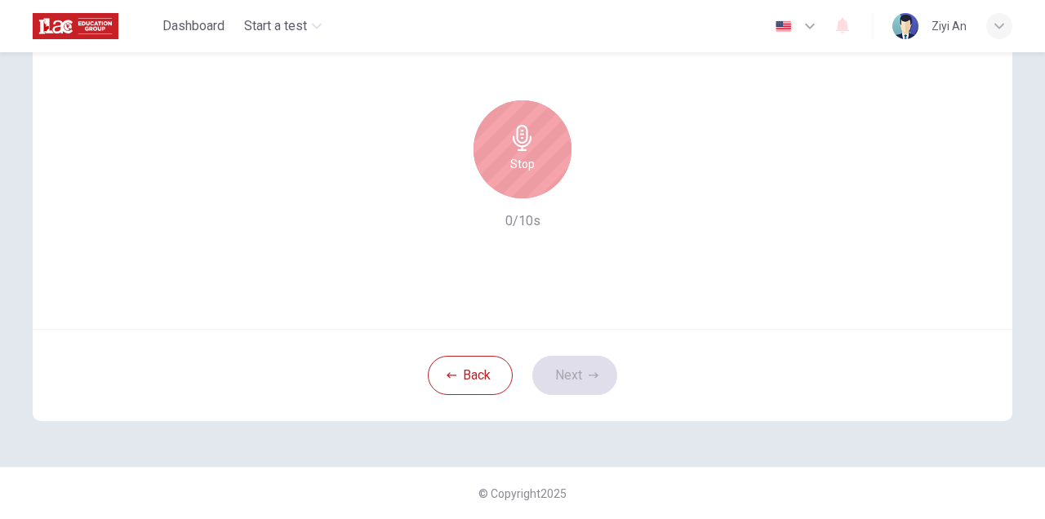
click at [529, 170] on h6 "Stop" at bounding box center [522, 164] width 24 height 20
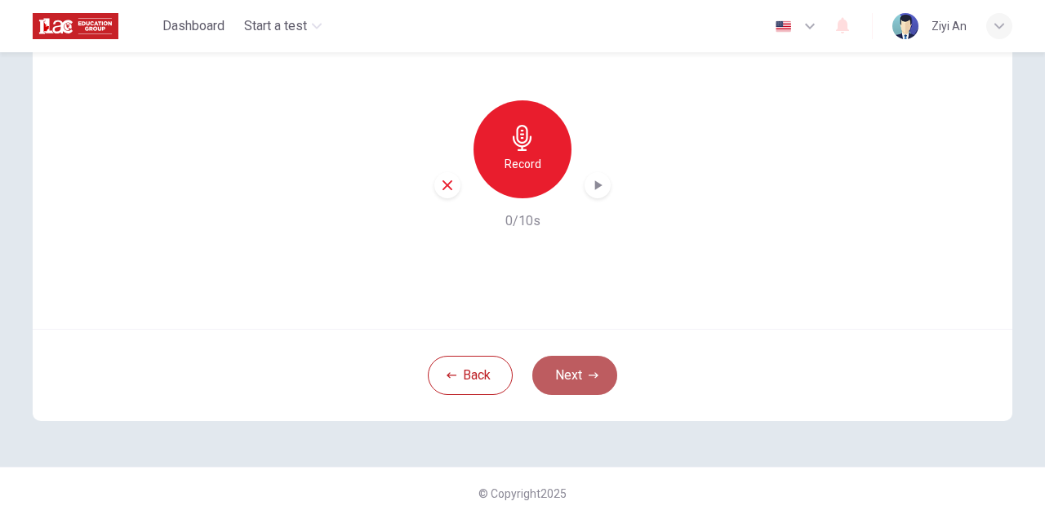
click at [597, 375] on icon "button" at bounding box center [593, 376] width 10 height 10
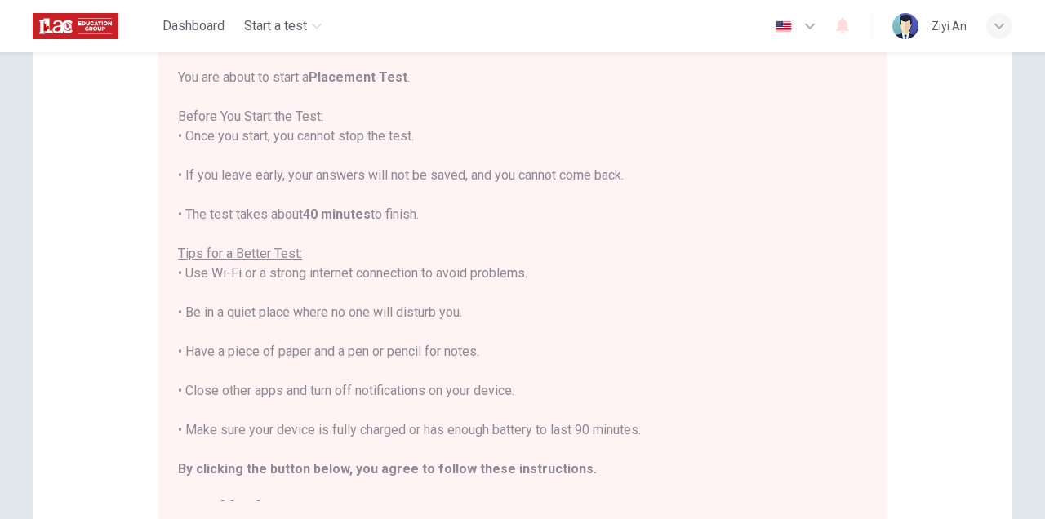
scroll to position [19, 0]
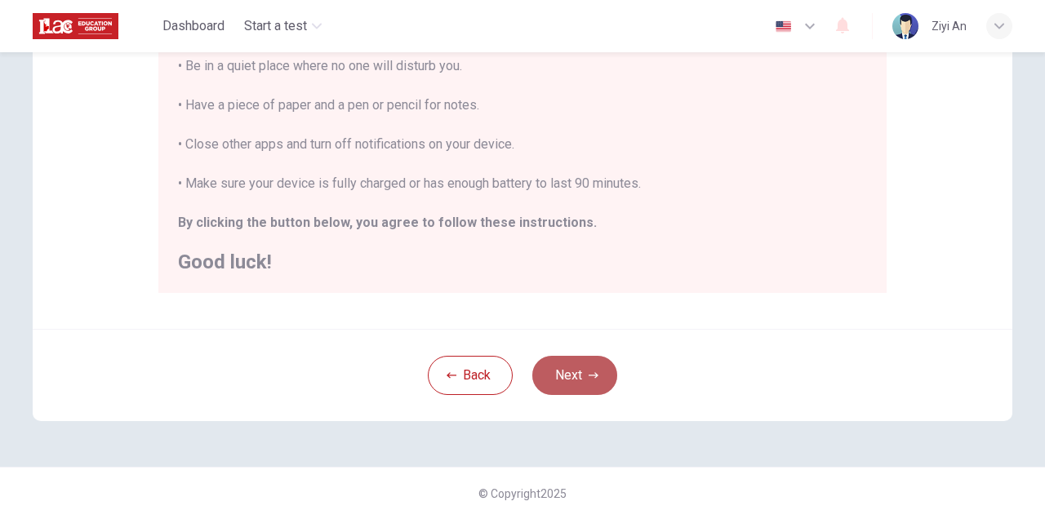
click at [570, 375] on button "Next" at bounding box center [574, 375] width 85 height 39
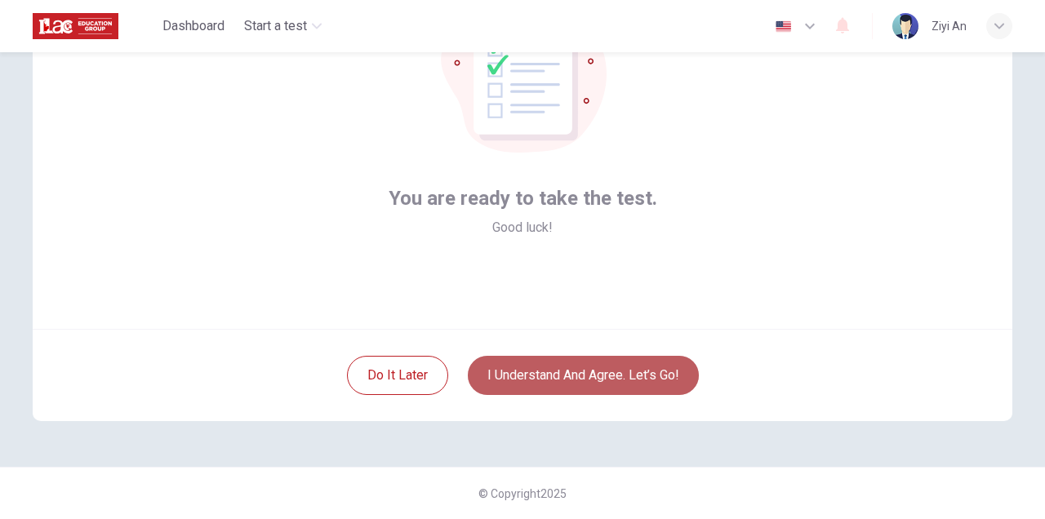
click at [570, 375] on button "I understand and agree. Let’s go!" at bounding box center [583, 375] width 231 height 39
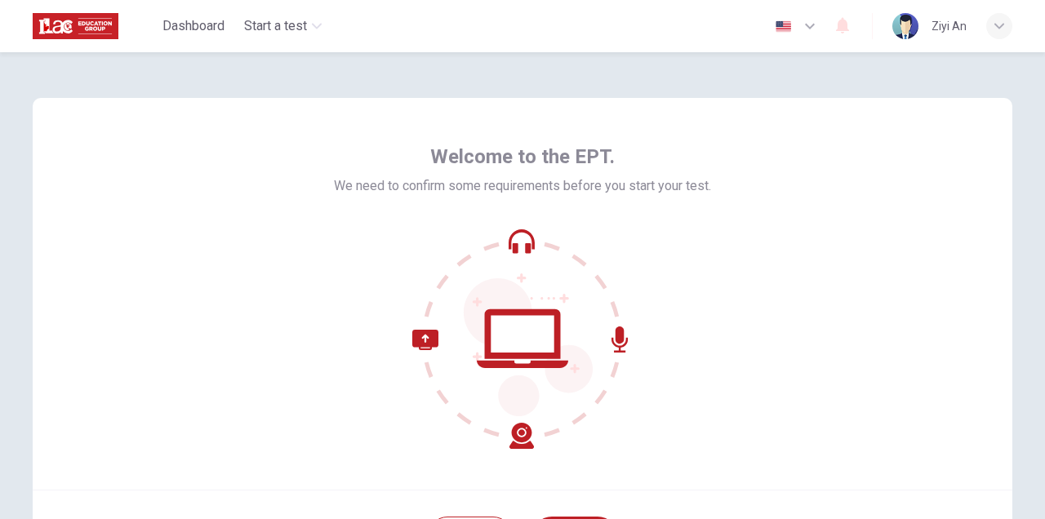
scroll to position [161, 0]
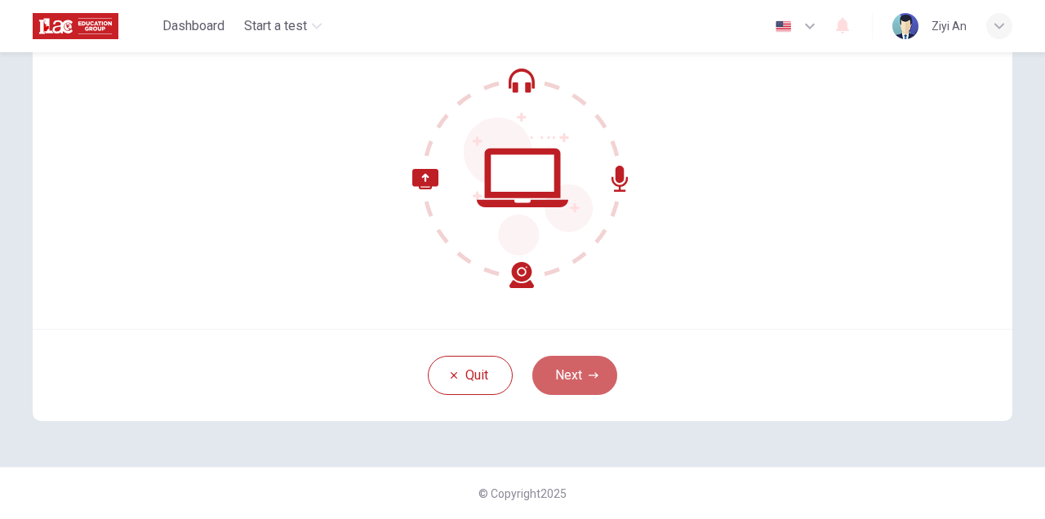
click at [568, 358] on button "Next" at bounding box center [574, 375] width 85 height 39
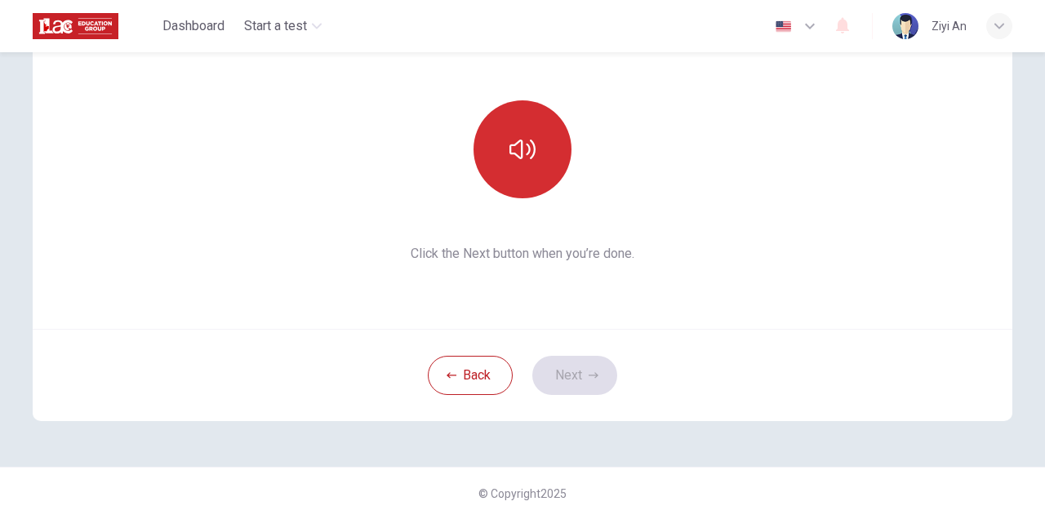
click at [515, 154] on icon "button" at bounding box center [522, 150] width 26 height 20
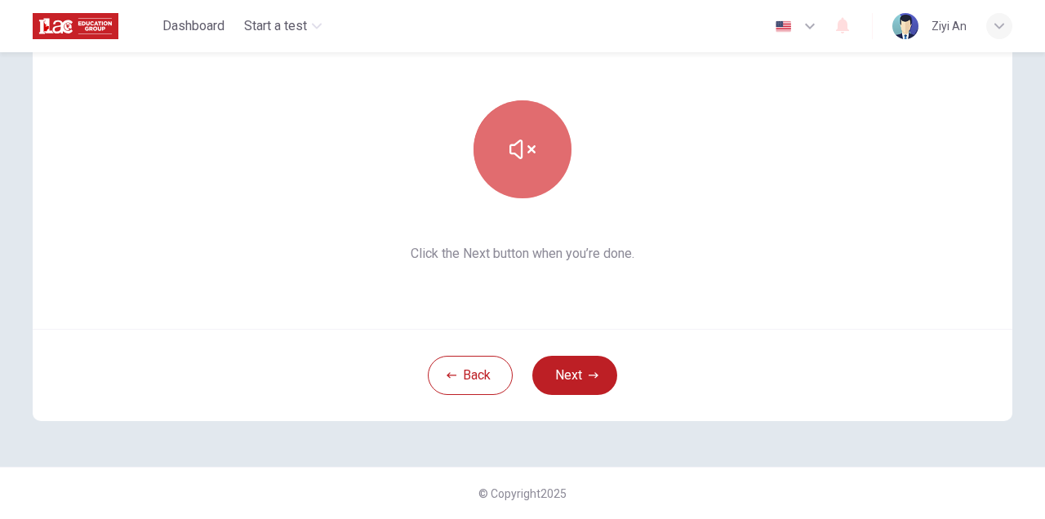
click at [515, 154] on icon "button" at bounding box center [522, 150] width 26 height 20
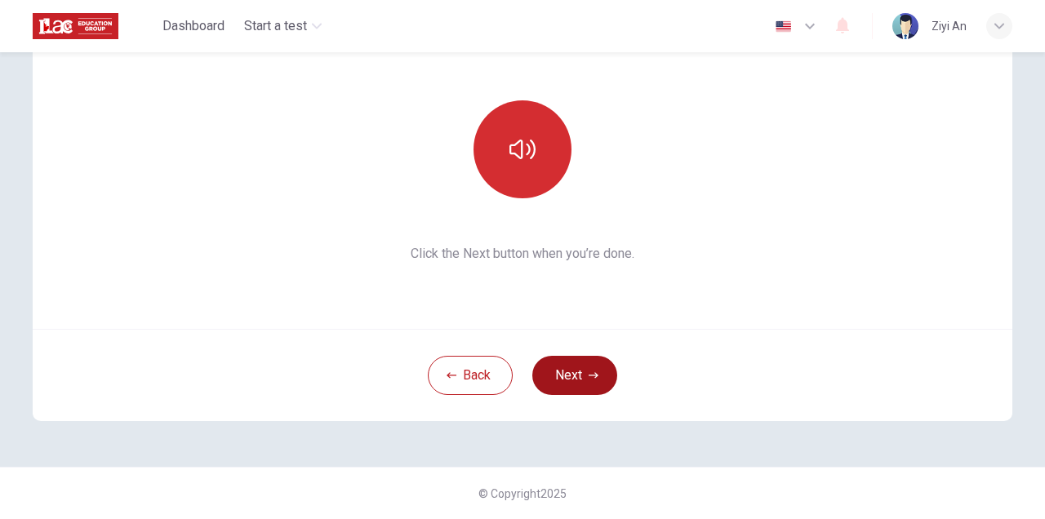
click at [585, 375] on button "Next" at bounding box center [574, 375] width 85 height 39
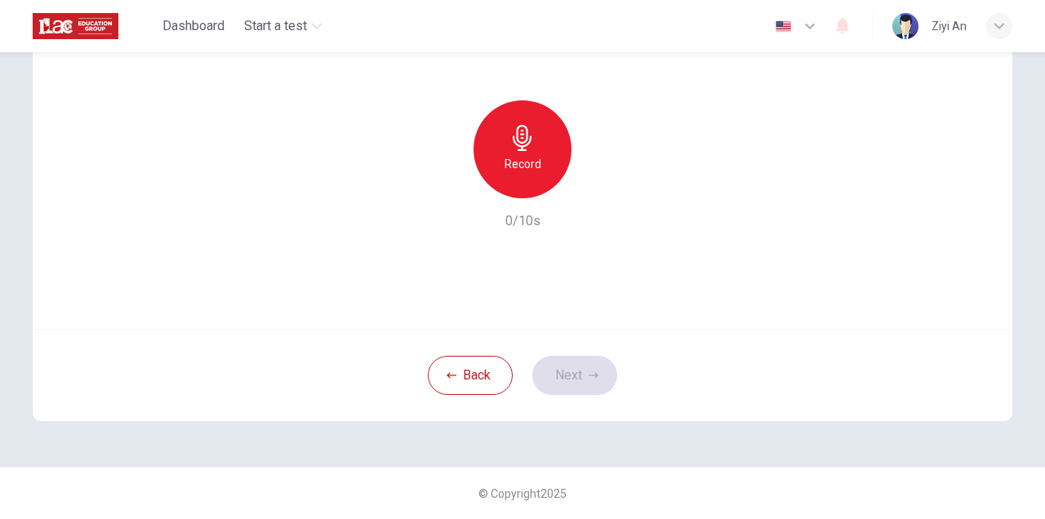
click at [548, 167] on div "Record" at bounding box center [522, 149] width 98 height 98
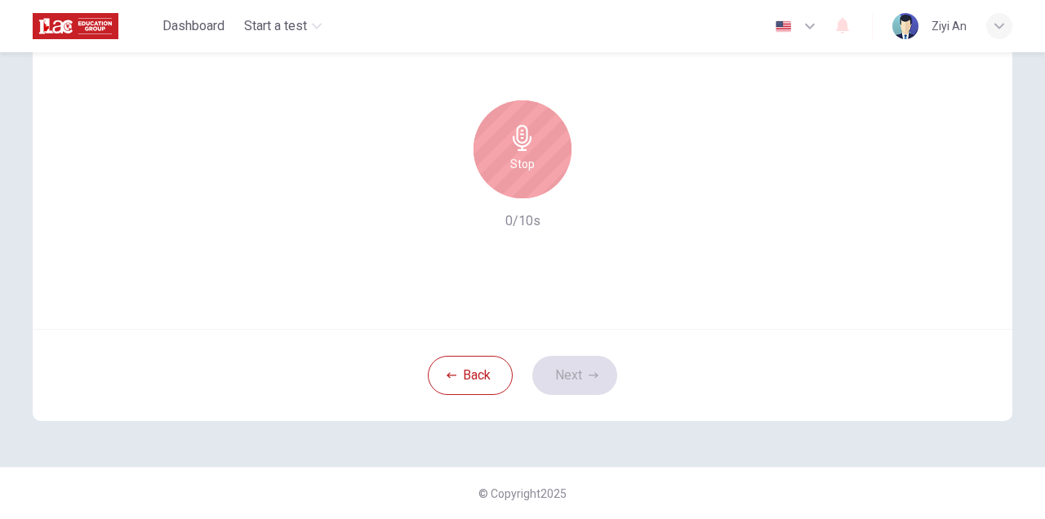
click at [548, 167] on div "Stop" at bounding box center [522, 149] width 98 height 98
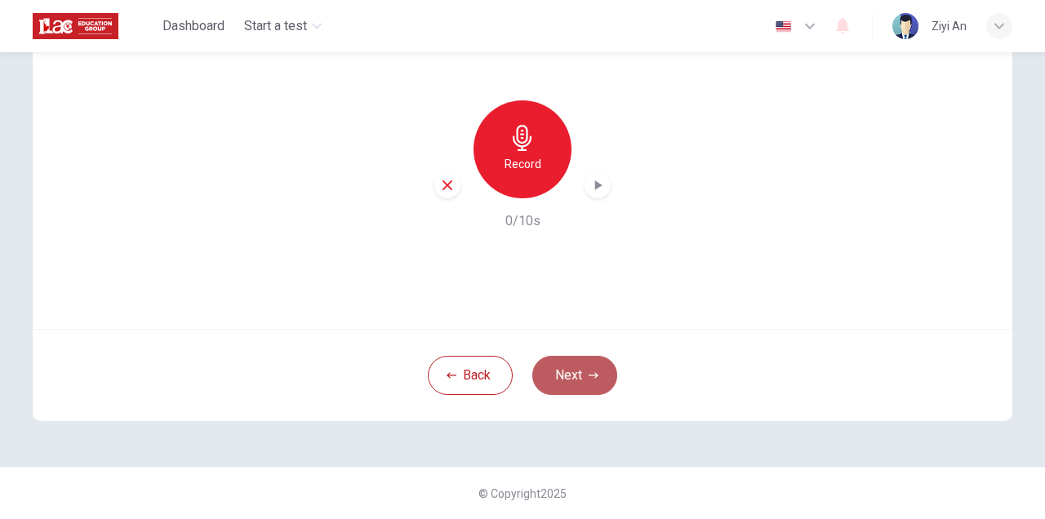
click at [595, 385] on button "Next" at bounding box center [574, 375] width 85 height 39
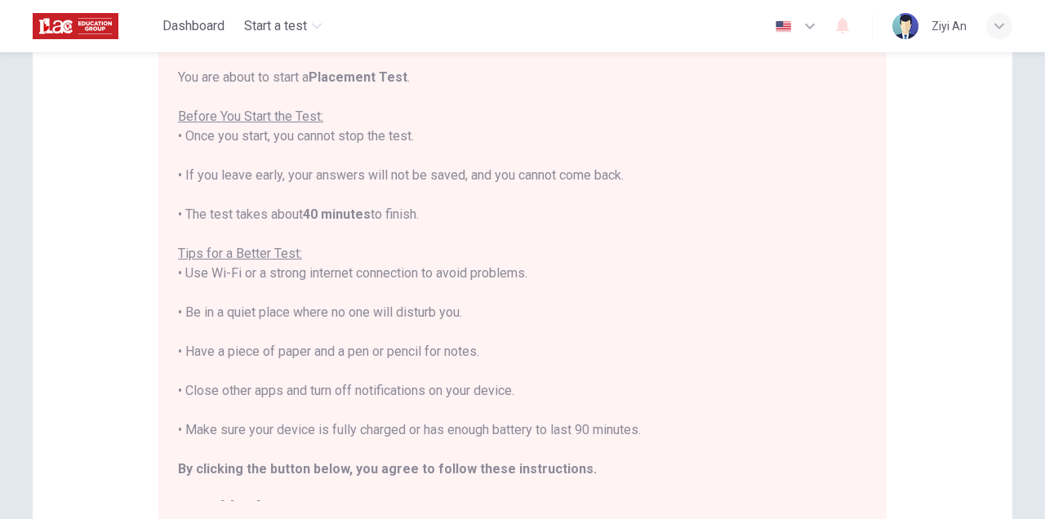
scroll to position [19, 0]
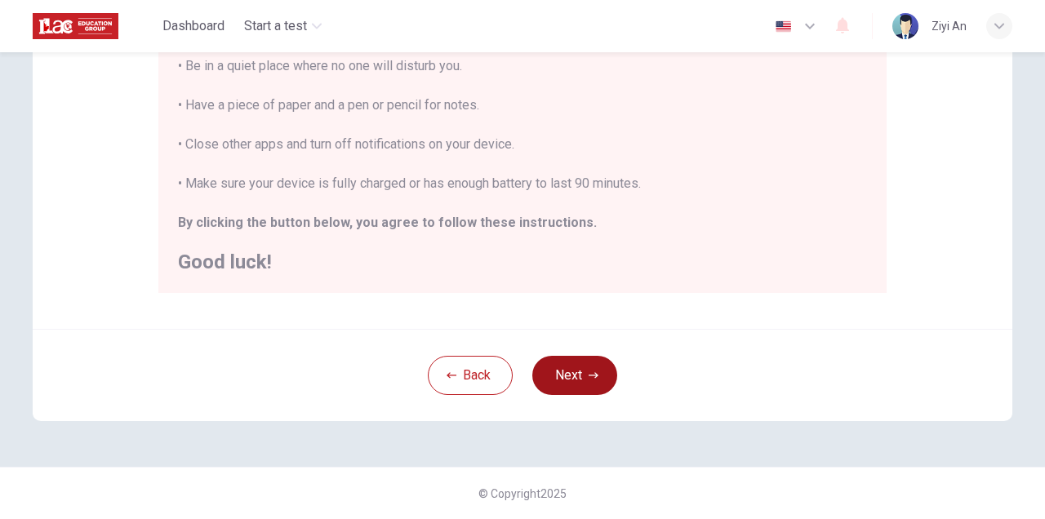
click at [581, 359] on button "Next" at bounding box center [574, 375] width 85 height 39
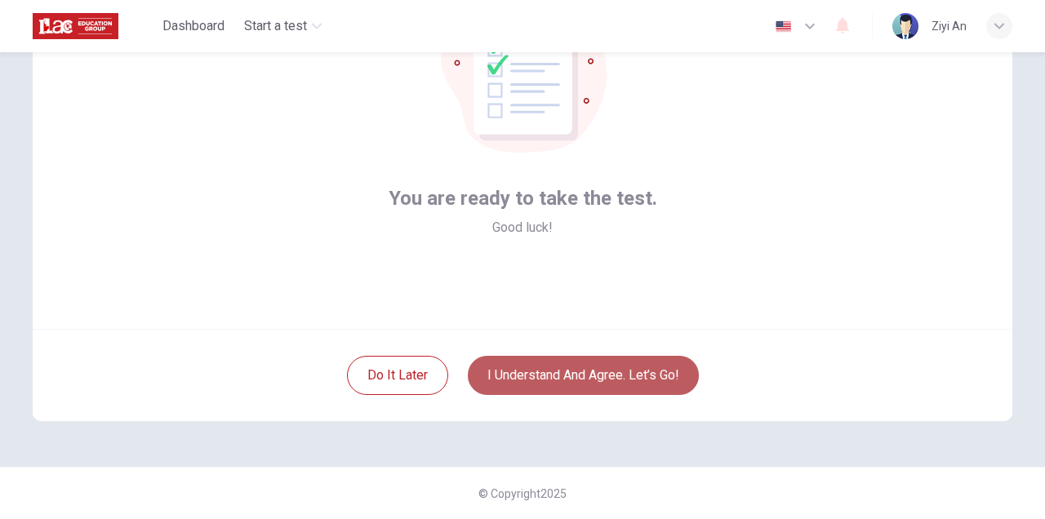
click at [583, 375] on button "I understand and agree. Let’s go!" at bounding box center [583, 375] width 231 height 39
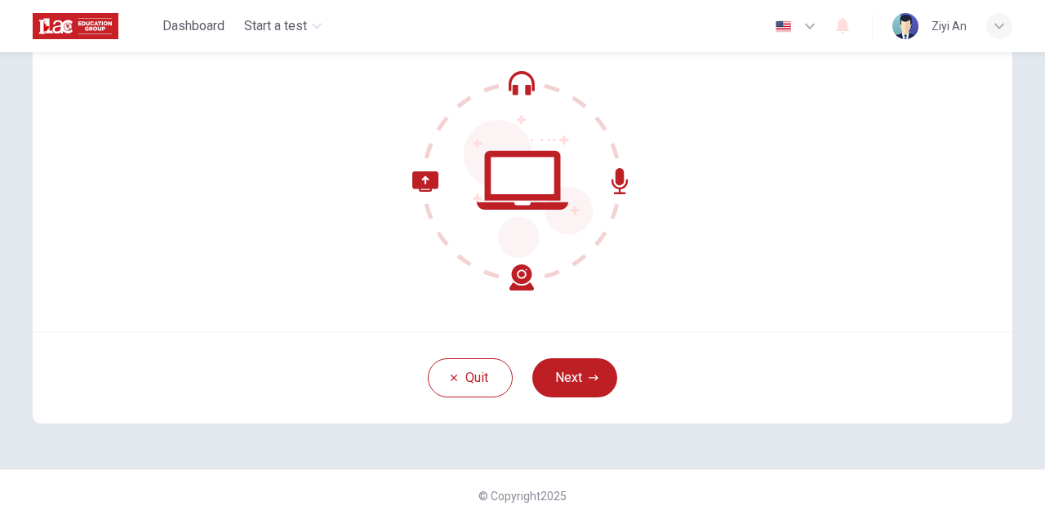
scroll to position [161, 0]
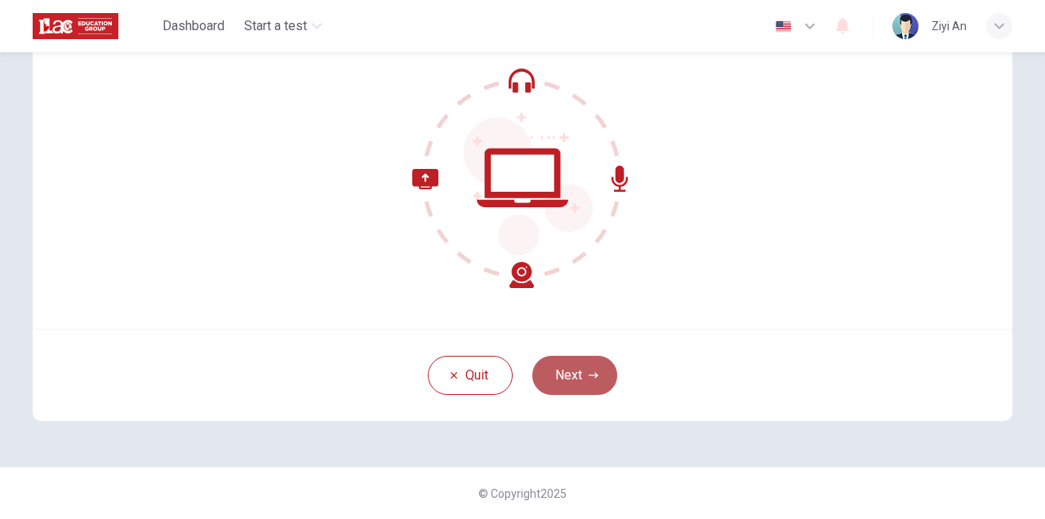
click at [579, 363] on button "Next" at bounding box center [574, 375] width 85 height 39
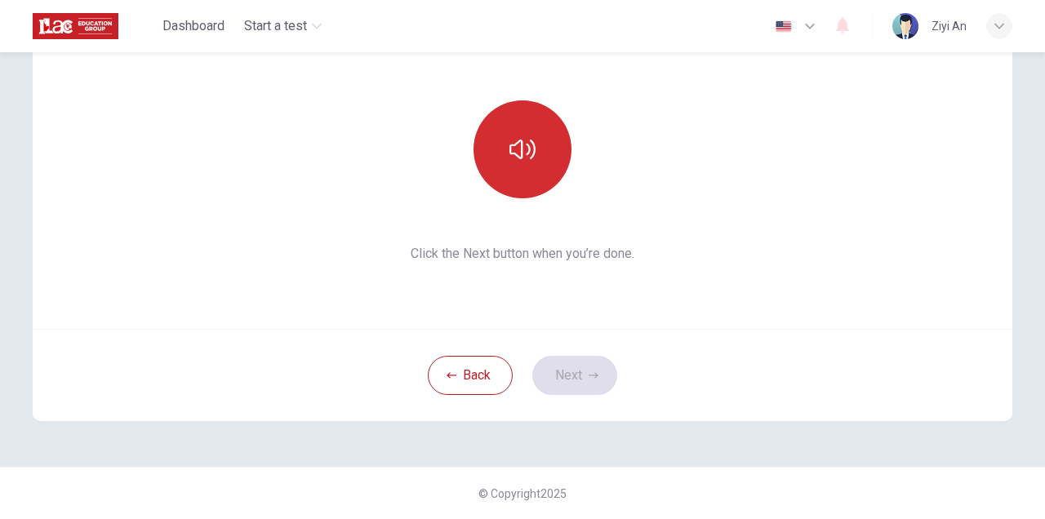
click at [527, 140] on icon "button" at bounding box center [522, 149] width 26 height 26
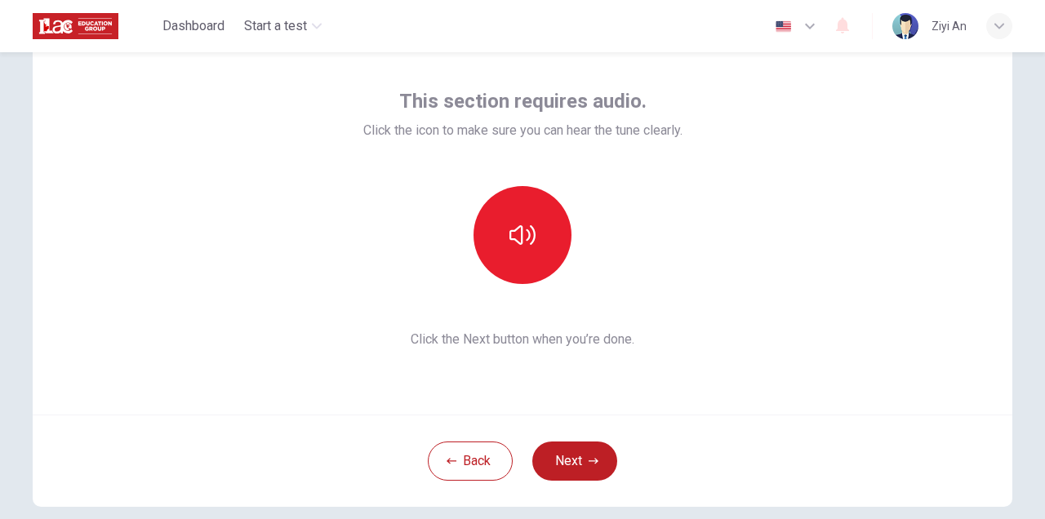
scroll to position [57, 0]
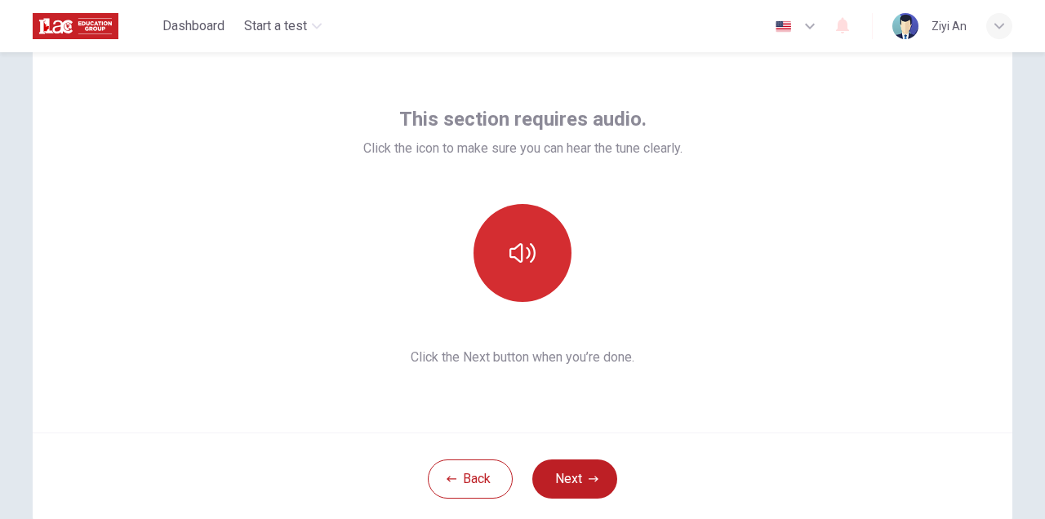
click at [526, 261] on icon "button" at bounding box center [522, 253] width 26 height 26
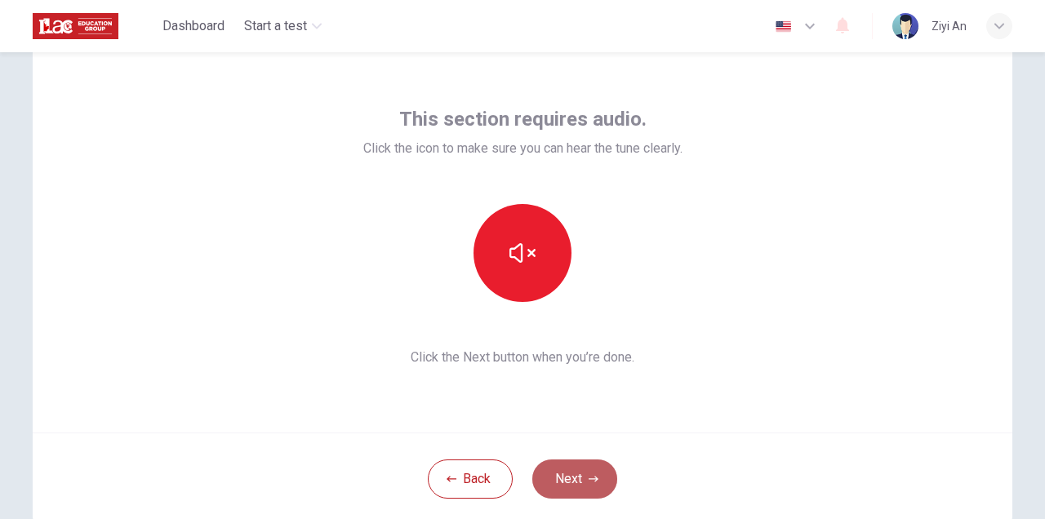
click at [595, 476] on icon "button" at bounding box center [593, 479] width 10 height 10
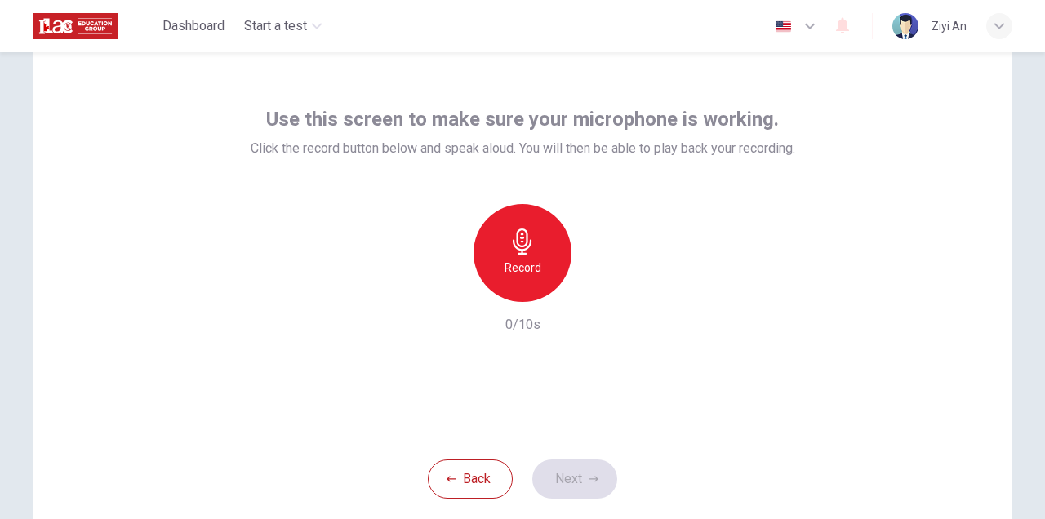
click at [539, 265] on h6 "Record" at bounding box center [522, 268] width 37 height 20
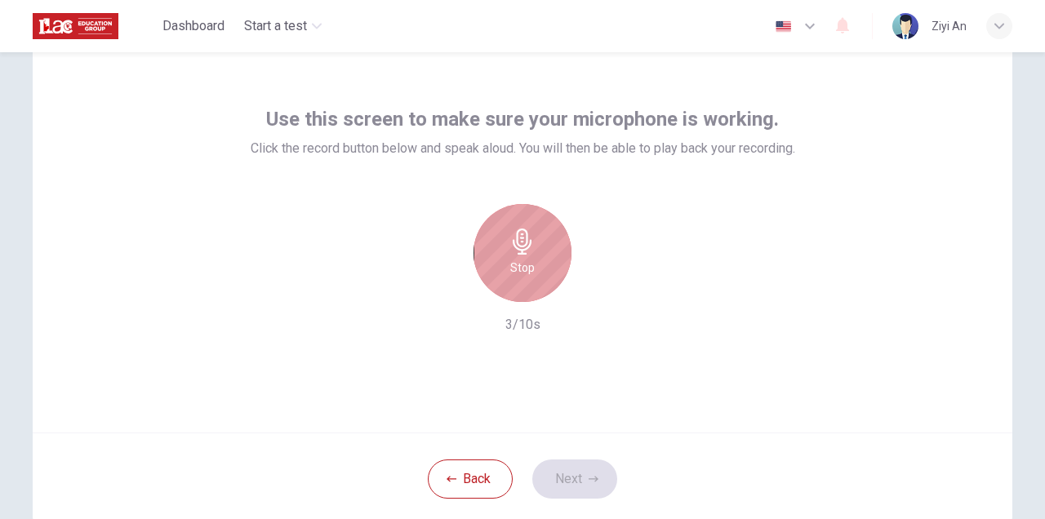
click at [535, 269] on div "Stop" at bounding box center [522, 253] width 98 height 98
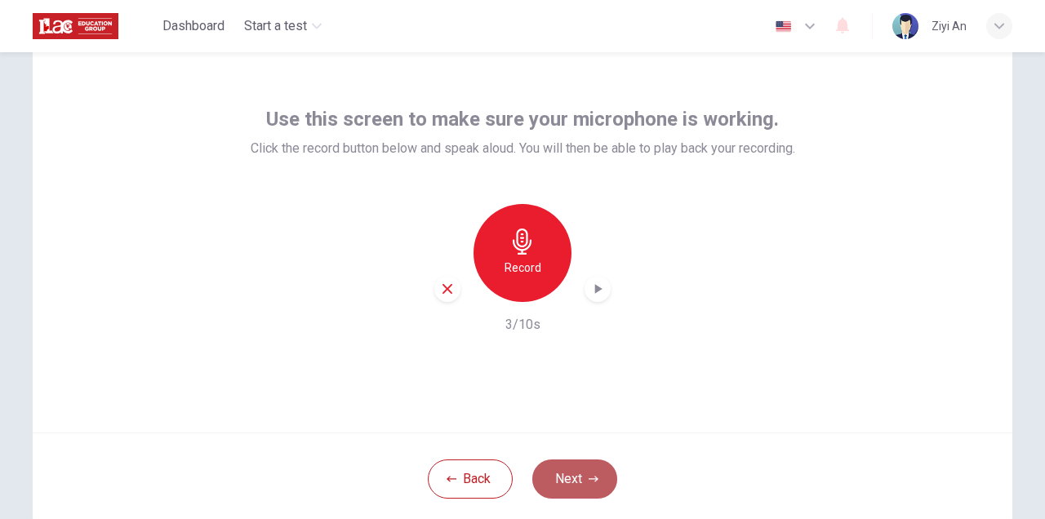
click at [572, 477] on button "Next" at bounding box center [574, 478] width 85 height 39
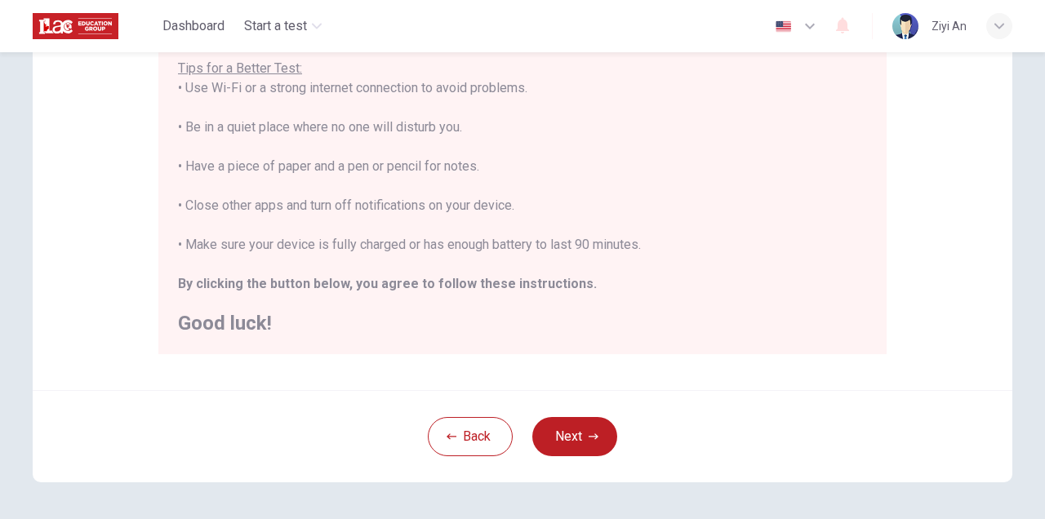
scroll to position [335, 0]
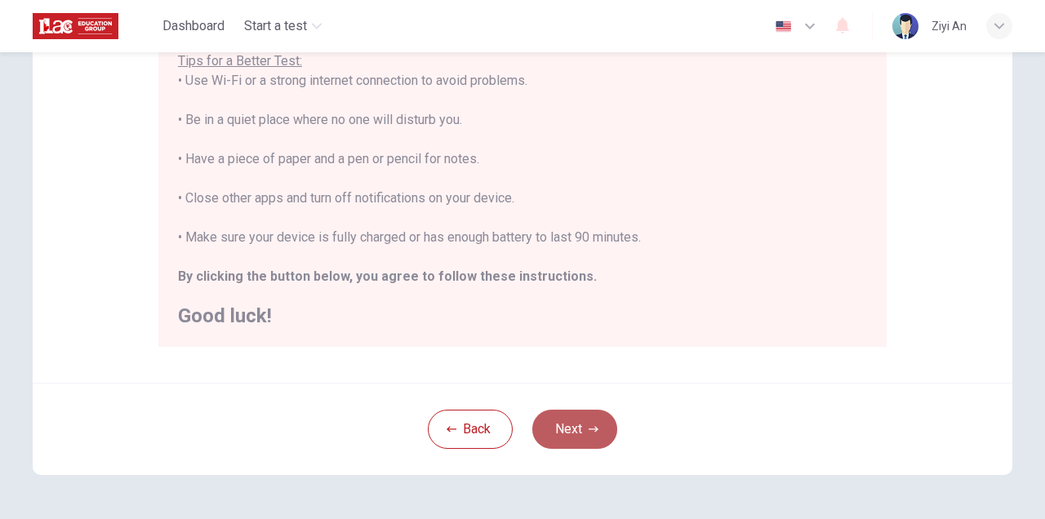
click at [584, 423] on button "Next" at bounding box center [574, 429] width 85 height 39
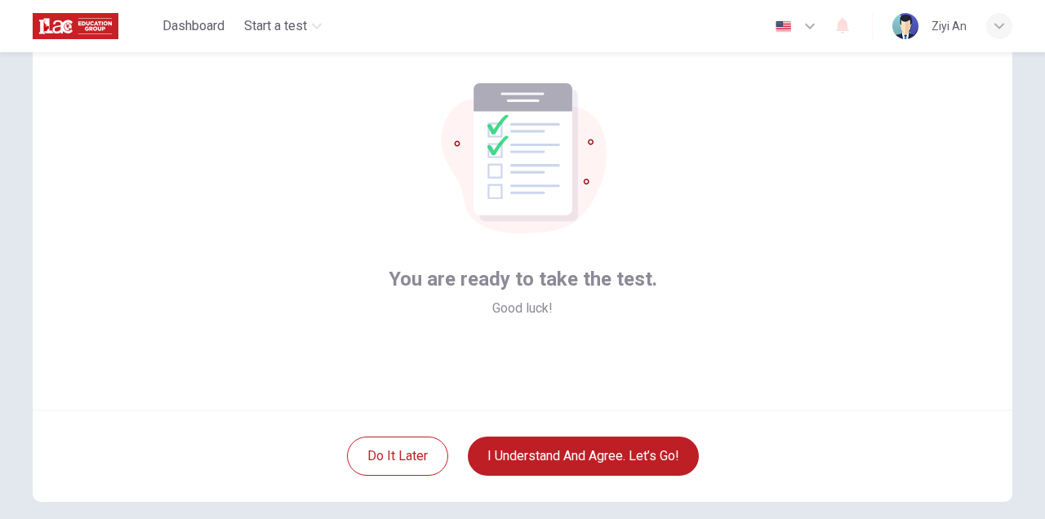
scroll to position [86, 0]
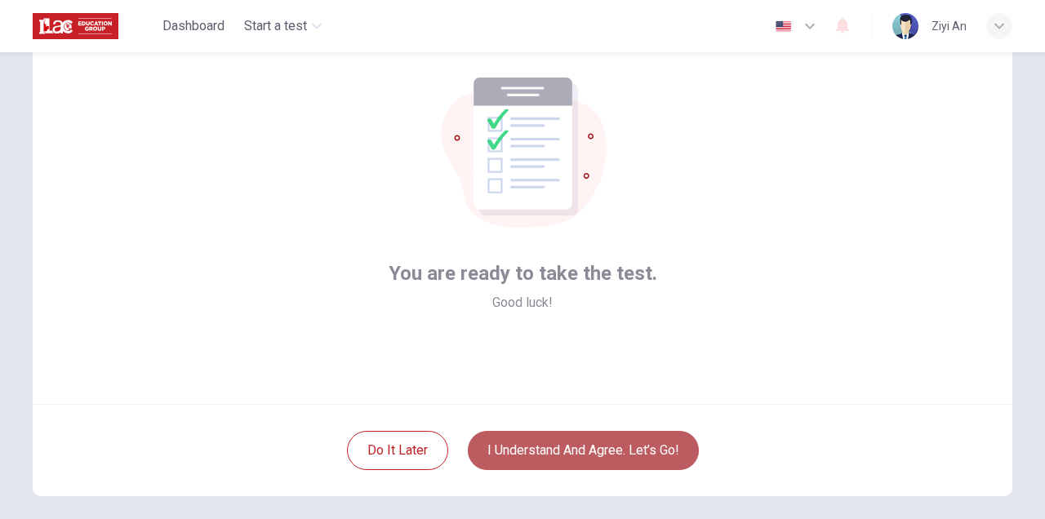
click at [570, 444] on button "I understand and agree. Let’s go!" at bounding box center [583, 450] width 231 height 39
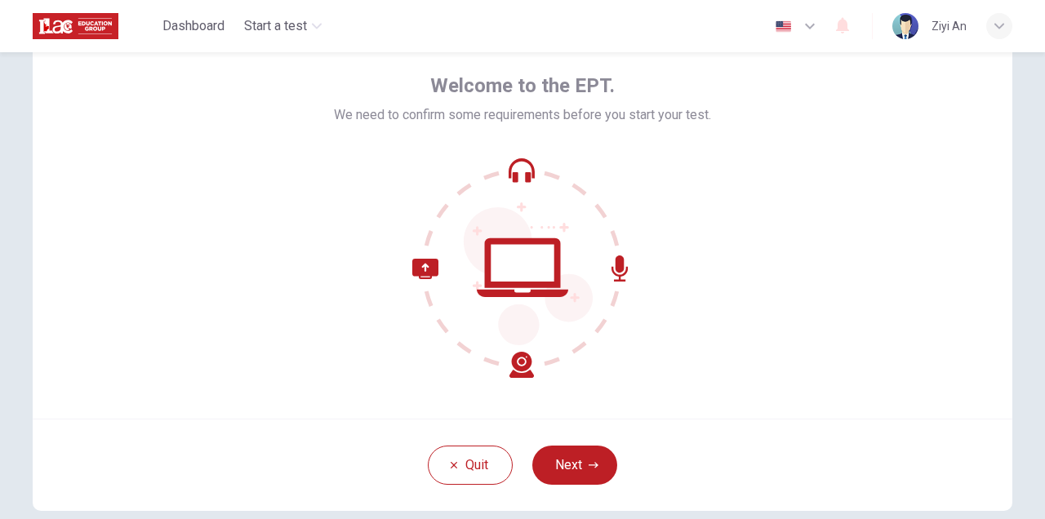
scroll to position [81, 0]
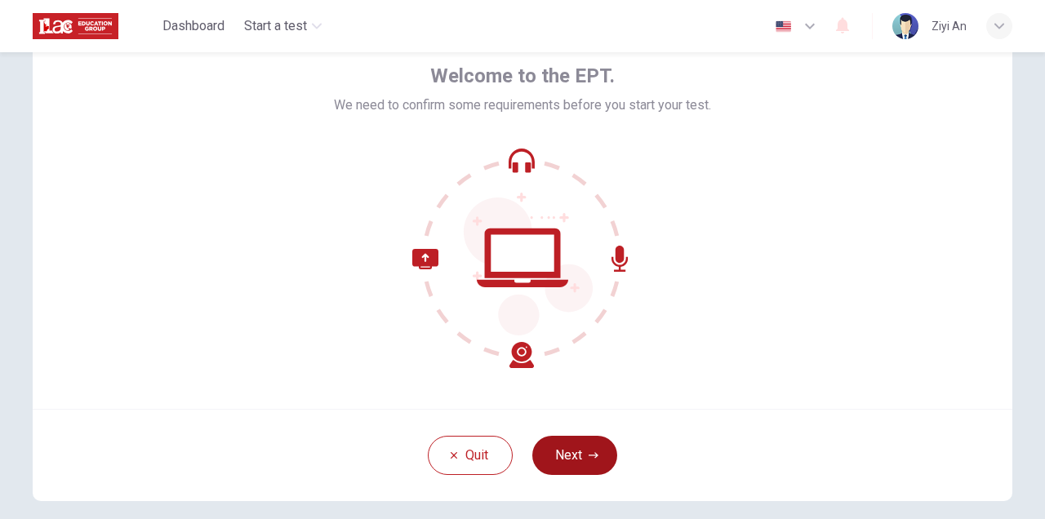
click at [590, 457] on icon "button" at bounding box center [593, 455] width 10 height 10
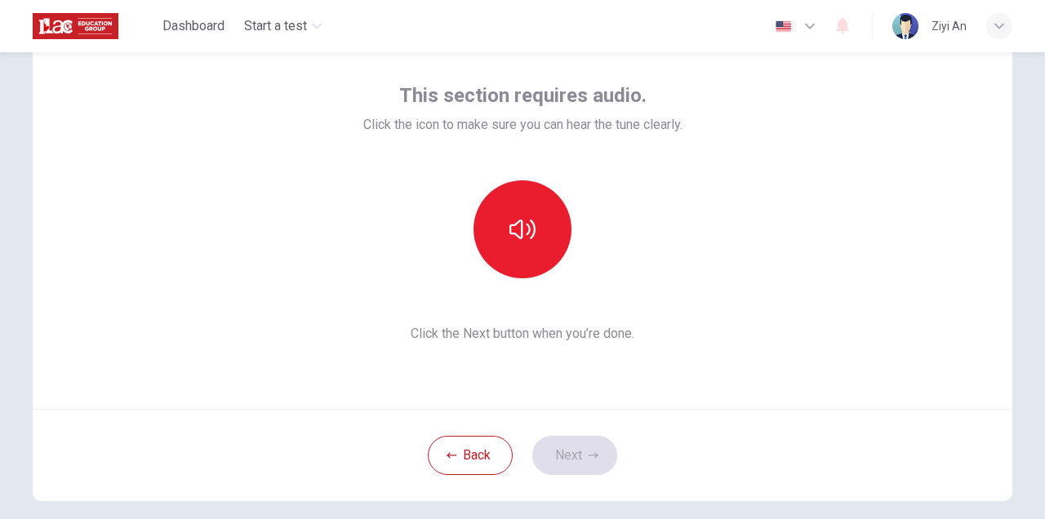
scroll to position [0, 0]
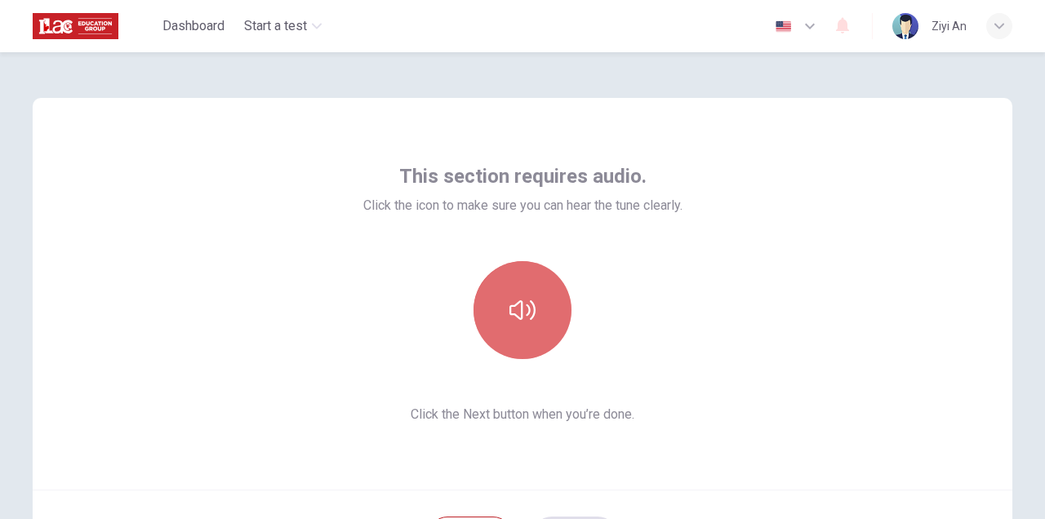
click at [542, 321] on button "button" at bounding box center [522, 310] width 98 height 98
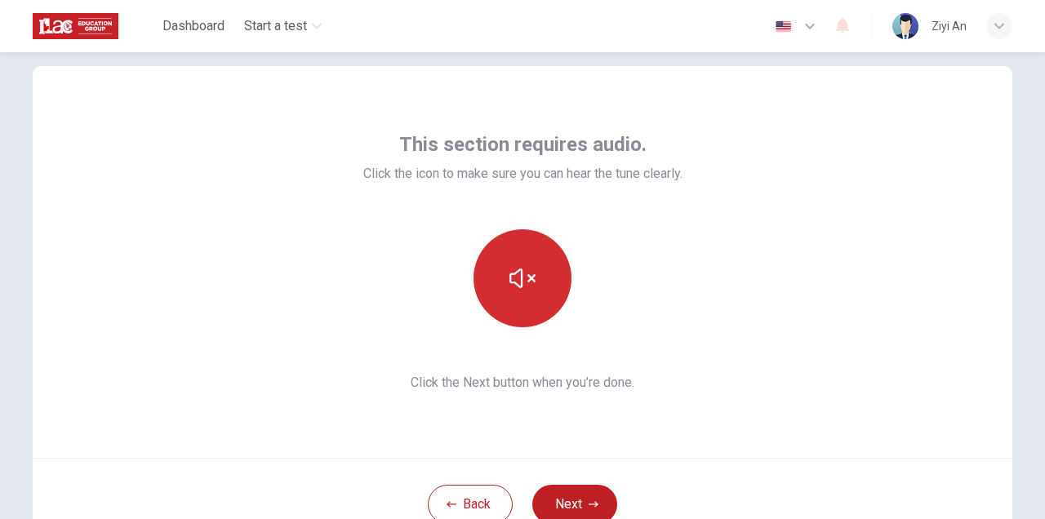
scroll to position [42, 0]
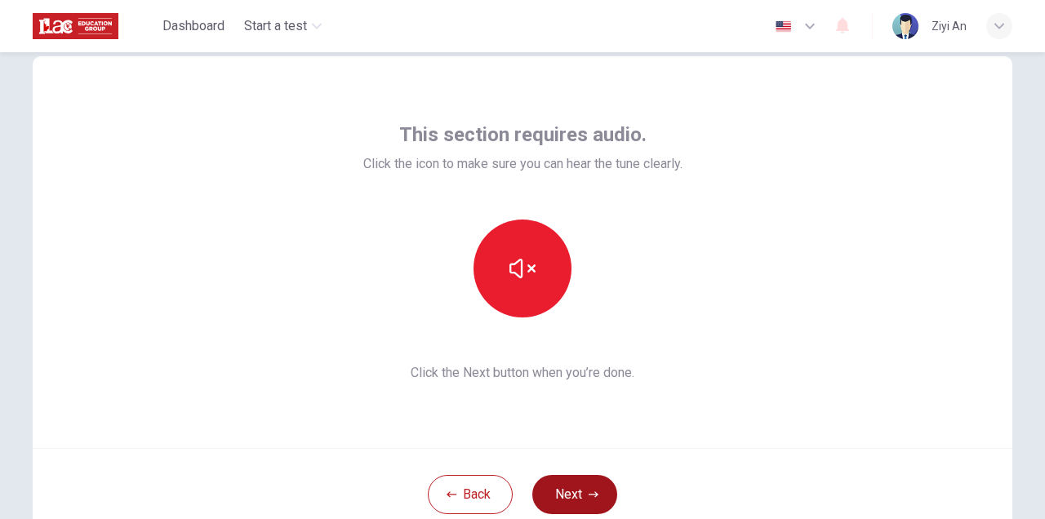
click at [581, 492] on button "Next" at bounding box center [574, 494] width 85 height 39
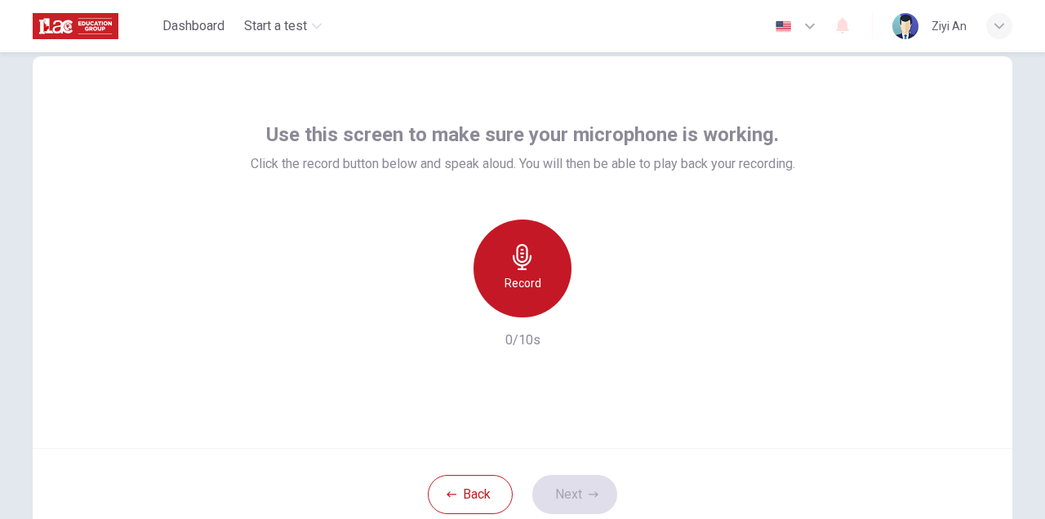
click at [527, 280] on h6 "Record" at bounding box center [522, 283] width 37 height 20
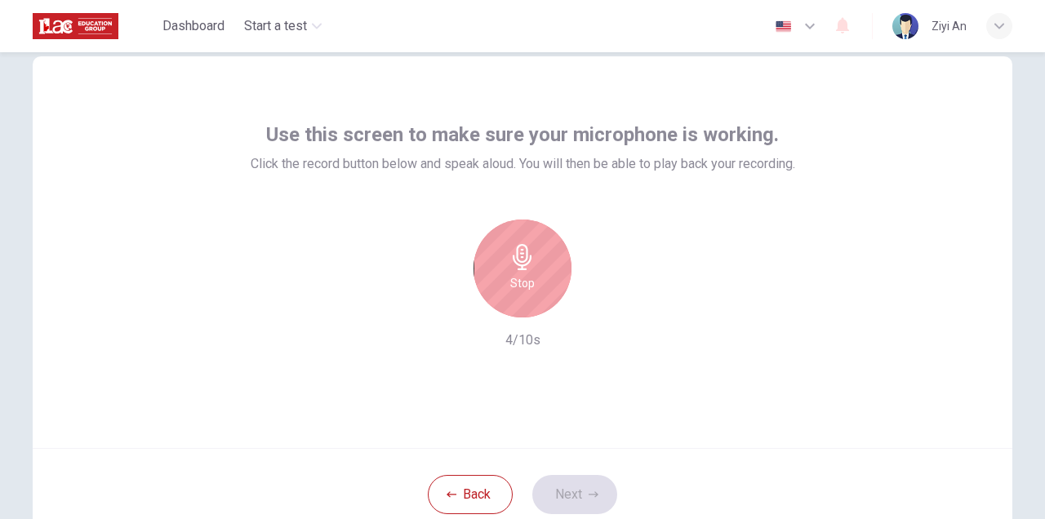
click at [527, 280] on h6 "Stop" at bounding box center [522, 283] width 24 height 20
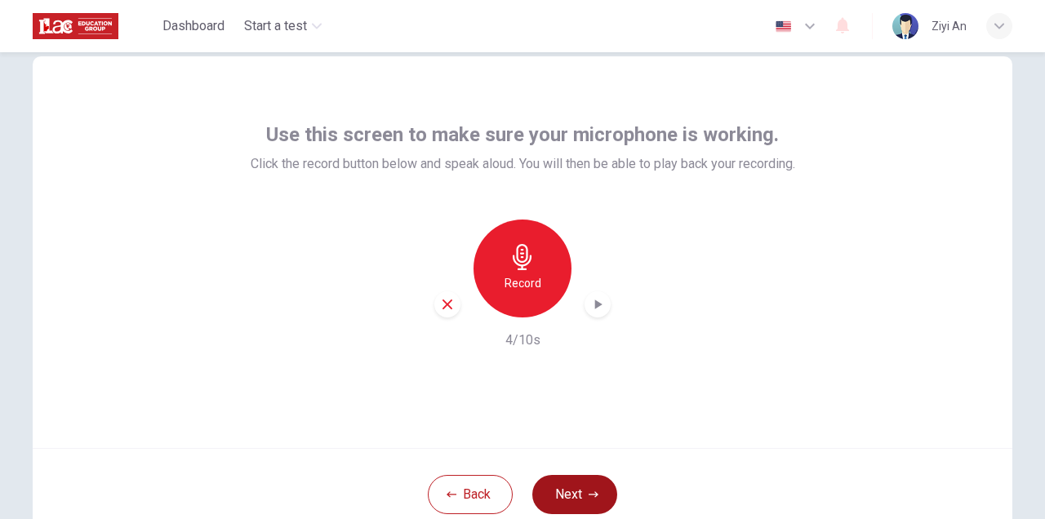
click at [572, 481] on button "Next" at bounding box center [574, 494] width 85 height 39
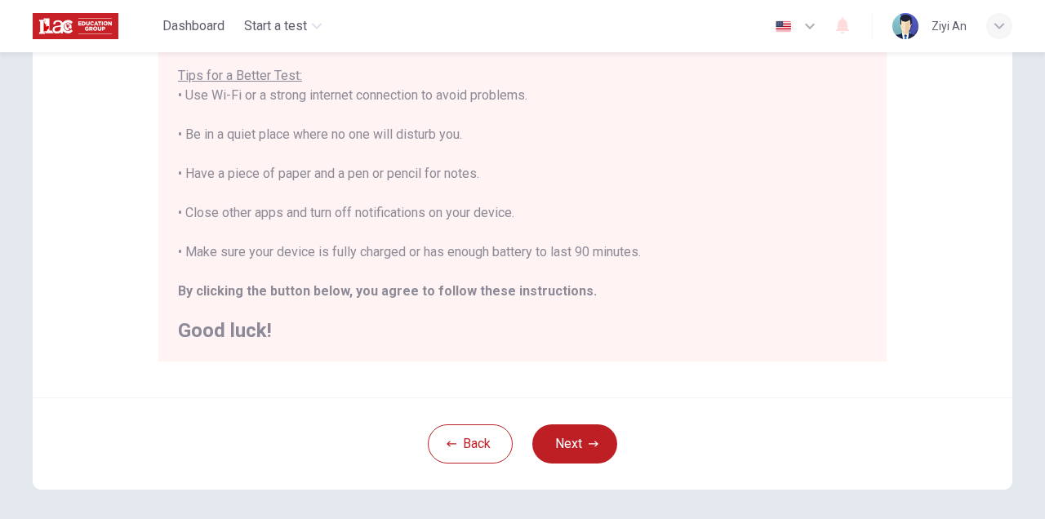
scroll to position [388, 0]
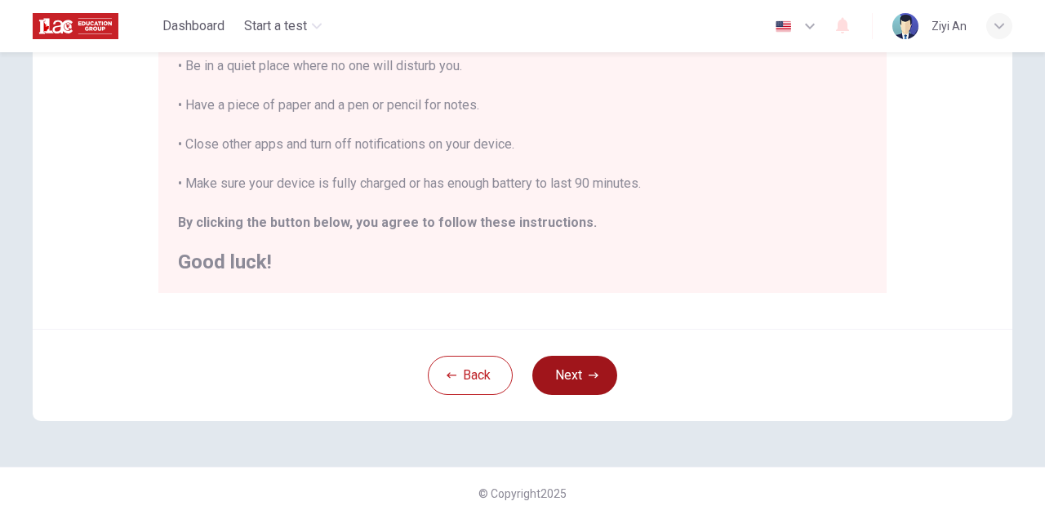
click at [591, 367] on button "Next" at bounding box center [574, 375] width 85 height 39
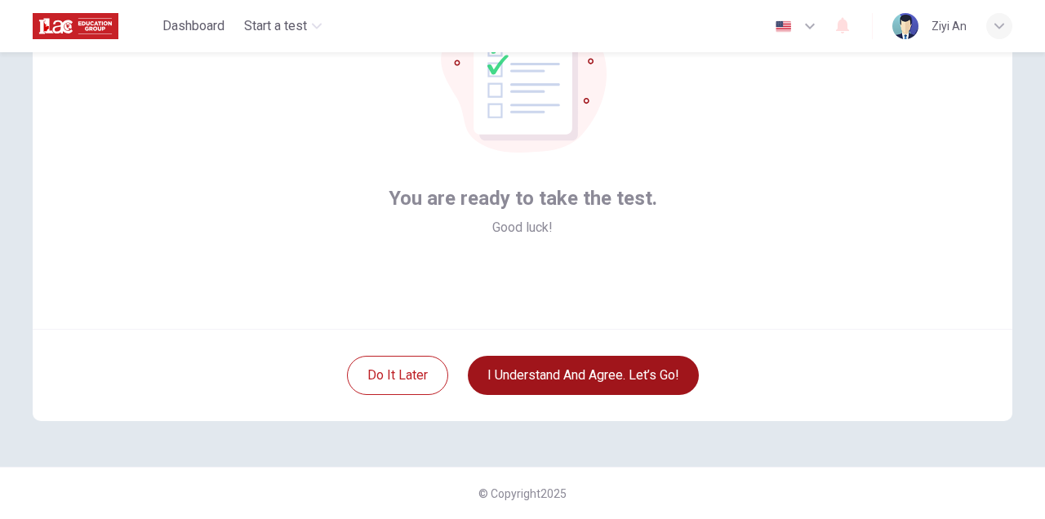
scroll to position [161, 0]
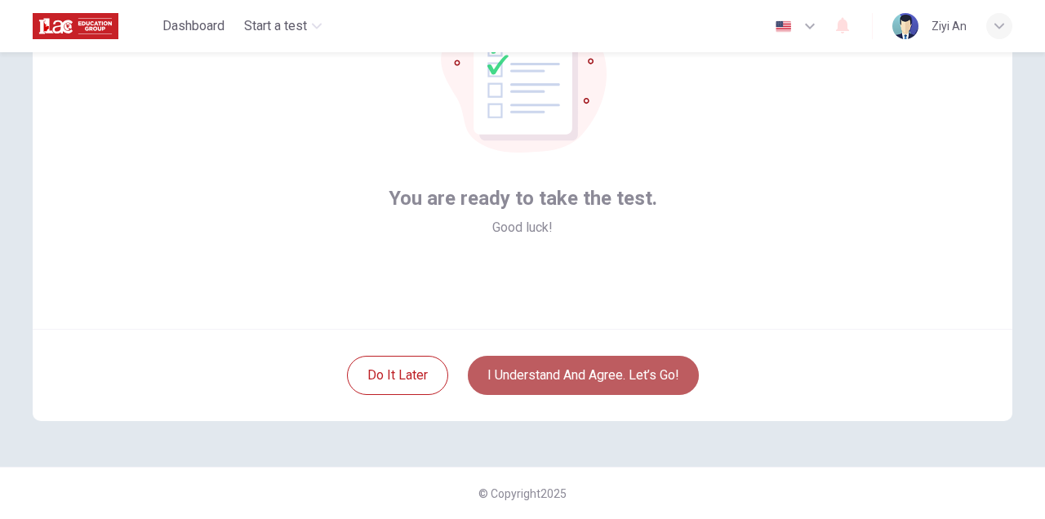
click at [594, 377] on button "I understand and agree. Let’s go!" at bounding box center [583, 375] width 231 height 39
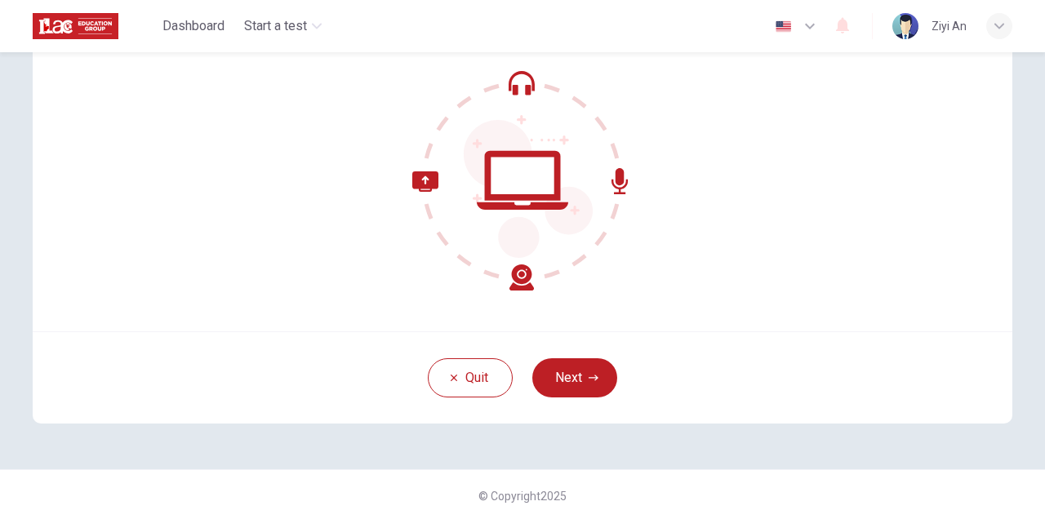
scroll to position [161, 0]
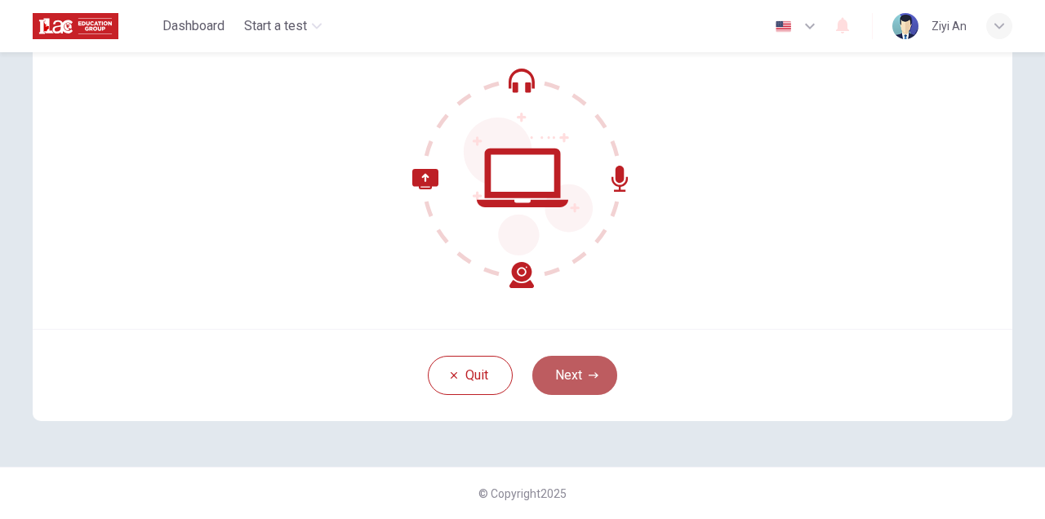
click at [575, 392] on button "Next" at bounding box center [574, 375] width 85 height 39
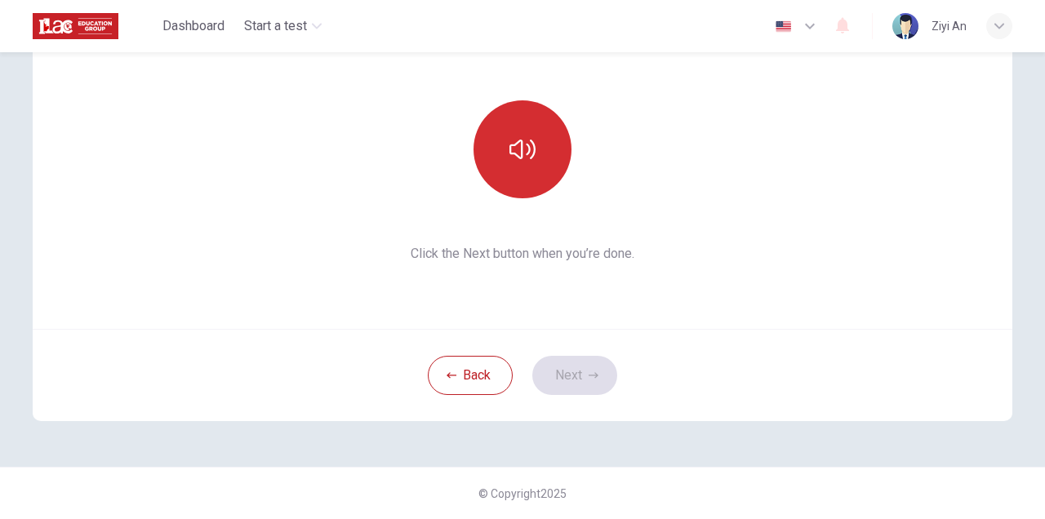
click at [530, 169] on button "button" at bounding box center [522, 149] width 98 height 98
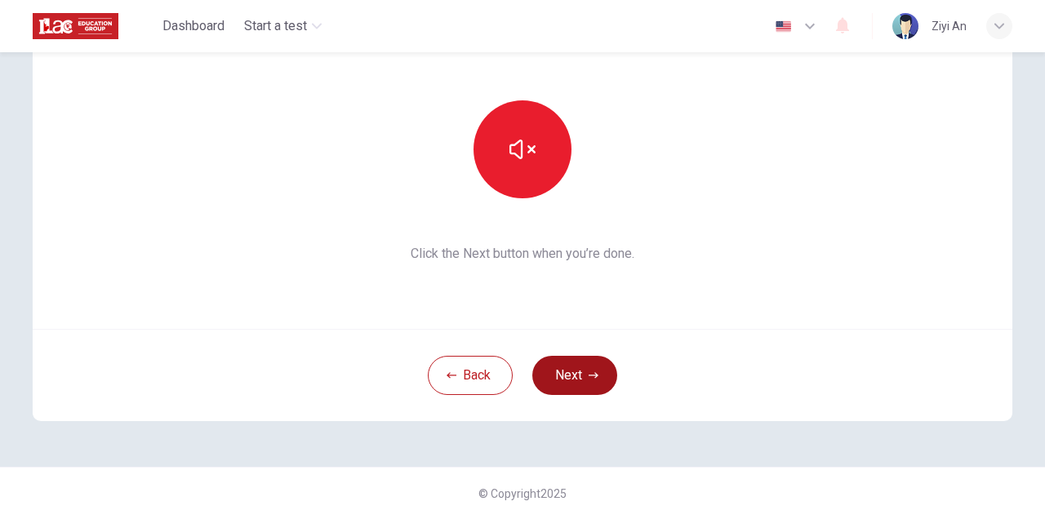
click at [571, 375] on button "Next" at bounding box center [574, 375] width 85 height 39
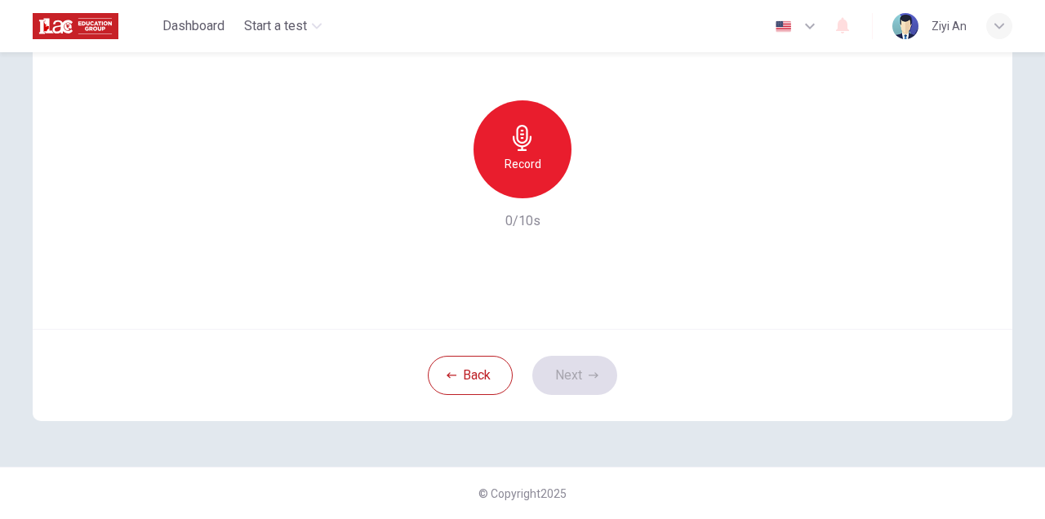
click at [515, 154] on h6 "Record" at bounding box center [522, 164] width 37 height 20
click at [591, 369] on button "Next" at bounding box center [574, 375] width 85 height 39
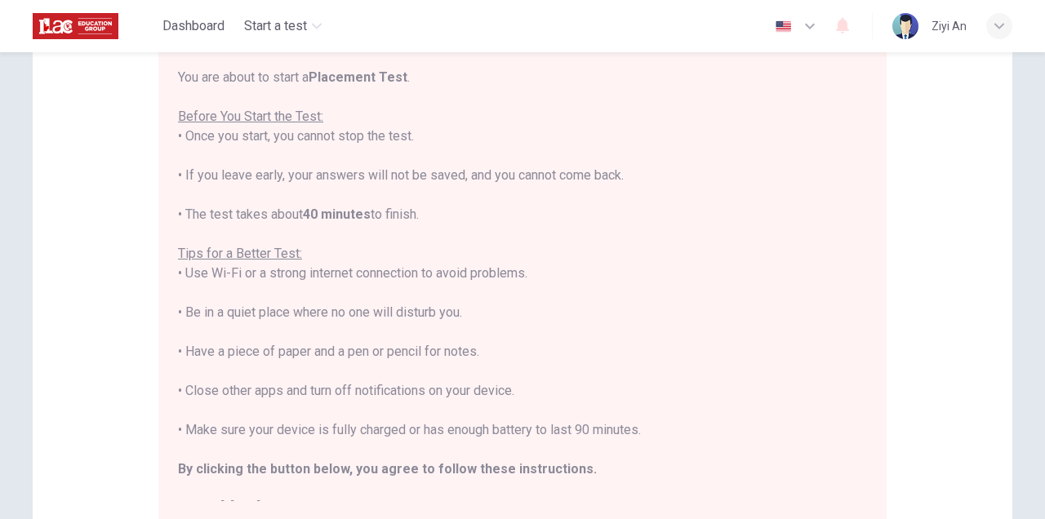
click at [591, 370] on div "You are about to start a Placement Test . Before You Start the Test: • Once you…" at bounding box center [522, 293] width 689 height 450
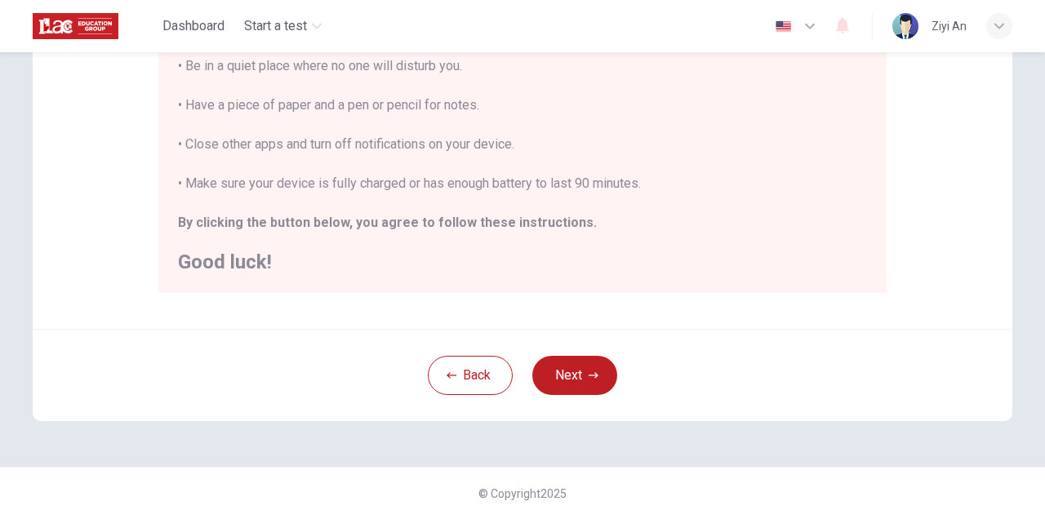
click at [591, 371] on icon "button" at bounding box center [593, 376] width 10 height 10
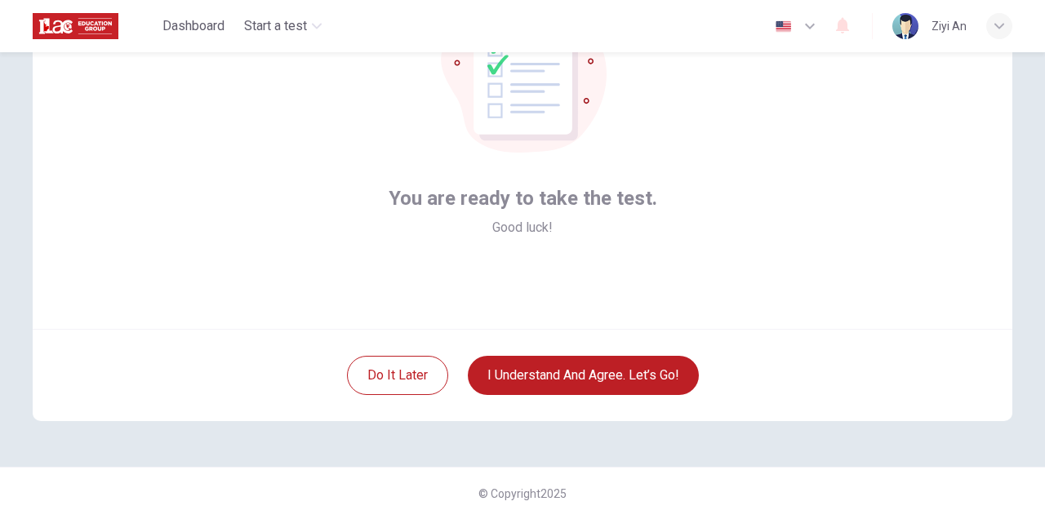
scroll to position [161, 0]
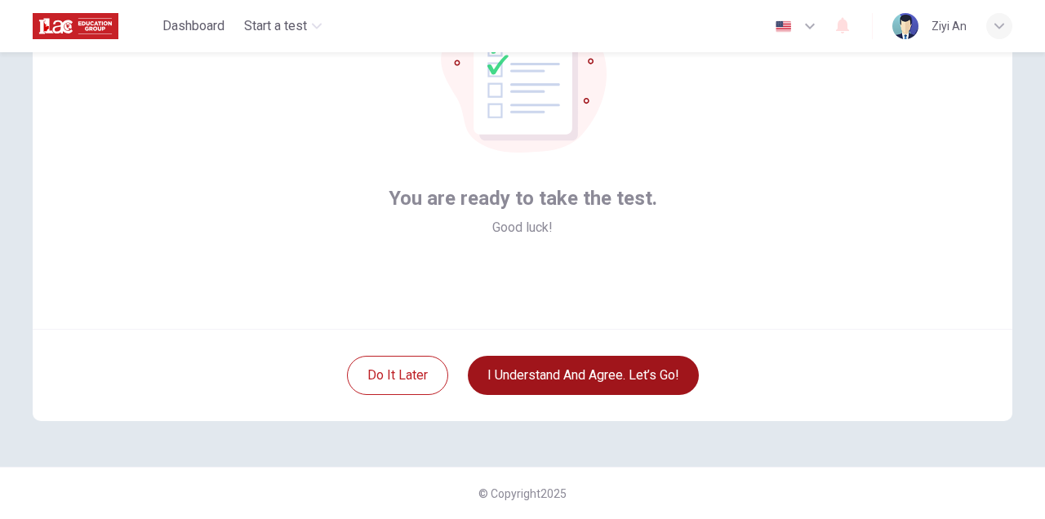
click at [591, 369] on button "I understand and agree. Let’s go!" at bounding box center [583, 375] width 231 height 39
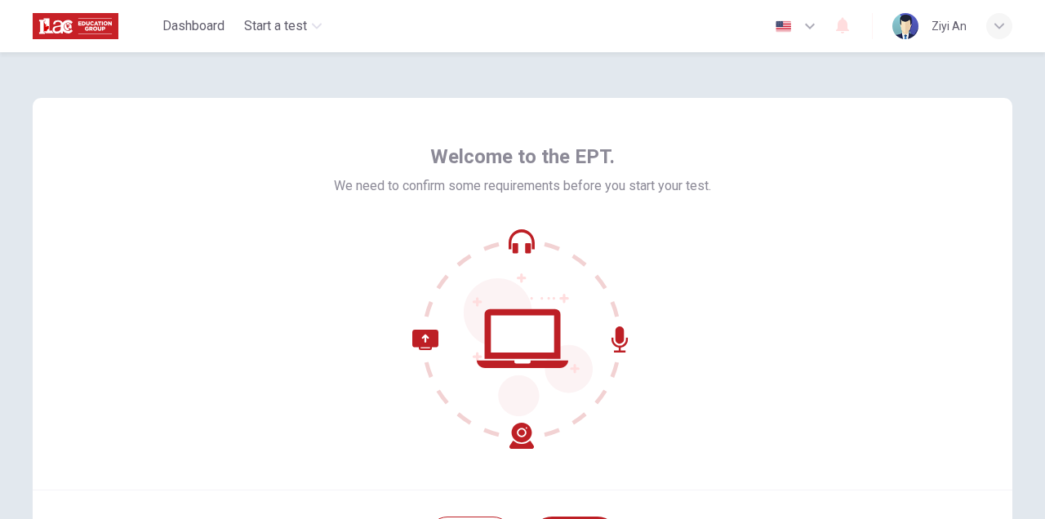
scroll to position [161, 0]
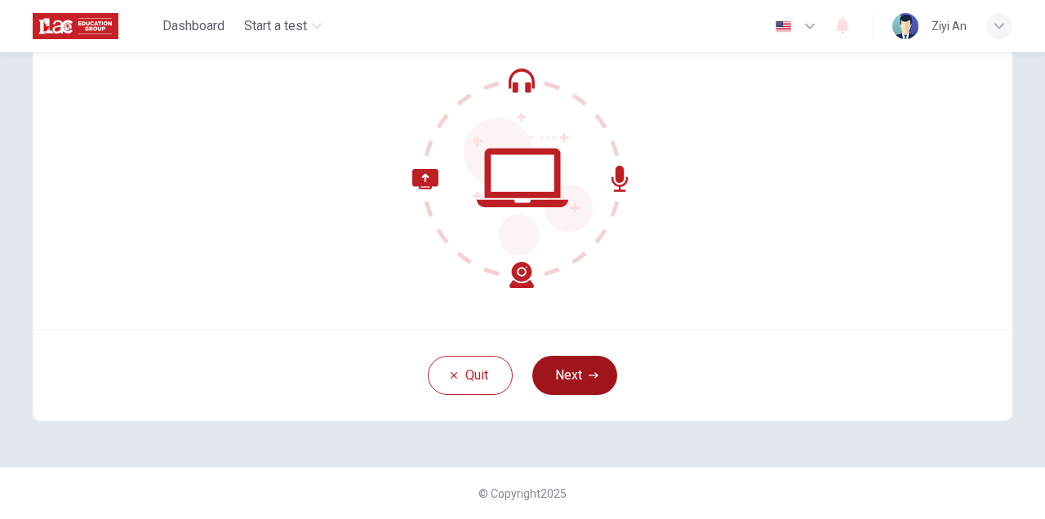
click at [565, 359] on button "Next" at bounding box center [574, 375] width 85 height 39
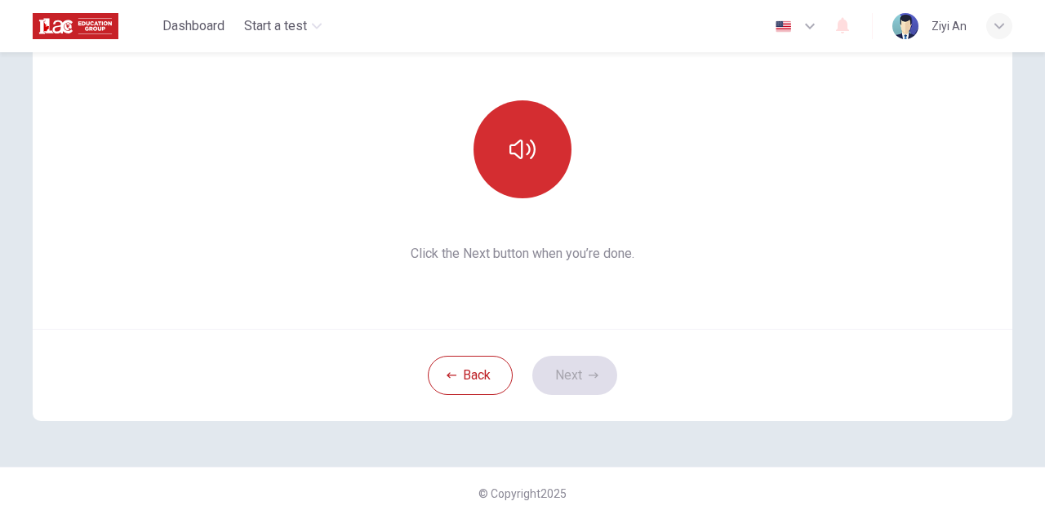
click at [509, 154] on icon "button" at bounding box center [522, 149] width 26 height 26
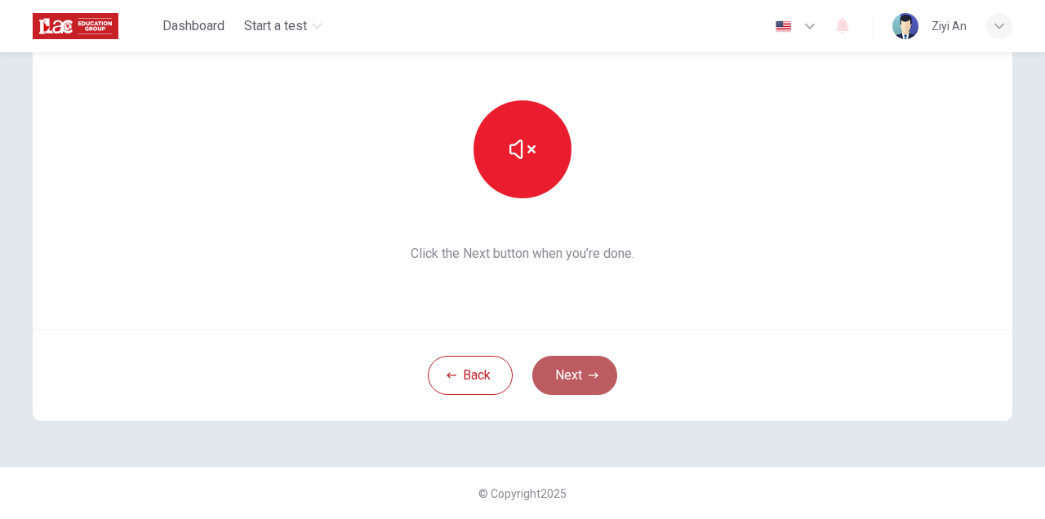
click at [568, 388] on button "Next" at bounding box center [574, 375] width 85 height 39
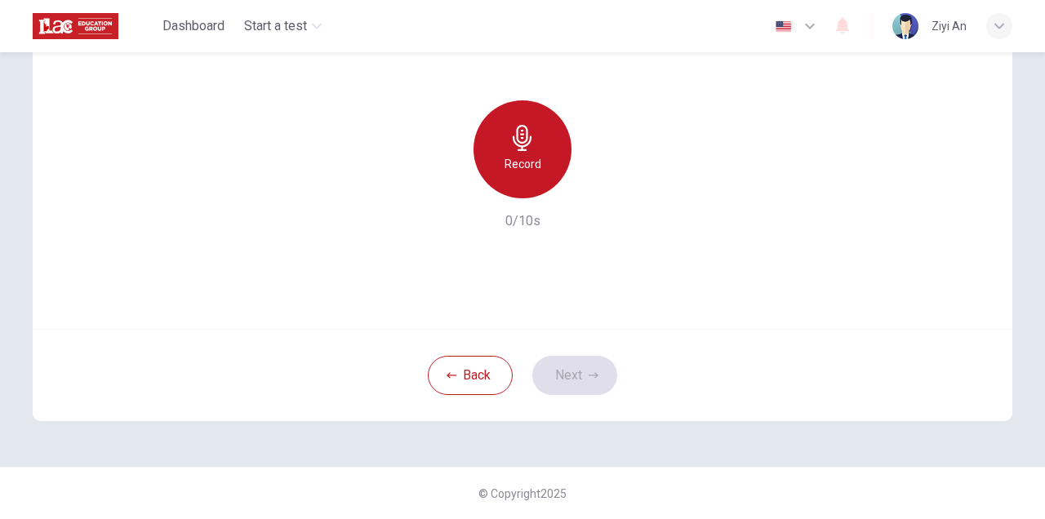
click at [514, 124] on div "Record" at bounding box center [522, 149] width 98 height 98
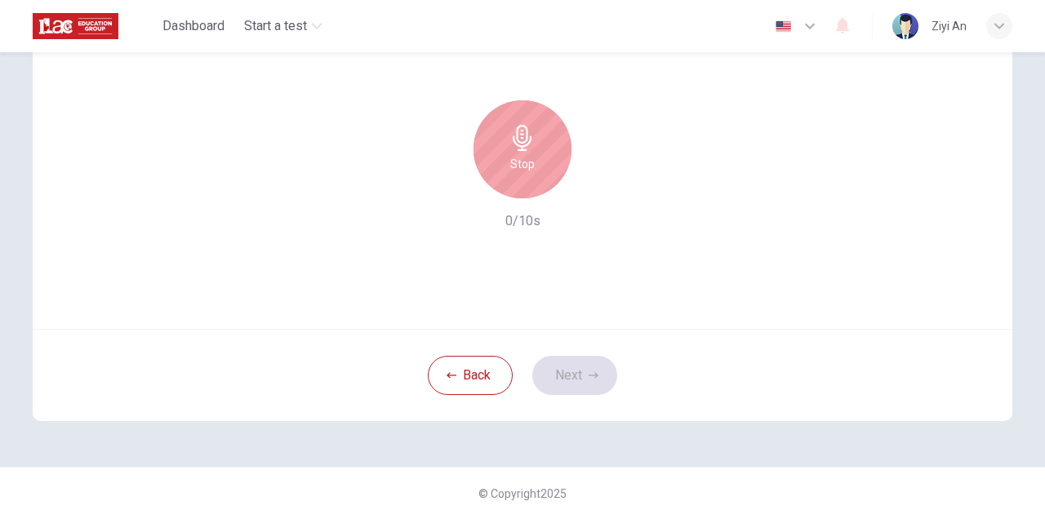
click at [522, 142] on icon "button" at bounding box center [522, 138] width 19 height 26
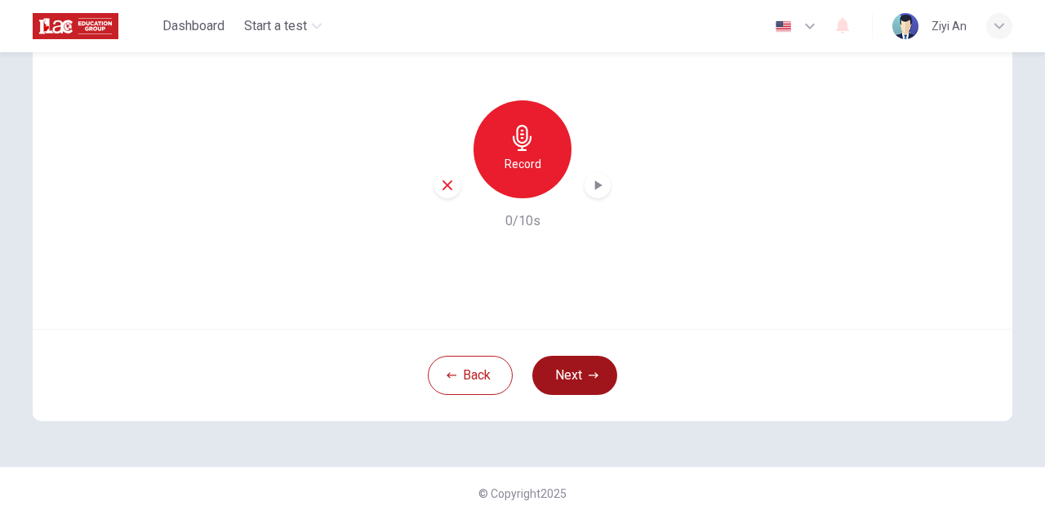
click at [578, 370] on button "Next" at bounding box center [574, 375] width 85 height 39
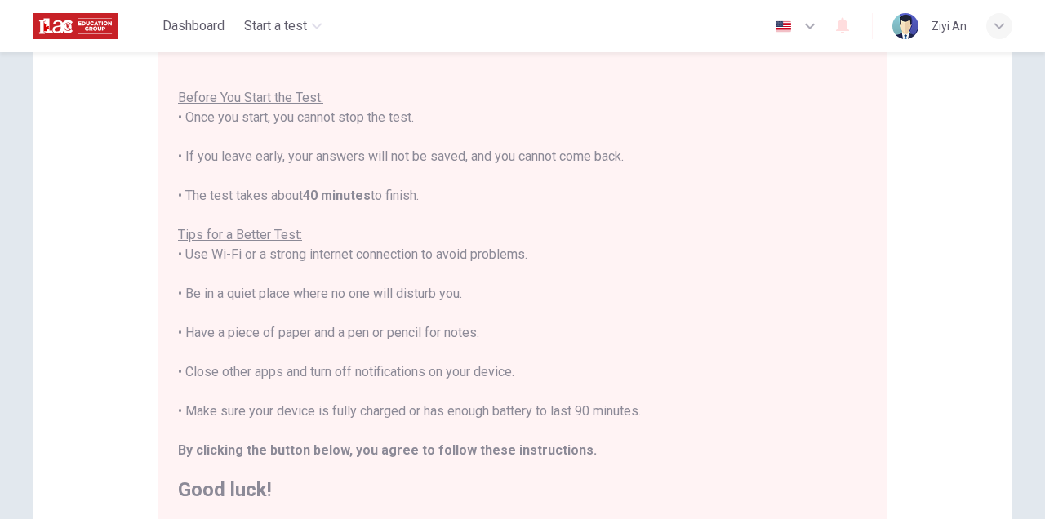
scroll to position [388, 0]
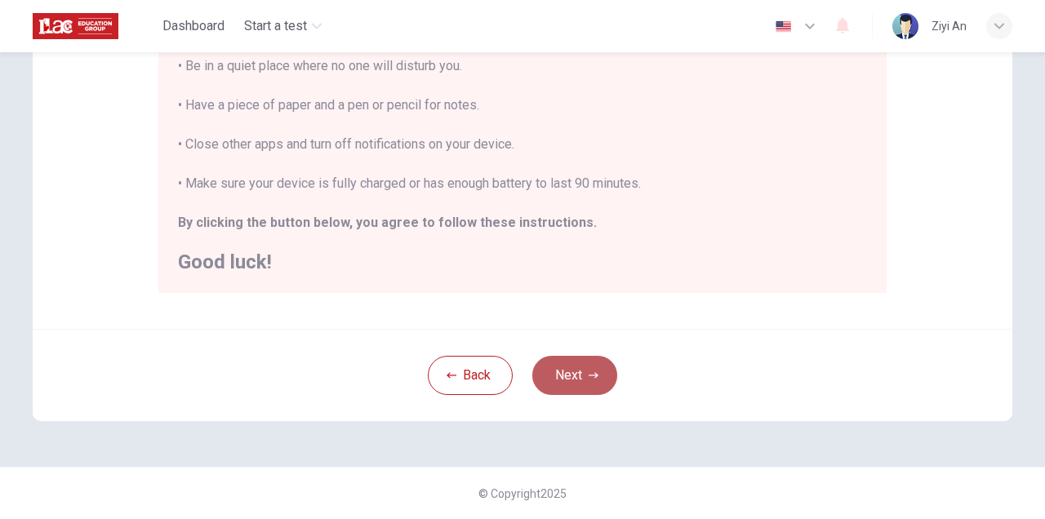
click at [578, 370] on button "Next" at bounding box center [574, 375] width 85 height 39
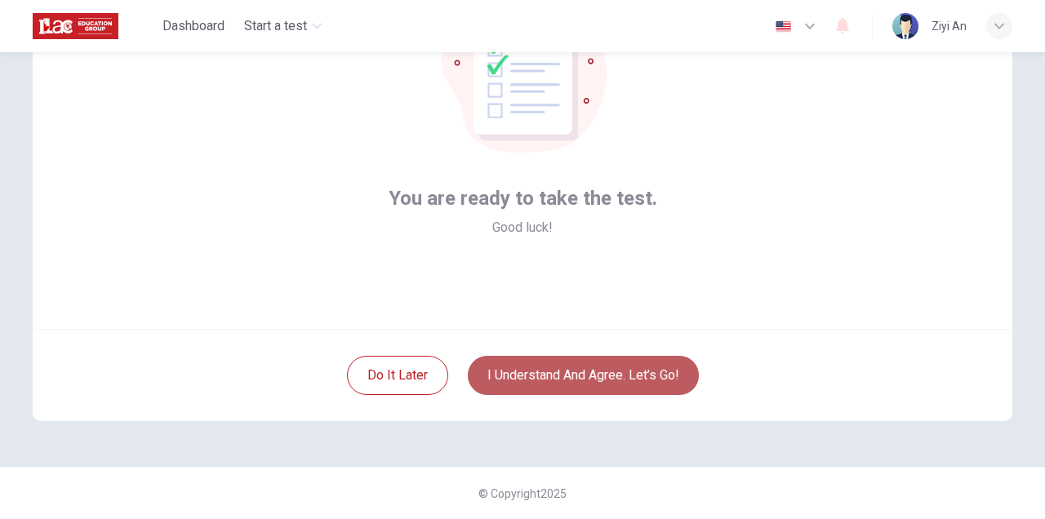
click at [577, 369] on button "I understand and agree. Let’s go!" at bounding box center [583, 375] width 231 height 39
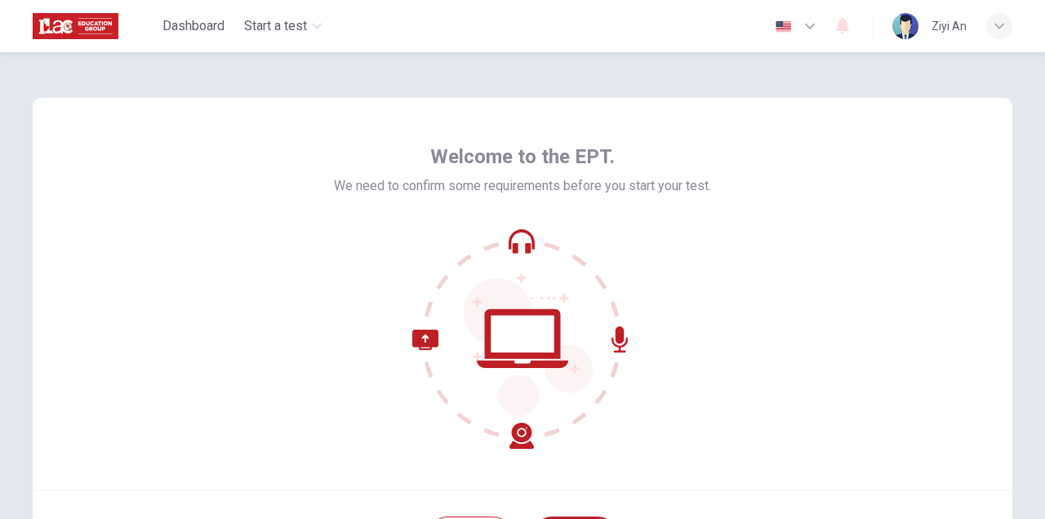
scroll to position [161, 0]
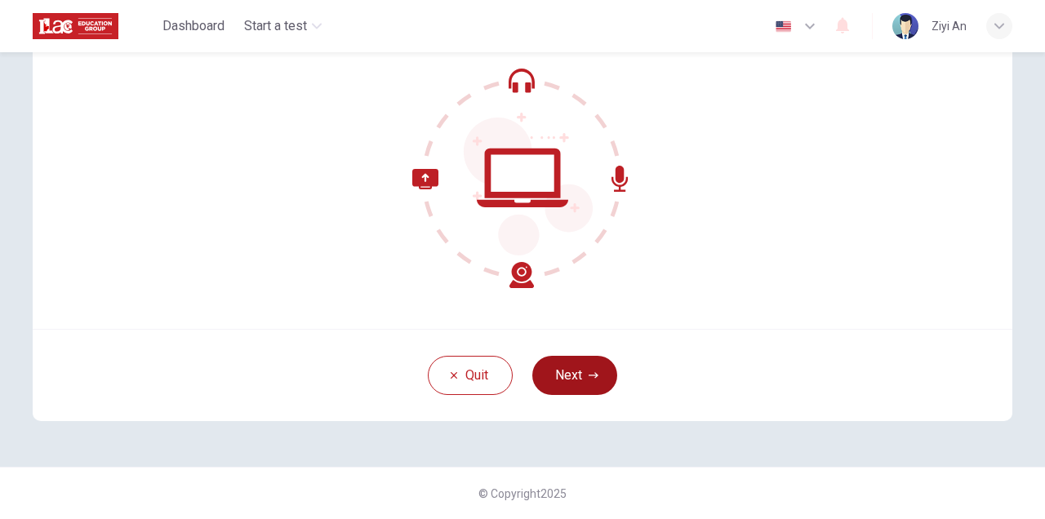
click at [576, 356] on button "Next" at bounding box center [574, 375] width 85 height 39
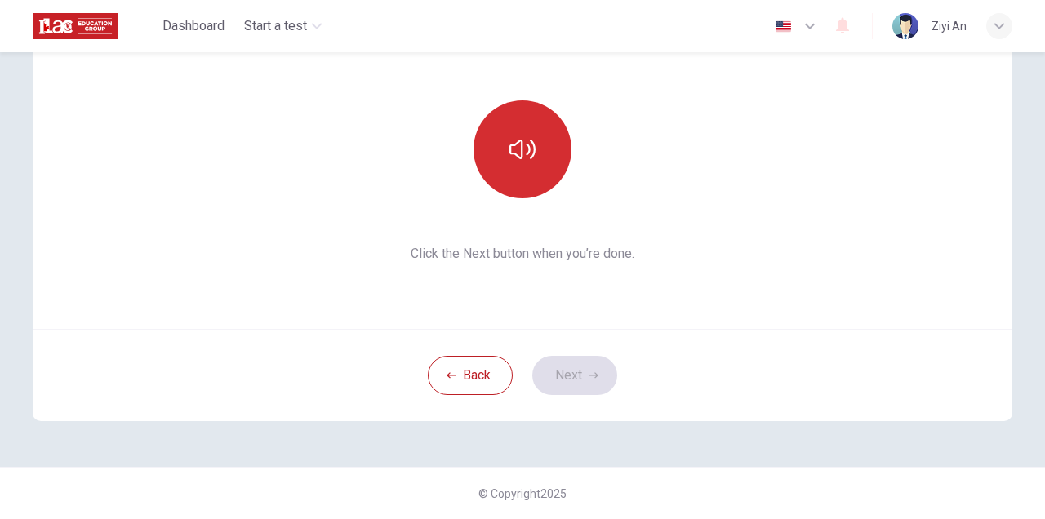
click at [507, 140] on button "button" at bounding box center [522, 149] width 98 height 98
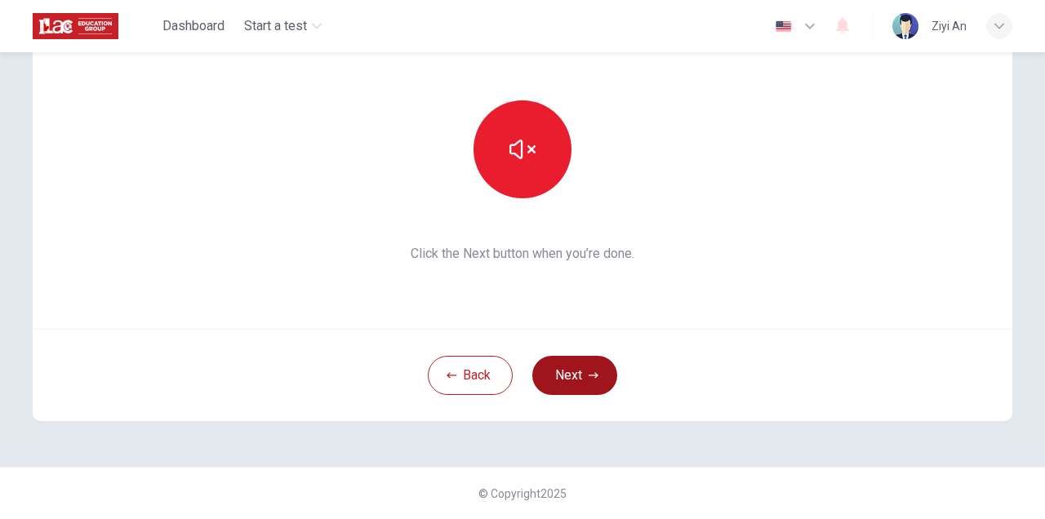
click at [583, 365] on button "Next" at bounding box center [574, 375] width 85 height 39
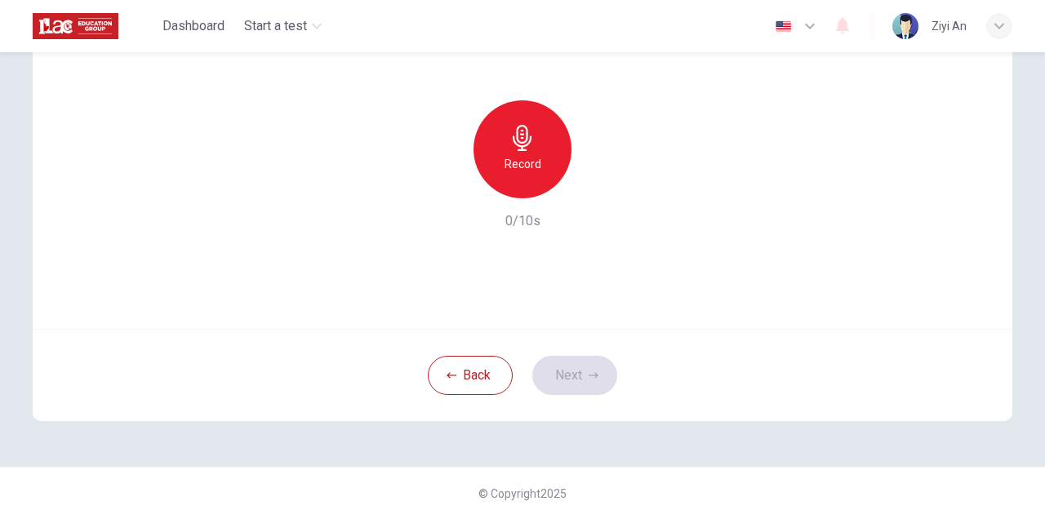
click at [517, 129] on icon "button" at bounding box center [522, 138] width 19 height 26
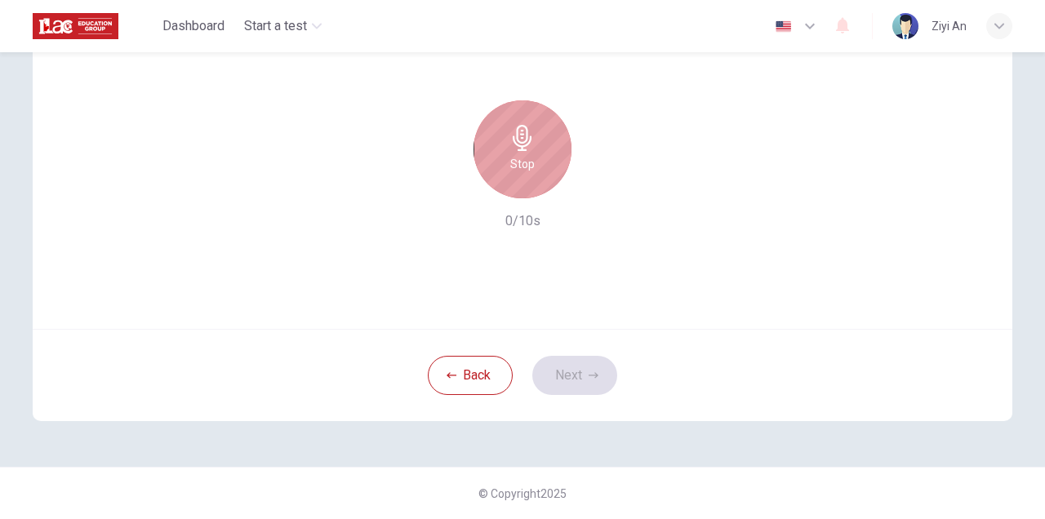
click at [520, 155] on h6 "Stop" at bounding box center [522, 164] width 24 height 20
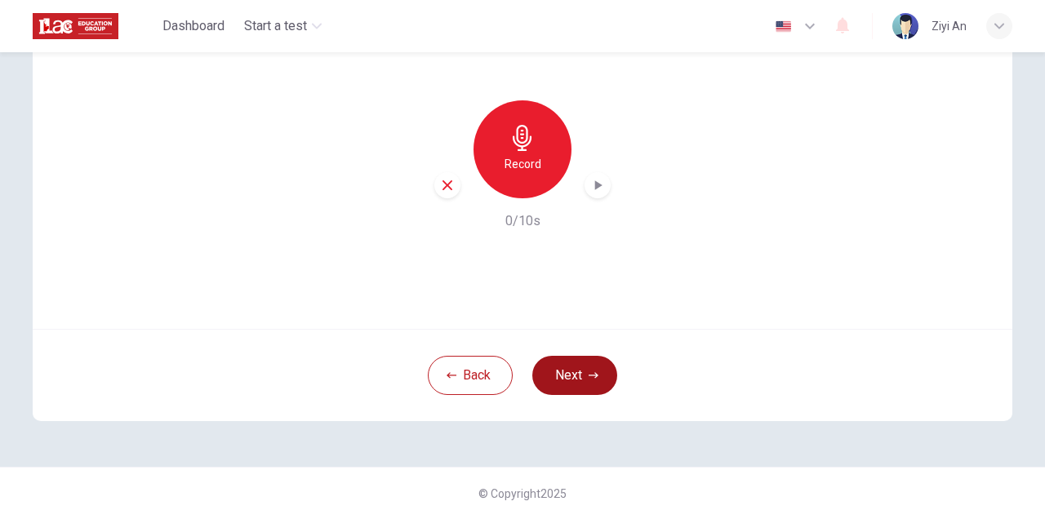
click at [588, 359] on button "Next" at bounding box center [574, 375] width 85 height 39
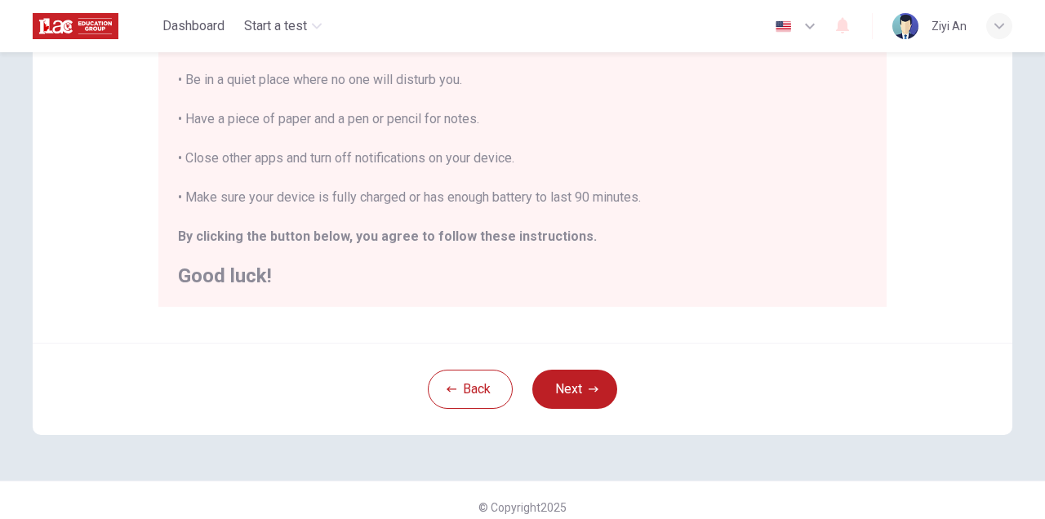
scroll to position [388, 0]
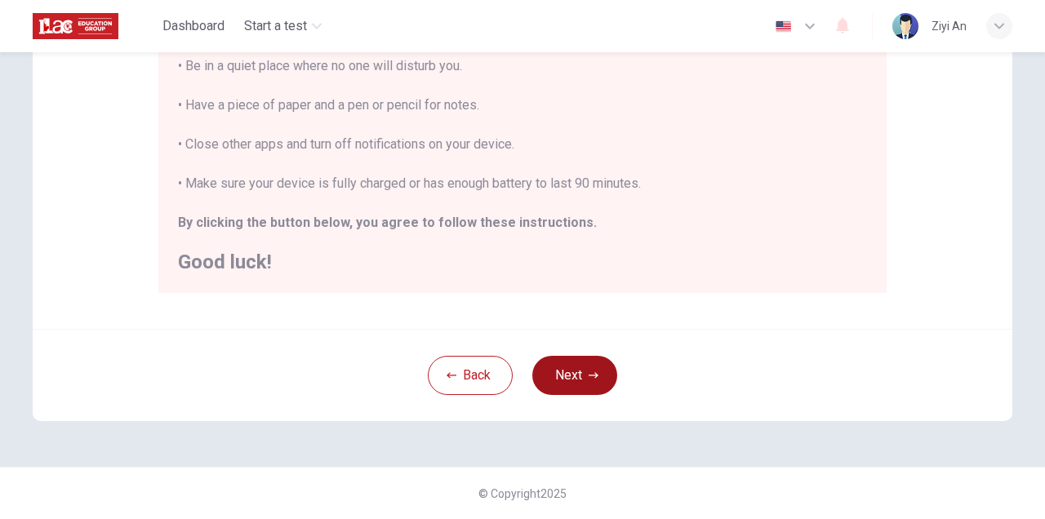
click at [599, 381] on button "Next" at bounding box center [574, 375] width 85 height 39
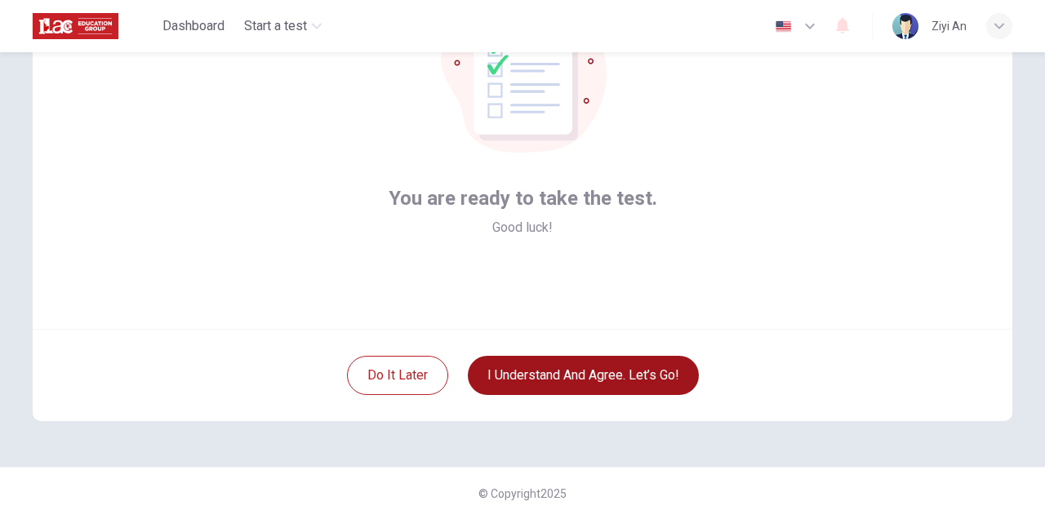
scroll to position [161, 0]
click at [599, 381] on button "I understand and agree. Let’s go!" at bounding box center [583, 375] width 231 height 39
